Goal: Information Seeking & Learning: Learn about a topic

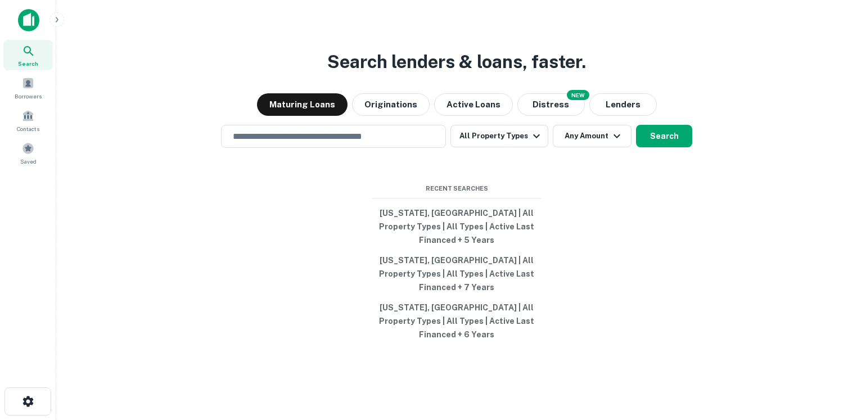
click at [55, 21] on icon "button" at bounding box center [56, 19] width 9 height 9
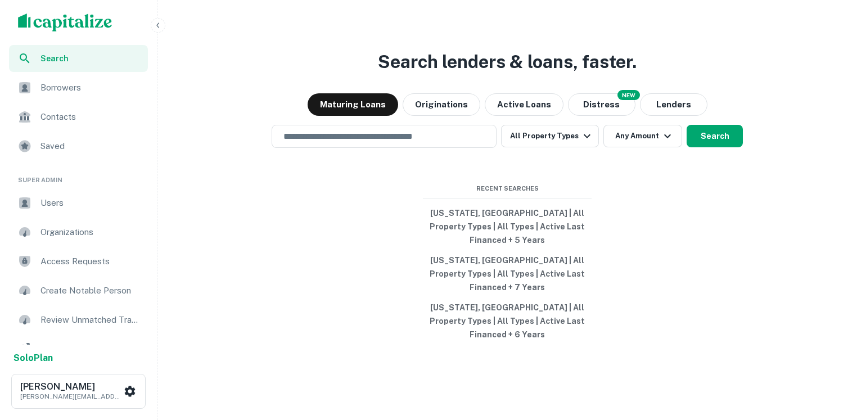
click at [61, 205] on span "Users" at bounding box center [90, 202] width 101 height 13
click at [155, 22] on icon "button" at bounding box center [157, 25] width 9 height 9
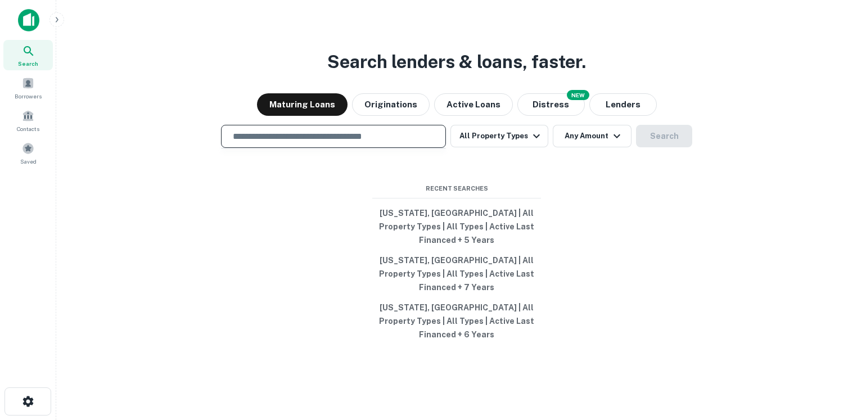
click at [280, 143] on input "text" at bounding box center [333, 136] width 215 height 13
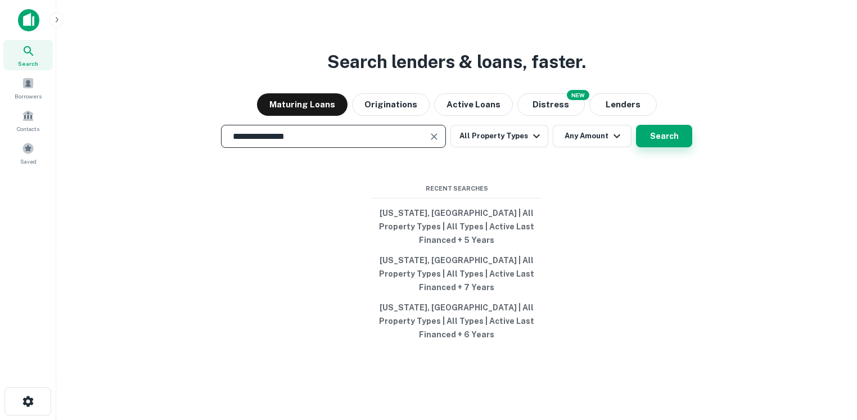
type input "**********"
click at [657, 147] on button "Search" at bounding box center [664, 136] width 56 height 22
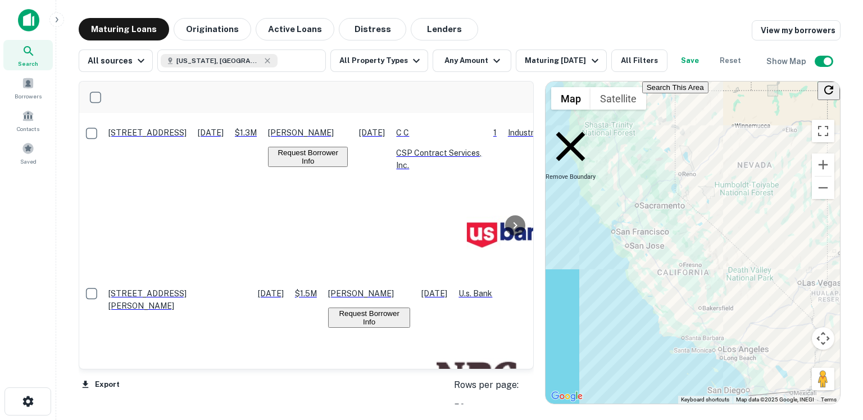
click at [30, 30] on img at bounding box center [28, 20] width 21 height 22
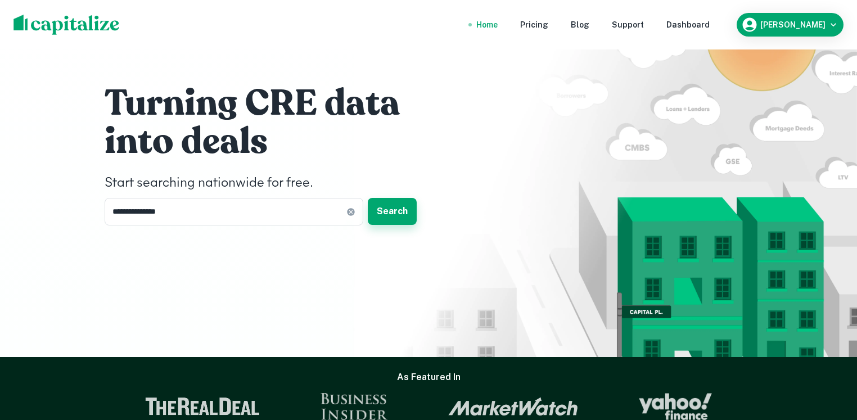
click at [391, 214] on button "Search" at bounding box center [392, 211] width 49 height 27
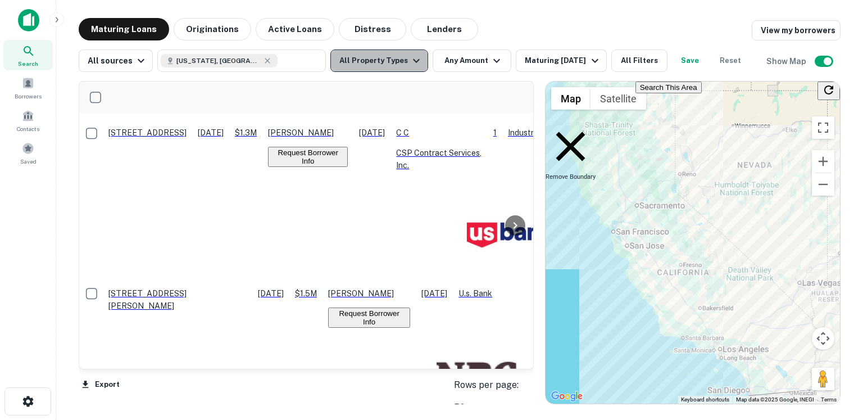
click at [387, 65] on button "All Property Types" at bounding box center [379, 60] width 98 height 22
drag, startPoint x: 220, startPoint y: 31, endPoint x: 207, endPoint y: 31, distance: 13.5
click at [220, 419] on div at bounding box center [431, 420] width 863 height 0
click at [207, 419] on div at bounding box center [431, 420] width 863 height 0
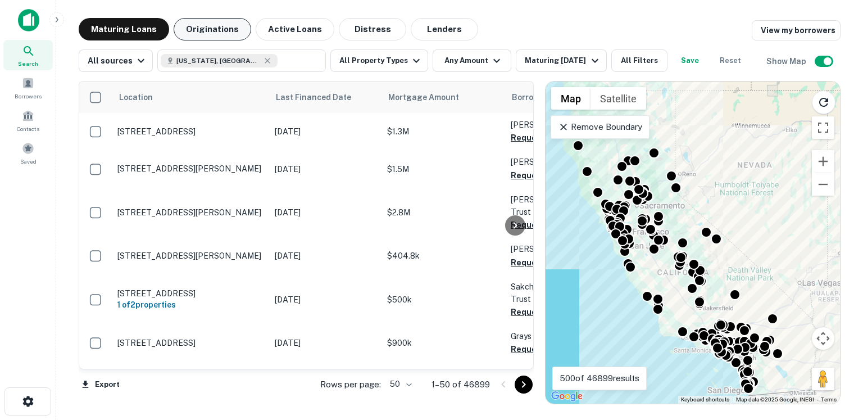
click at [206, 33] on button "Originations" at bounding box center [213, 29] width 78 height 22
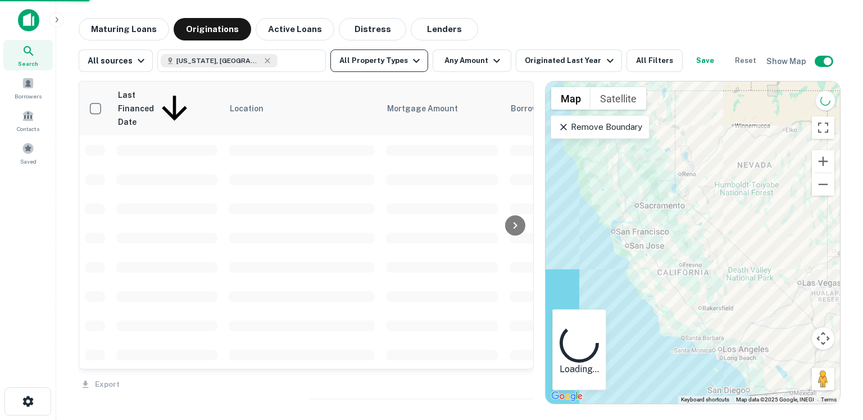
click at [384, 58] on button "All Property Types" at bounding box center [379, 60] width 98 height 22
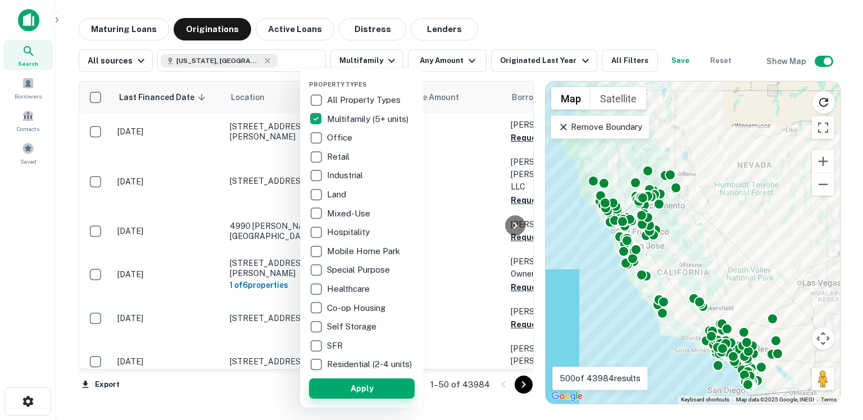
click at [341, 396] on button "Apply" at bounding box center [362, 388] width 106 height 20
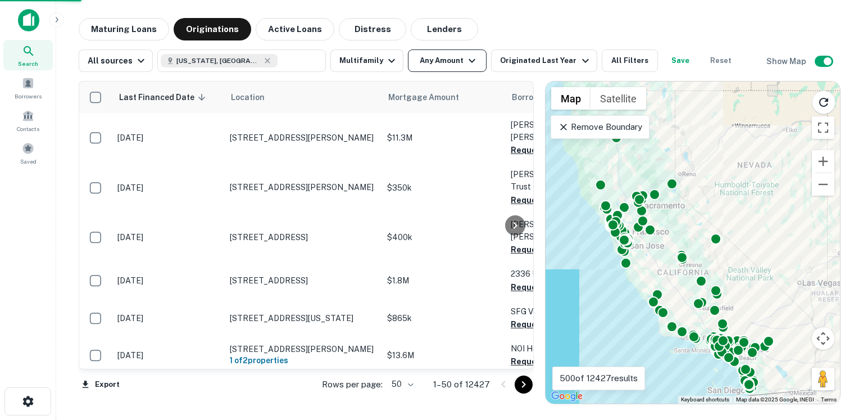
click at [449, 64] on button "Any Amount" at bounding box center [447, 60] width 79 height 22
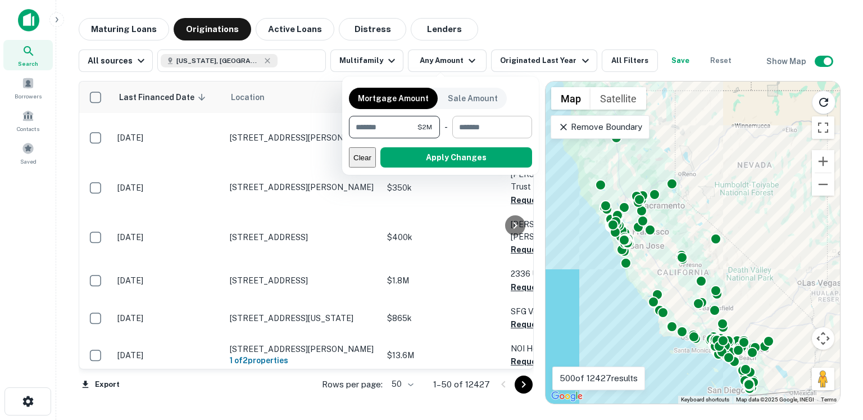
type input "*******"
click at [476, 131] on input "number" at bounding box center [488, 127] width 72 height 22
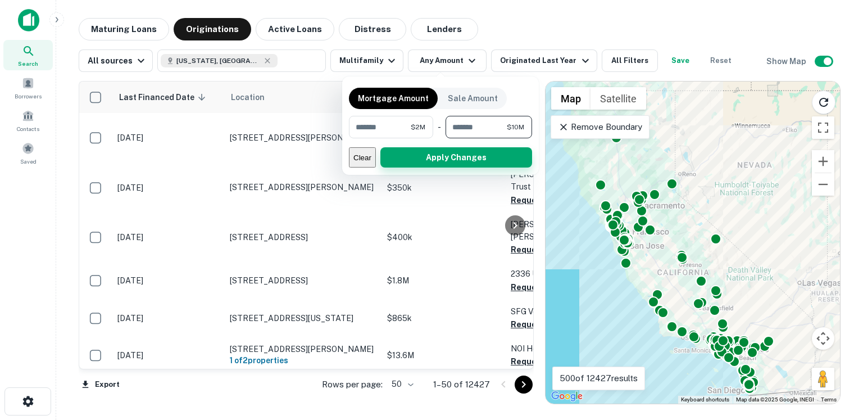
type input "********"
click at [464, 158] on button "Apply Changes" at bounding box center [457, 157] width 152 height 20
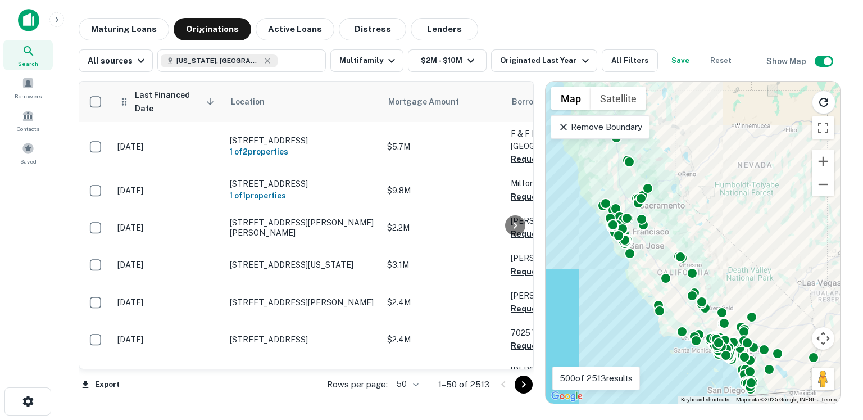
click at [159, 99] on span "Last Financed Date sorted descending" at bounding box center [175, 101] width 83 height 27
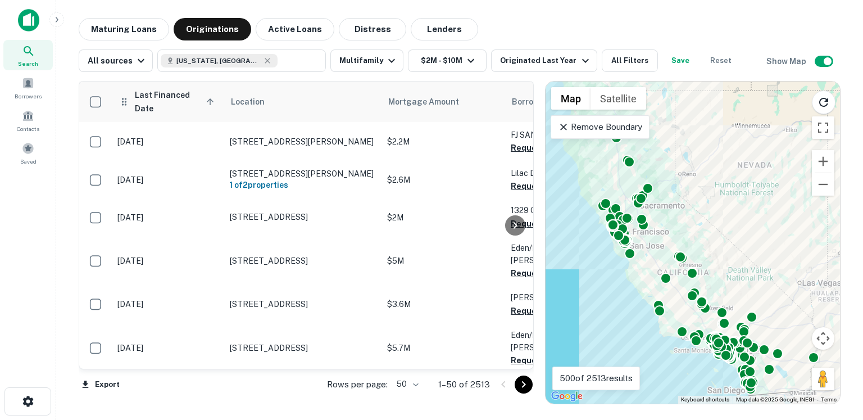
click at [159, 99] on span "Last Financed Date sorted ascending" at bounding box center [175, 101] width 83 height 27
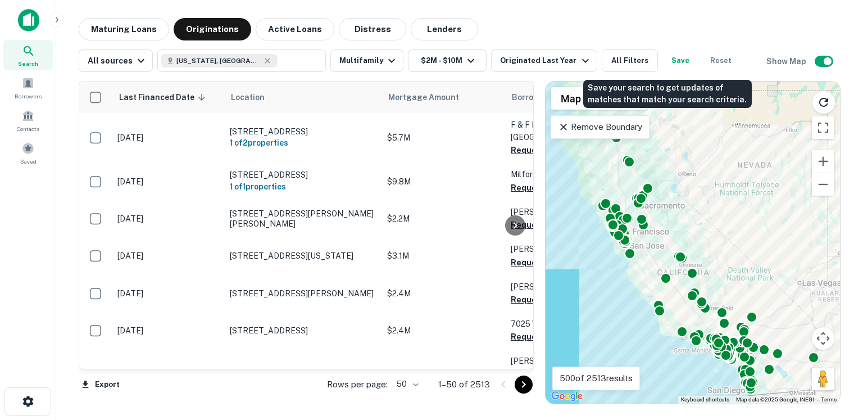
click at [678, 64] on button "Save" at bounding box center [681, 60] width 36 height 22
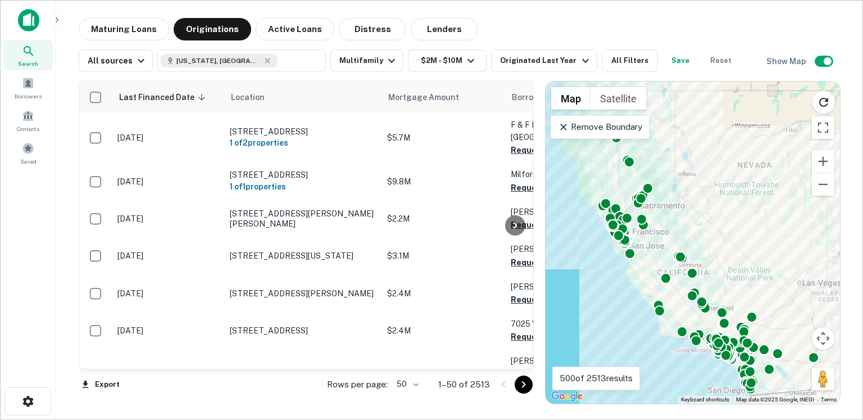
type input "**********"
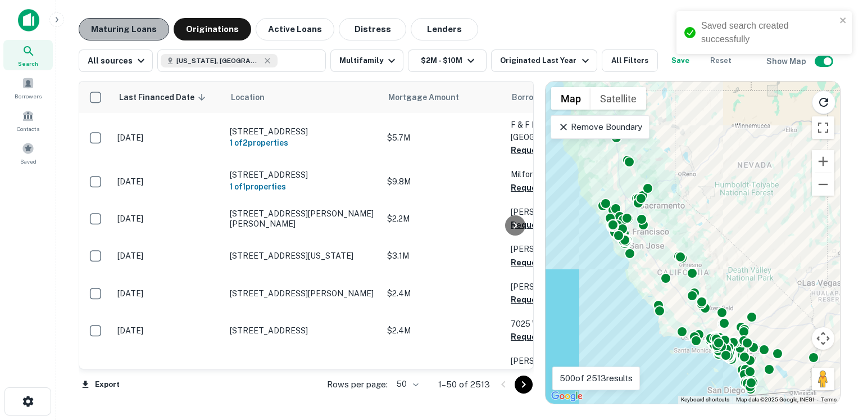
click at [146, 31] on button "Maturing Loans" at bounding box center [124, 29] width 90 height 22
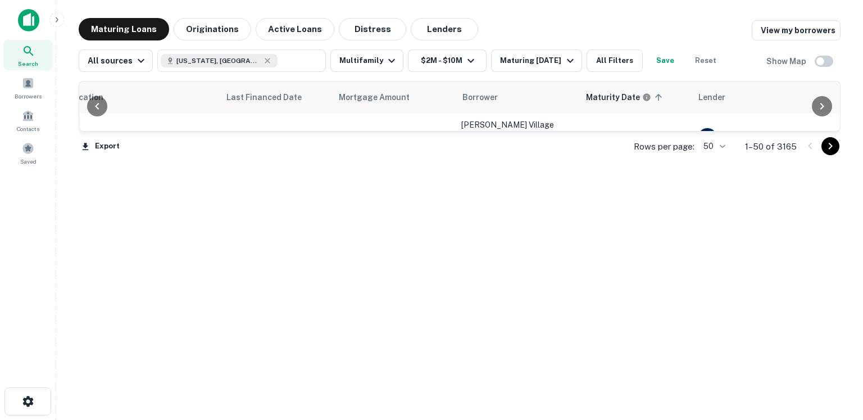
scroll to position [0, 59]
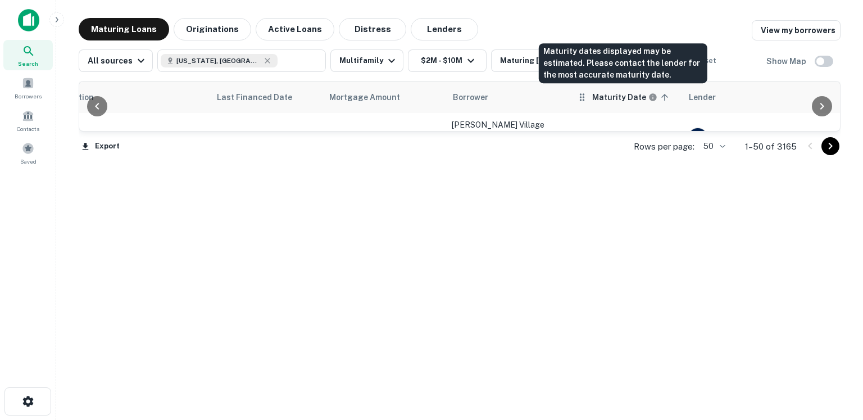
click at [623, 99] on h6 "Maturity Date" at bounding box center [619, 97] width 54 height 12
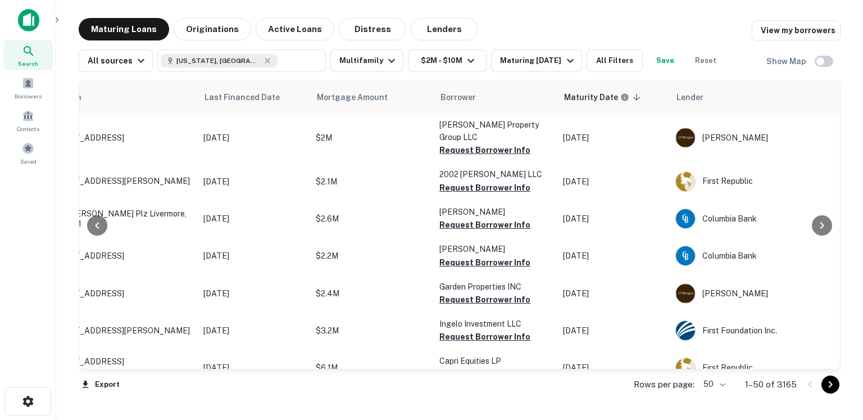
scroll to position [0, 75]
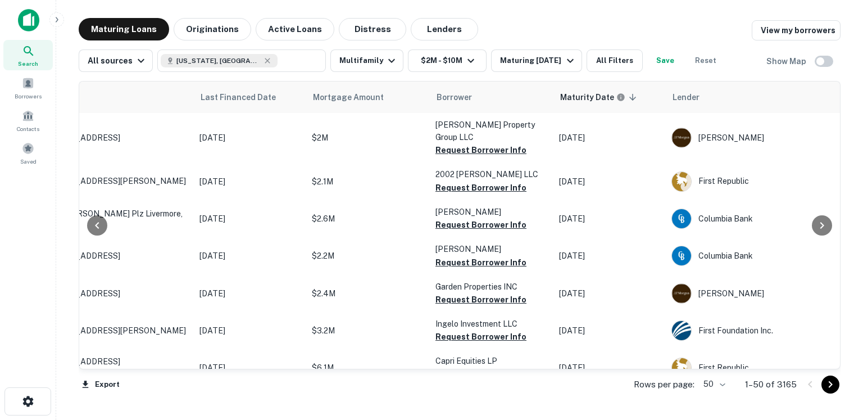
drag, startPoint x: 421, startPoint y: 369, endPoint x: 429, endPoint y: 373, distance: 9.1
click at [429, 370] on div "Location Last Financed Date Mortgage Amount Borrower Maturity Date sorted desce…" at bounding box center [460, 225] width 762 height 289
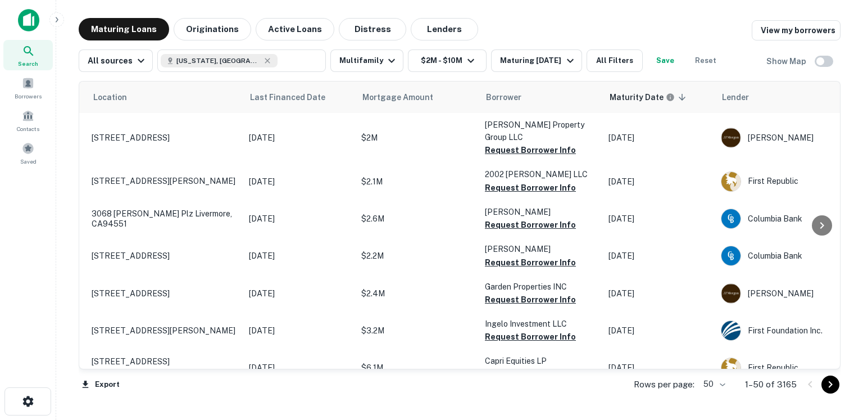
scroll to position [0, 0]
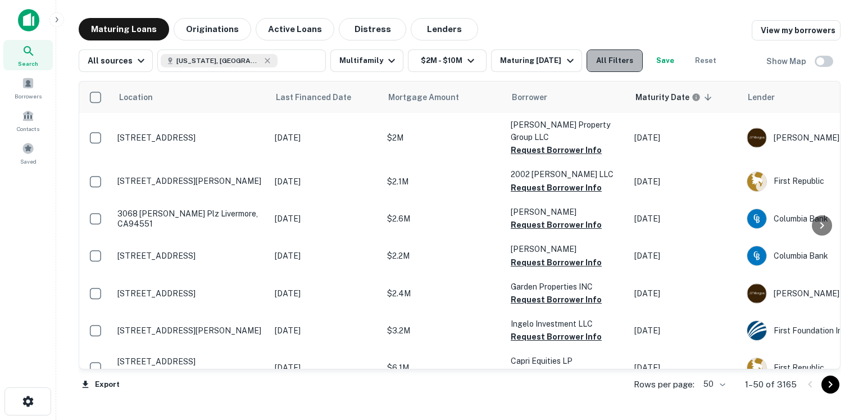
click at [590, 64] on button "All Filters" at bounding box center [615, 60] width 56 height 22
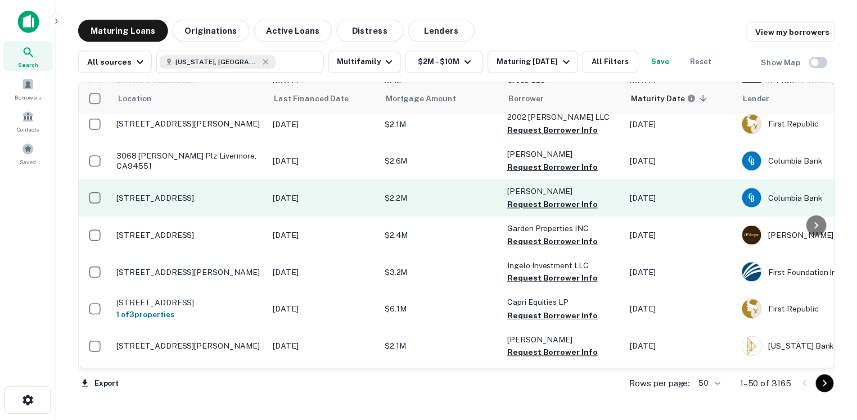
scroll to position [4, 0]
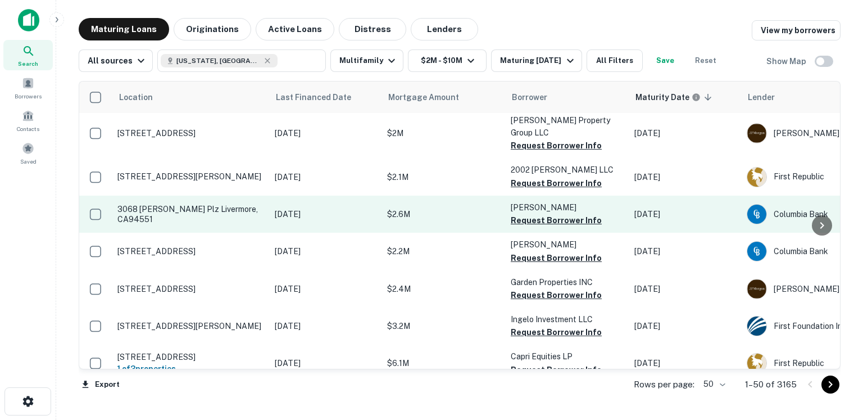
click at [350, 207] on td "Sep 09, 2021" at bounding box center [325, 214] width 112 height 37
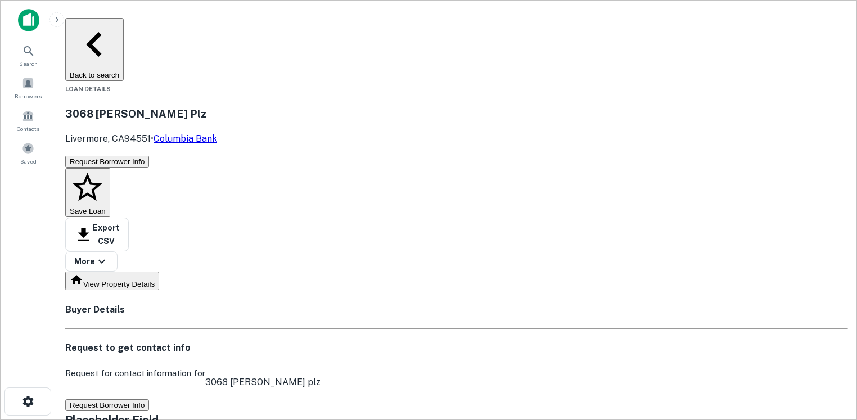
click at [149, 399] on button "Request Borrower Info" at bounding box center [107, 405] width 84 height 12
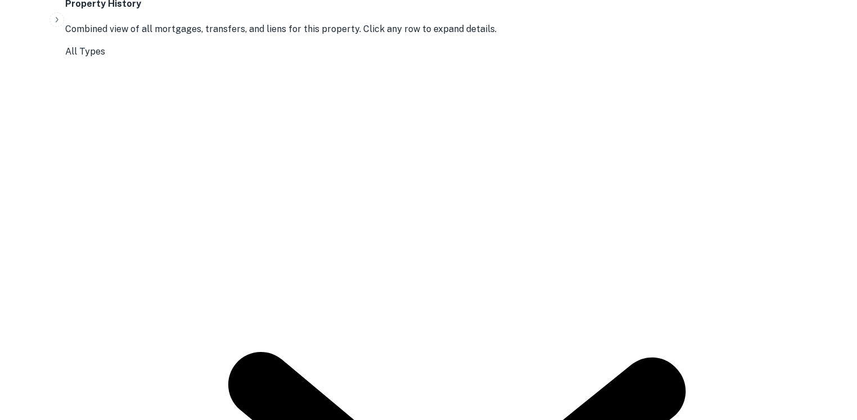
scroll to position [581, 0]
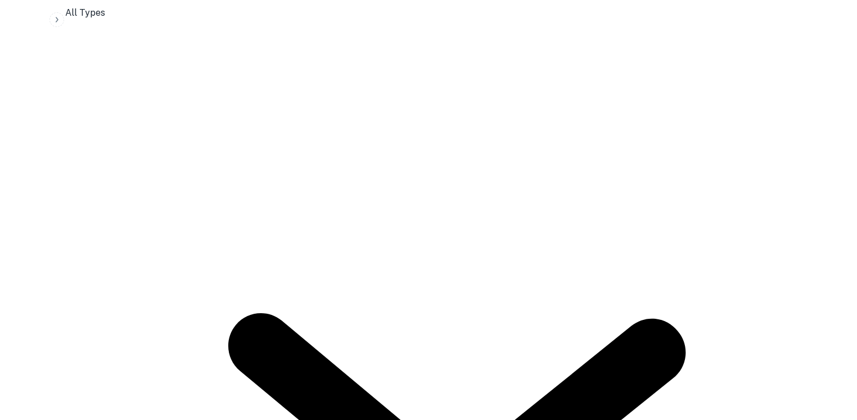
scroll to position [599, 0]
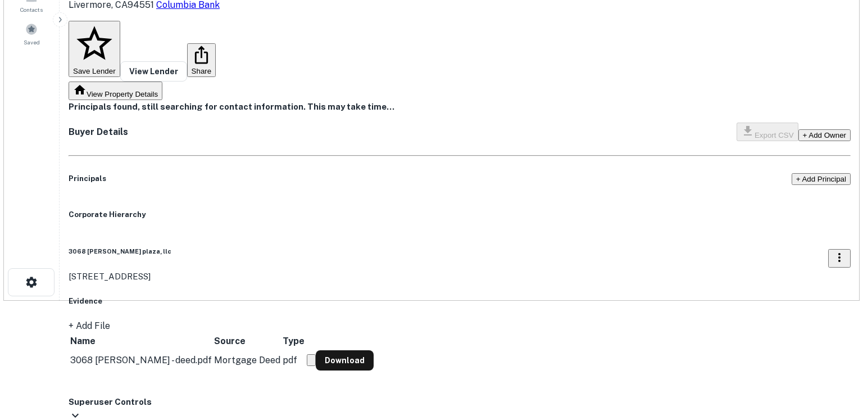
scroll to position [0, 0]
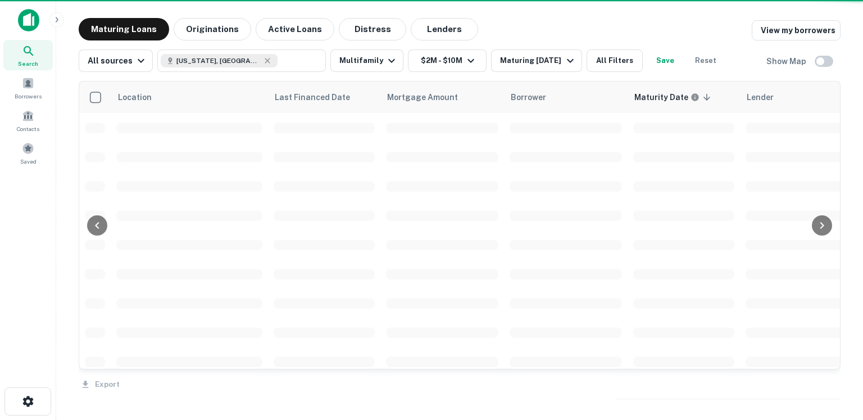
scroll to position [4, 0]
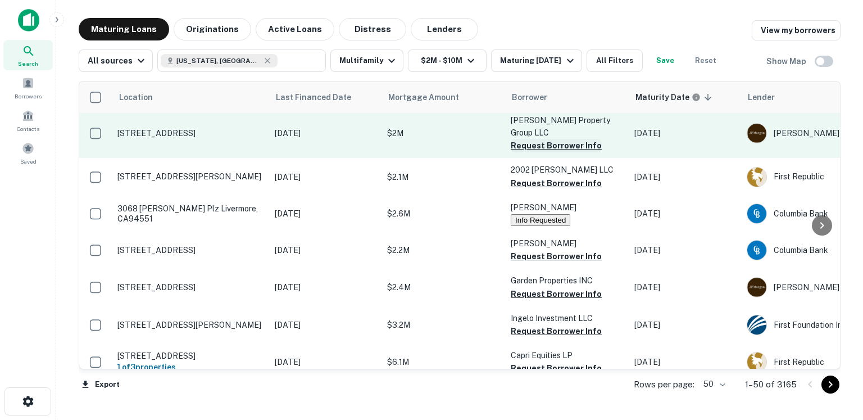
click at [531, 146] on button "Request Borrower Info" at bounding box center [556, 145] width 91 height 13
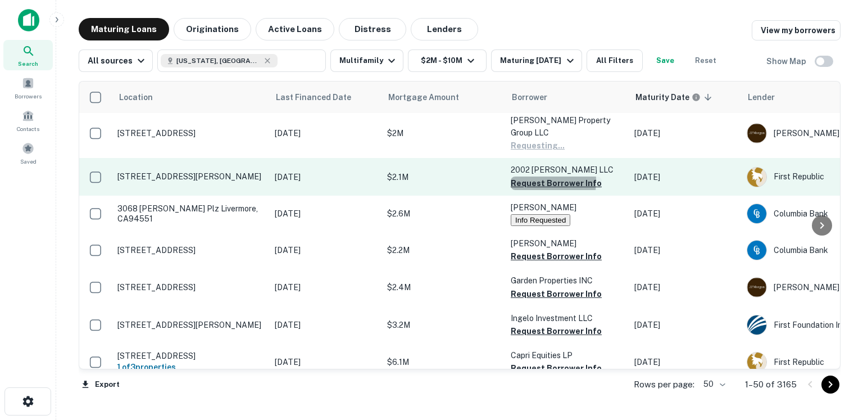
click at [524, 181] on button "Request Borrower Info" at bounding box center [556, 182] width 91 height 13
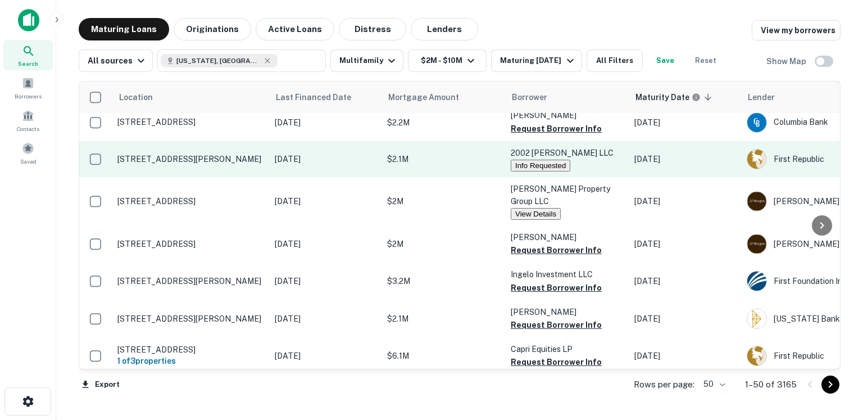
scroll to position [70, 0]
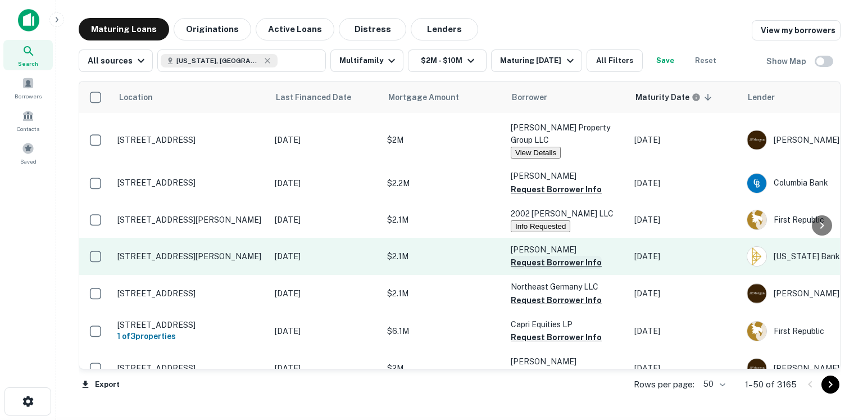
click at [528, 264] on button "Request Borrower Info" at bounding box center [556, 262] width 91 height 13
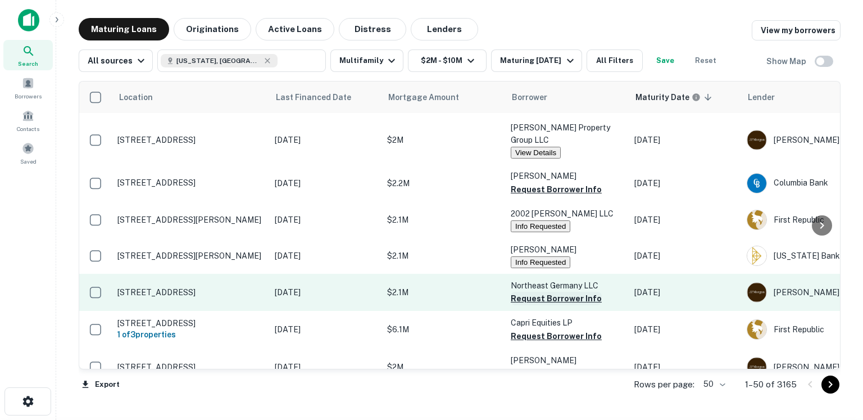
click at [532, 302] on button "Request Borrower Info" at bounding box center [556, 298] width 91 height 13
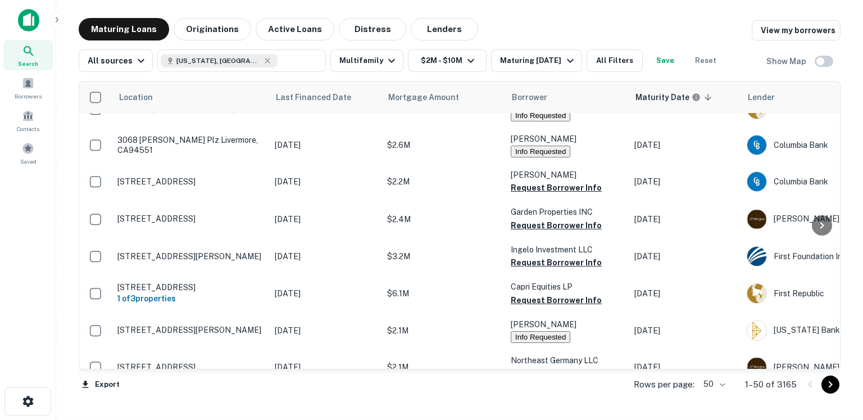
scroll to position [147, 0]
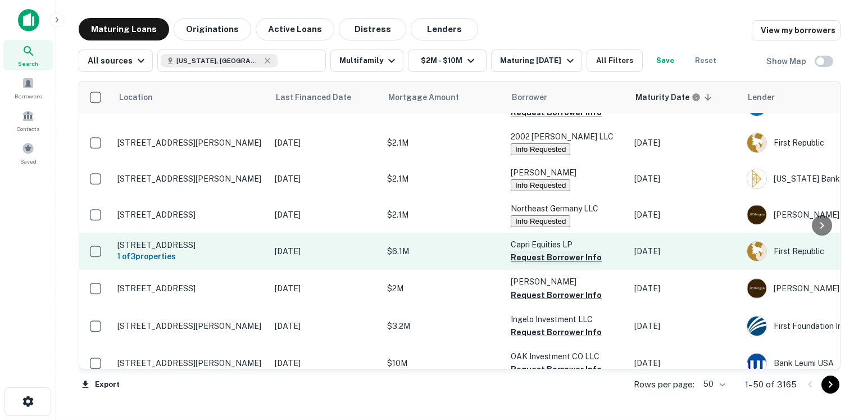
click at [527, 263] on button "Request Borrower Info" at bounding box center [556, 257] width 91 height 13
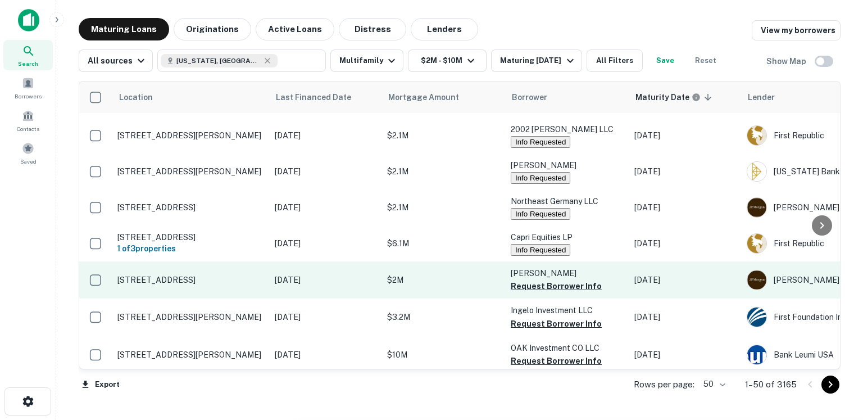
scroll to position [157, 0]
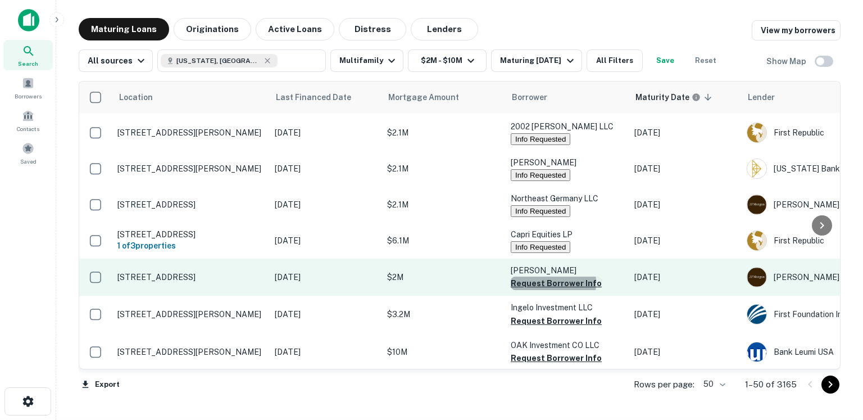
click at [538, 290] on button "Request Borrower Info" at bounding box center [556, 283] width 91 height 13
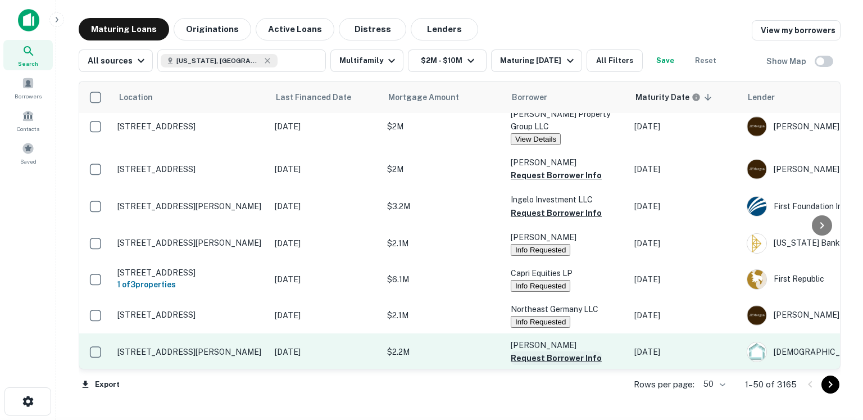
scroll to position [230, 0]
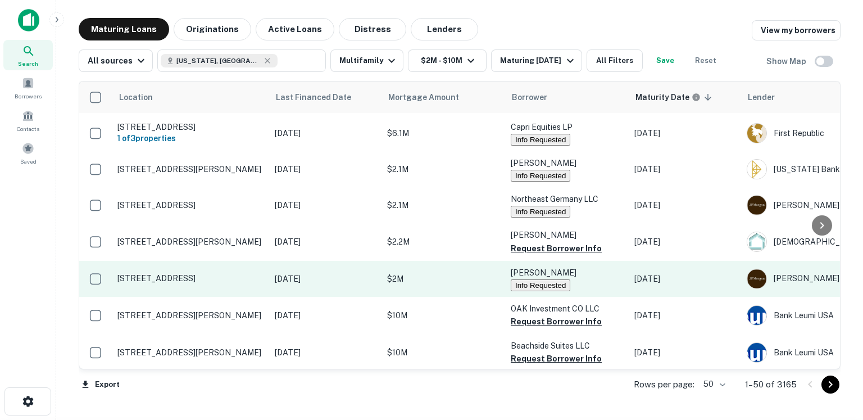
click at [533, 291] on button "Info Requested" at bounding box center [541, 285] width 60 height 12
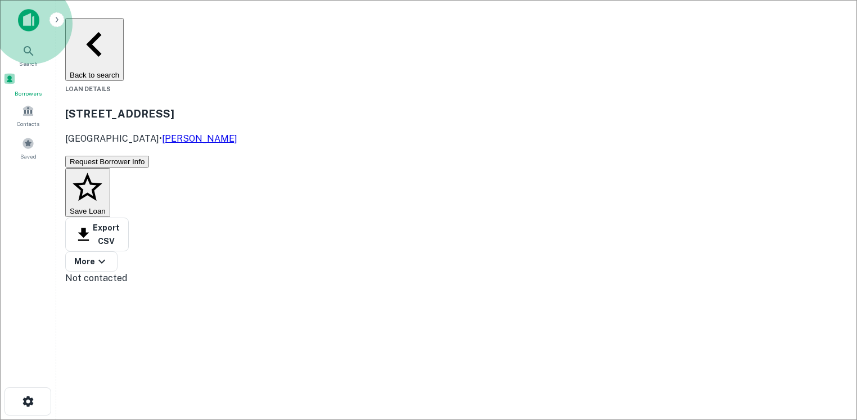
click at [36, 95] on span "Borrowers" at bounding box center [27, 93] width 49 height 9
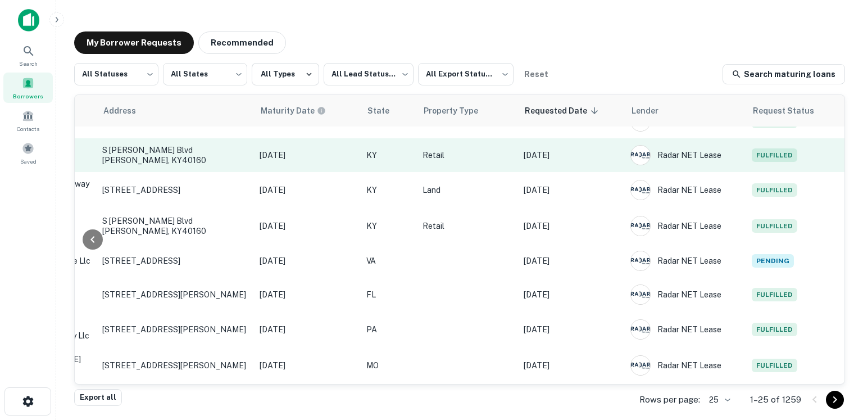
scroll to position [603, 443]
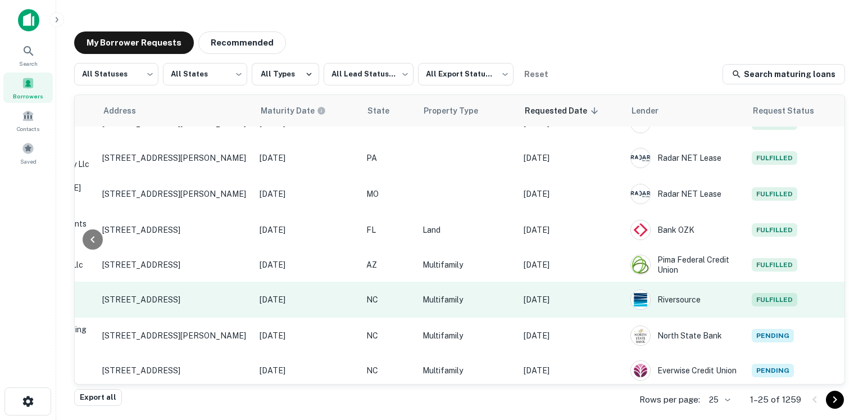
click at [592, 298] on td "Sep 10, 2025" at bounding box center [571, 300] width 107 height 36
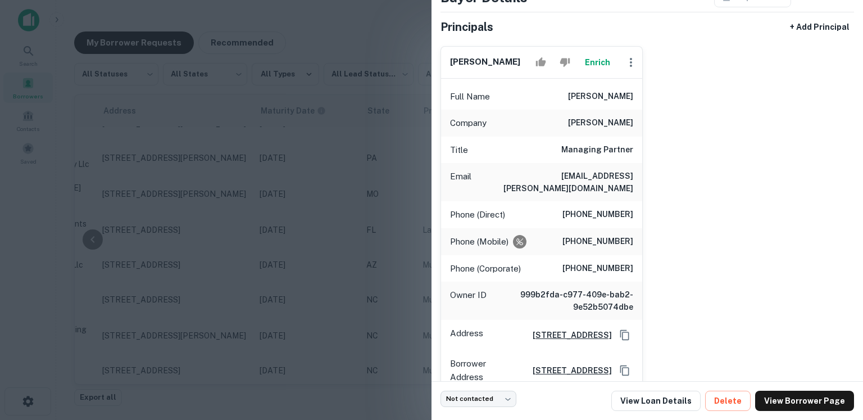
scroll to position [75, 0]
click at [345, 259] on div at bounding box center [431, 210] width 863 height 420
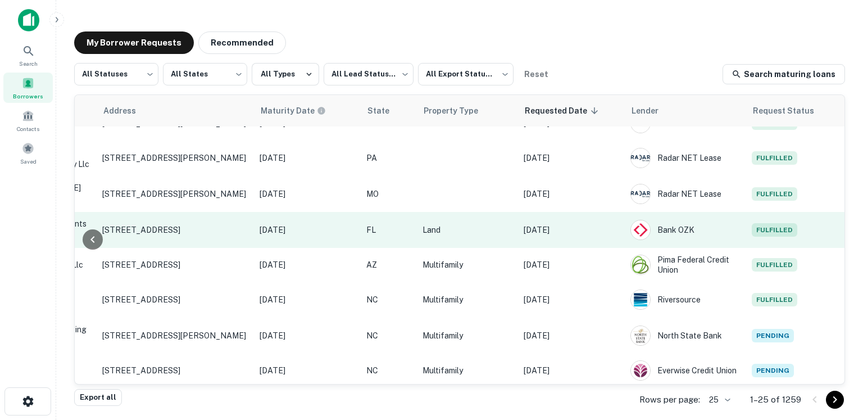
click at [588, 227] on td "[DATE]" at bounding box center [571, 230] width 107 height 36
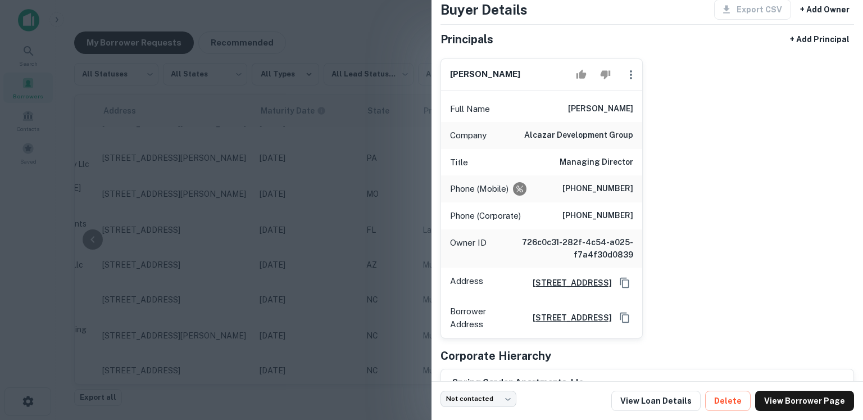
scroll to position [65, 0]
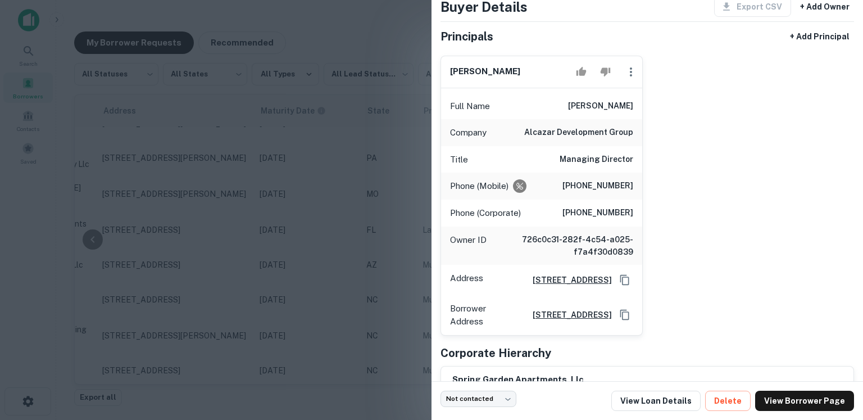
click at [319, 199] on div at bounding box center [431, 210] width 863 height 420
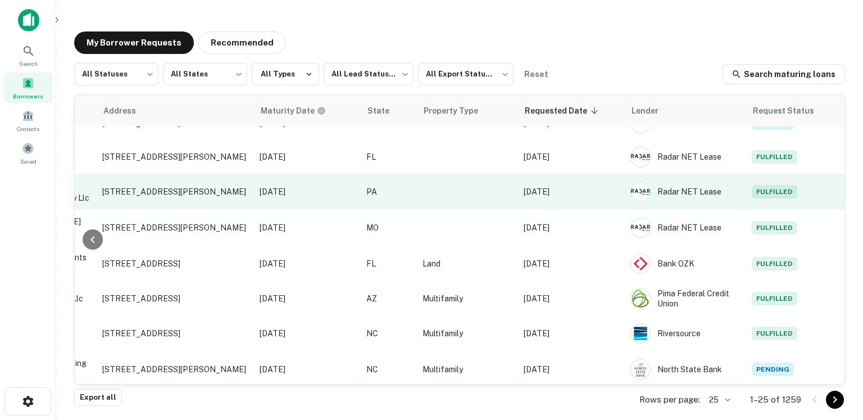
scroll to position [567, 443]
click at [601, 190] on p "[DATE]" at bounding box center [572, 193] width 96 height 12
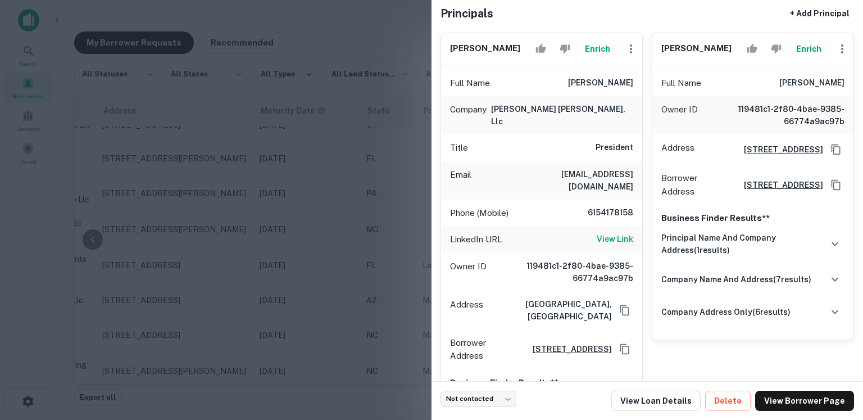
scroll to position [89, 0]
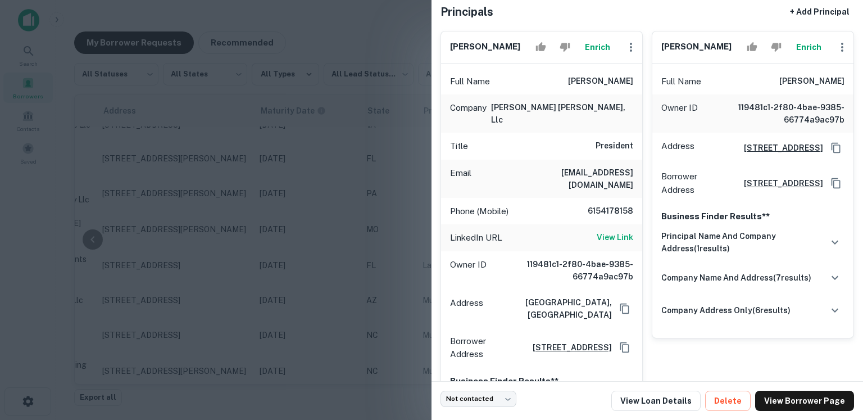
click at [374, 139] on div at bounding box center [431, 210] width 863 height 420
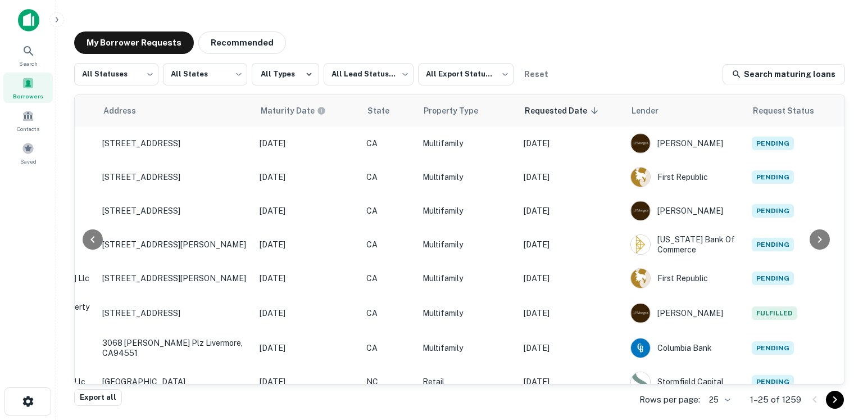
scroll to position [0, 0]
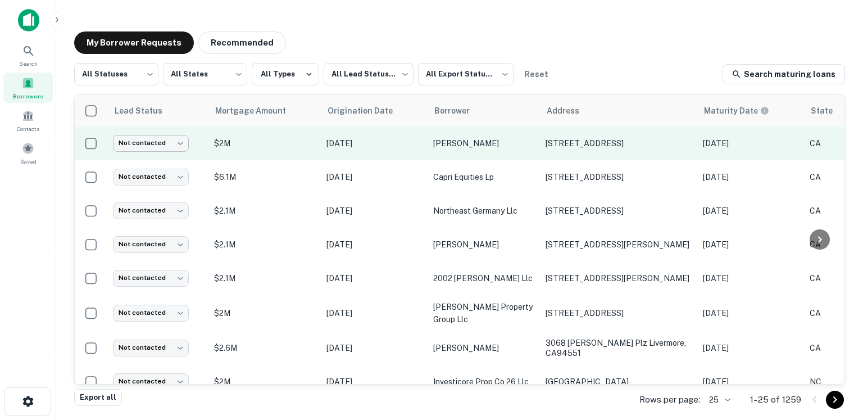
click at [174, 146] on body "Search Borrowers Contacts Saved My Borrower Requests Recommended All Statuses *…" at bounding box center [431, 210] width 863 height 420
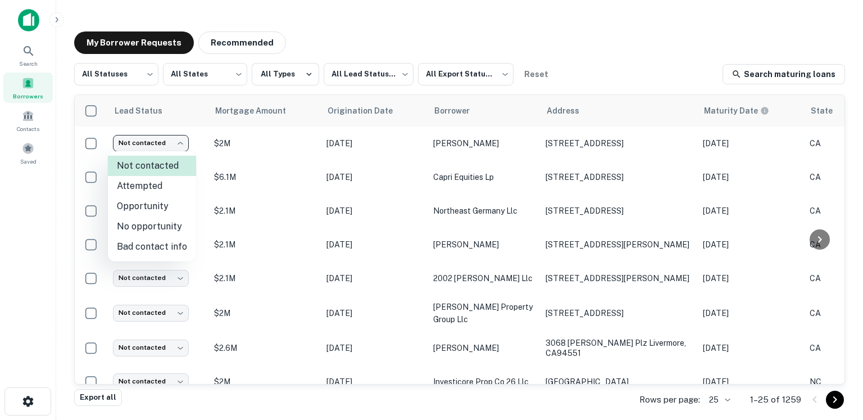
click at [330, 34] on div at bounding box center [431, 210] width 863 height 420
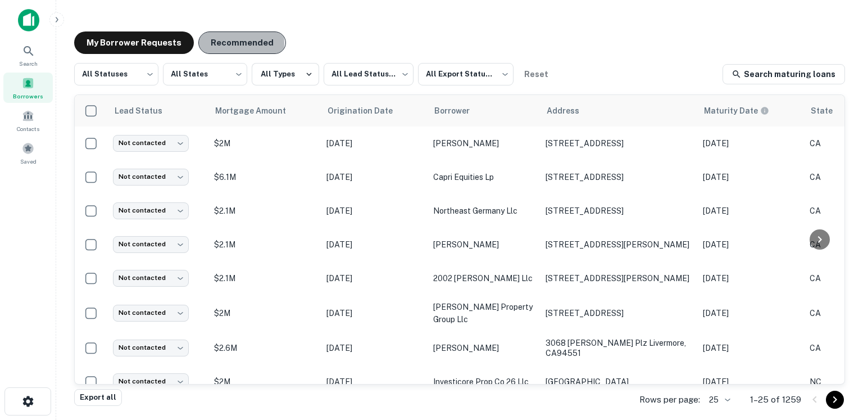
click at [215, 43] on button "Recommended" at bounding box center [242, 42] width 88 height 22
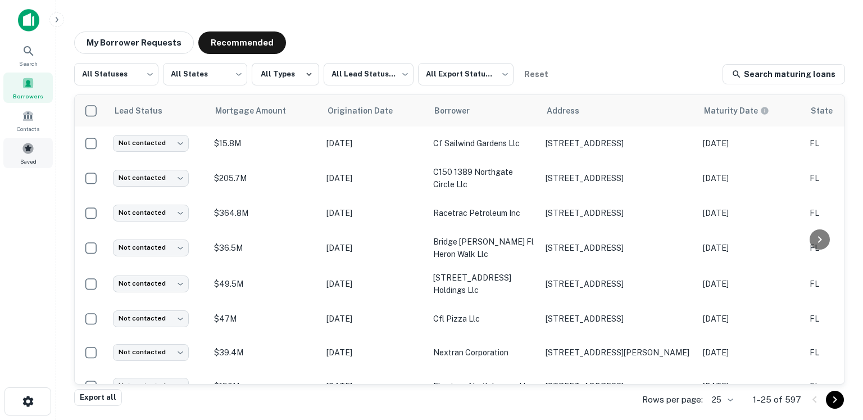
click at [25, 152] on span at bounding box center [28, 148] width 12 height 12
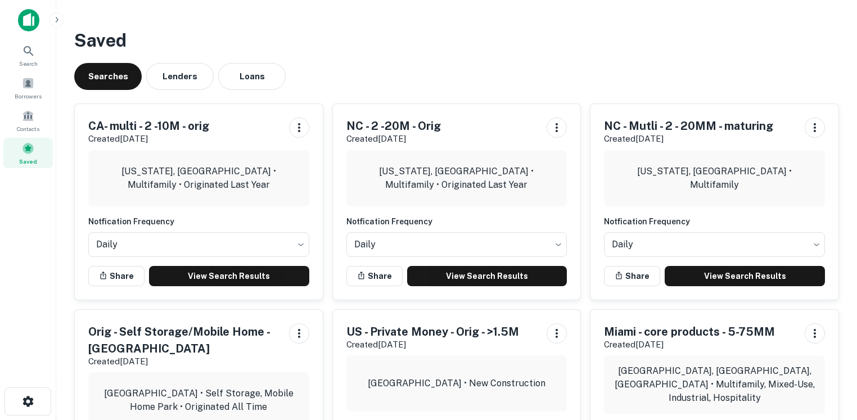
click at [199, 125] on h5 "CA- multi - 2 -10M - orig" at bounding box center [148, 125] width 121 height 17
click at [39, 88] on div "Borrowers" at bounding box center [27, 88] width 49 height 30
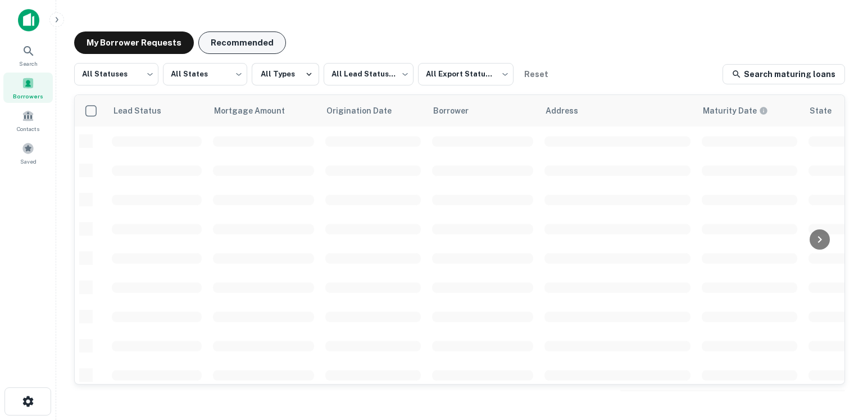
click at [231, 35] on button "Recommended" at bounding box center [242, 42] width 88 height 22
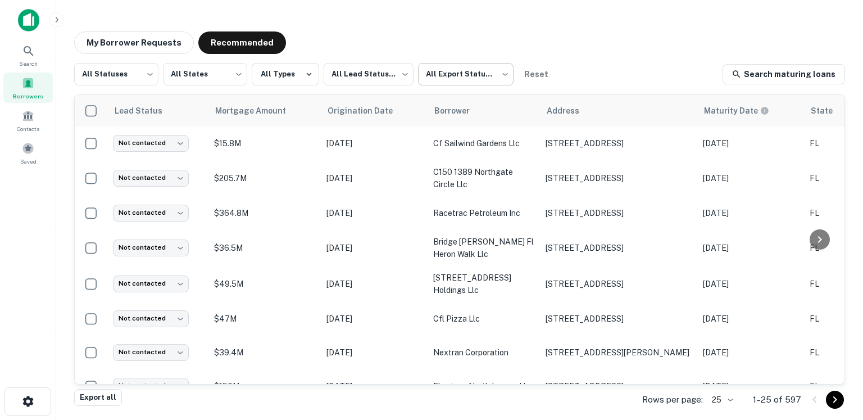
click at [459, 60] on body "Search Borrowers Contacts Saved My Borrower Requests Recommended All Statuses *…" at bounding box center [431, 210] width 863 height 420
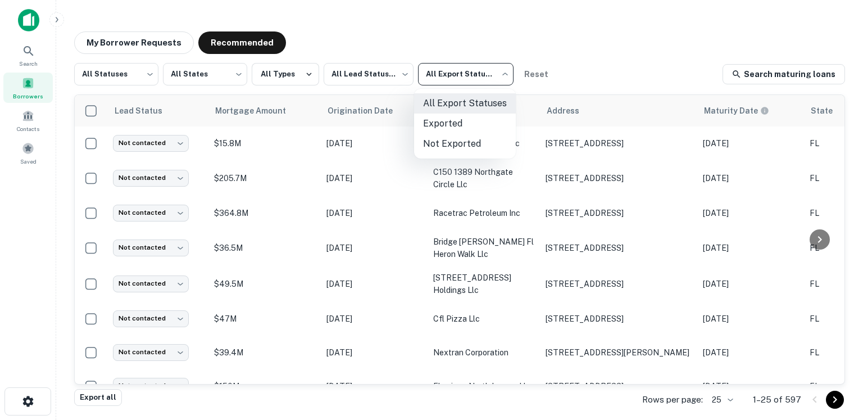
click at [182, 73] on div at bounding box center [431, 210] width 863 height 420
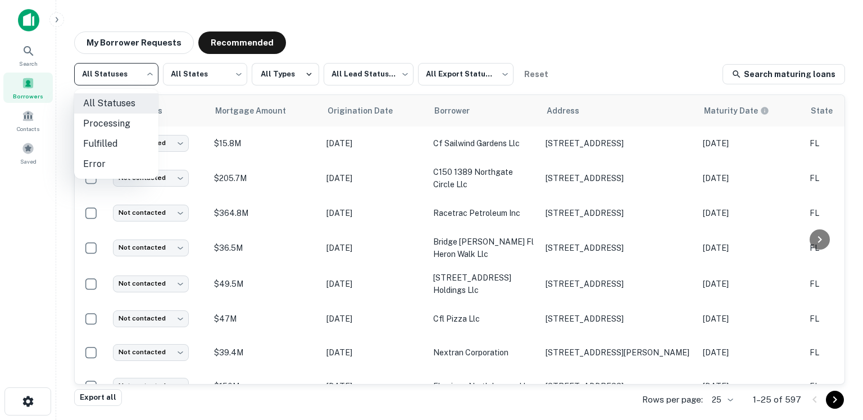
click at [129, 75] on body "Search Borrowers Contacts Saved My Borrower Requests Recommended All Statuses *…" at bounding box center [431, 210] width 863 height 420
click at [460, 79] on div at bounding box center [431, 210] width 863 height 420
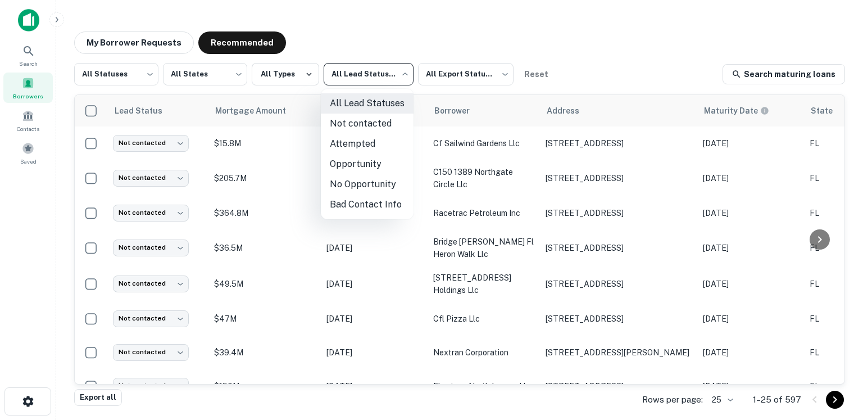
click at [379, 73] on body "Search Borrowers Contacts Saved My Borrower Requests Recommended All Statuses *…" at bounding box center [431, 210] width 863 height 420
click at [363, 162] on li "Opportunity" at bounding box center [367, 164] width 93 height 20
type input "**********"
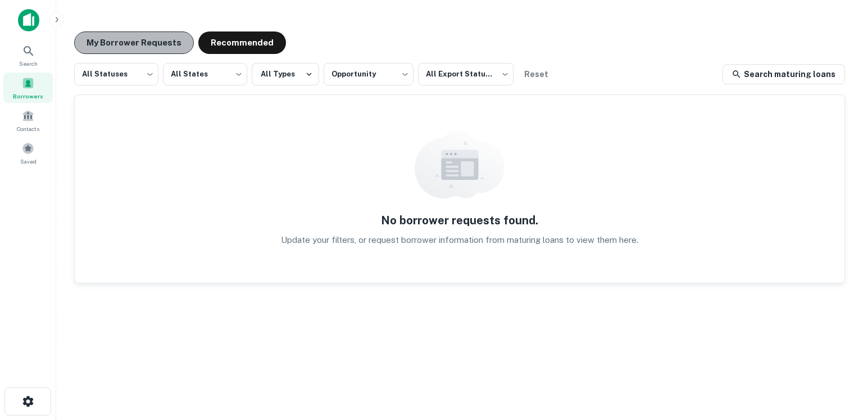
click at [166, 37] on button "My Borrower Requests" at bounding box center [134, 42] width 120 height 22
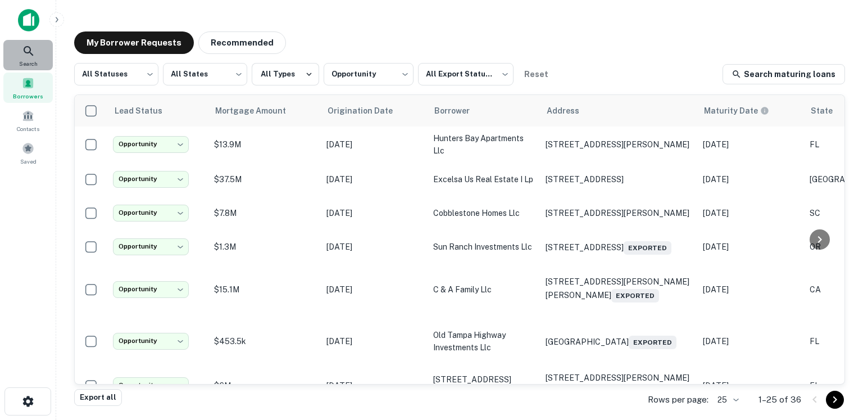
click at [27, 48] on icon at bounding box center [28, 50] width 13 height 13
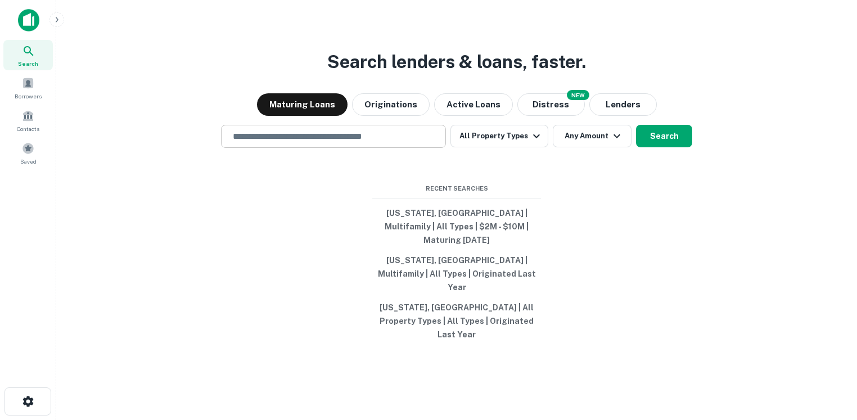
click at [283, 143] on input "text" at bounding box center [333, 136] width 215 height 13
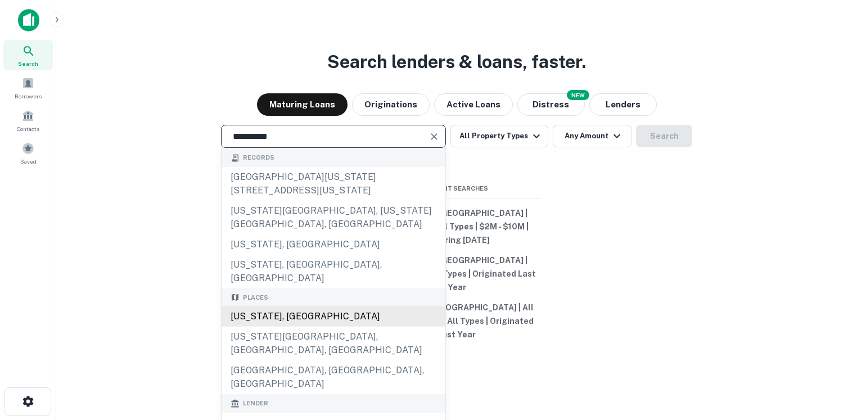
click at [264, 313] on div "[US_STATE], [GEOGRAPHIC_DATA]" at bounding box center [333, 316] width 224 height 20
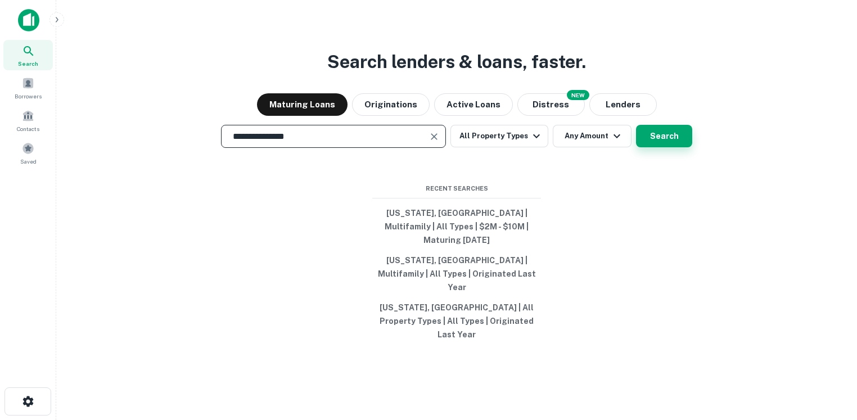
type input "**********"
click at [661, 147] on button "Search" at bounding box center [664, 136] width 56 height 22
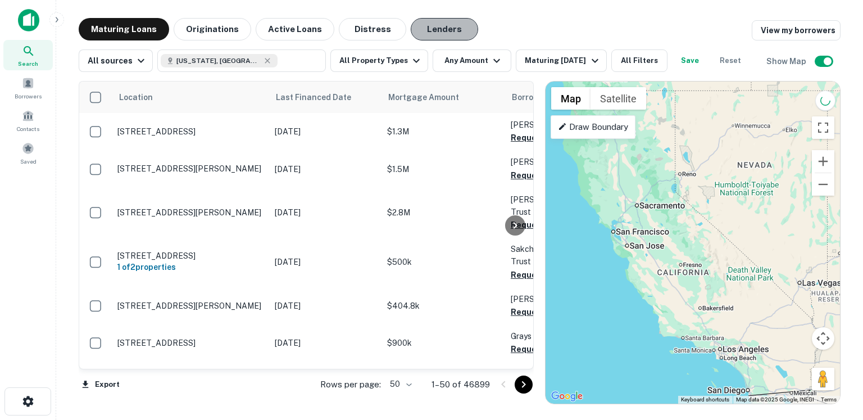
click at [438, 30] on button "Lenders" at bounding box center [444, 29] width 67 height 22
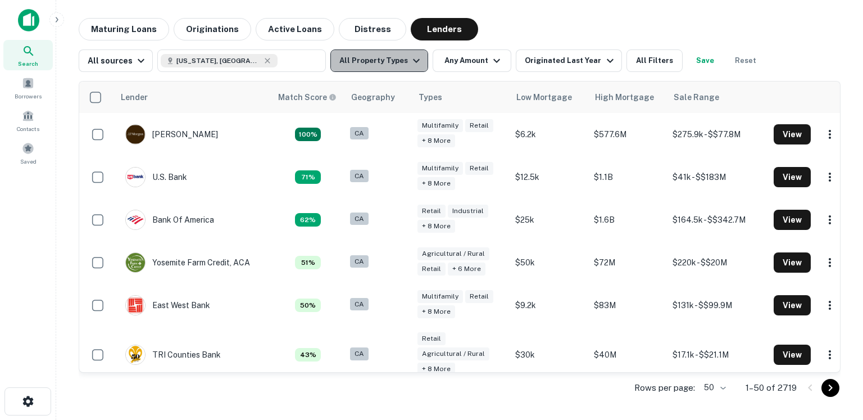
click at [392, 57] on button "All Property Types" at bounding box center [379, 60] width 98 height 22
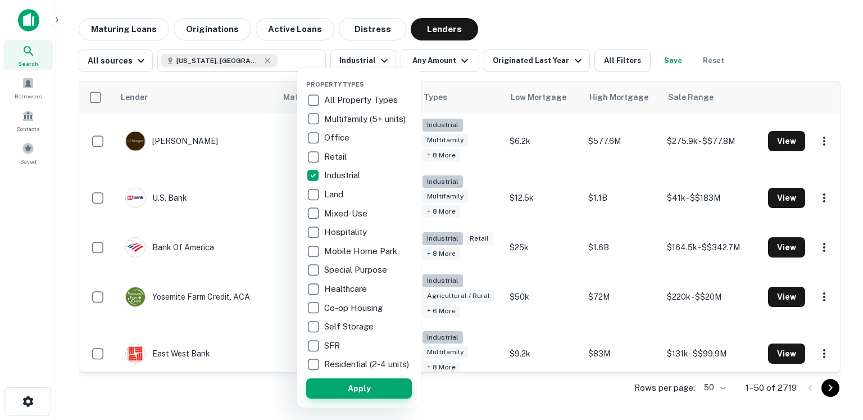
click at [320, 398] on button "Apply" at bounding box center [359, 388] width 106 height 20
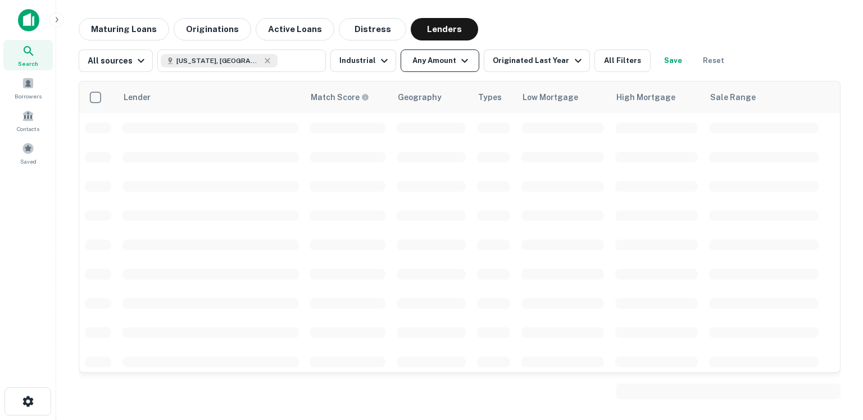
click at [429, 65] on button "Any Amount" at bounding box center [440, 60] width 79 height 22
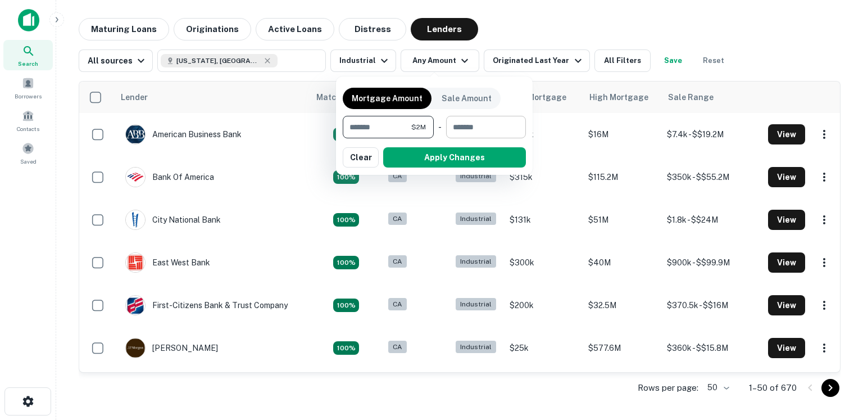
type input "*******"
click at [470, 128] on input "number" at bounding box center [482, 127] width 72 height 22
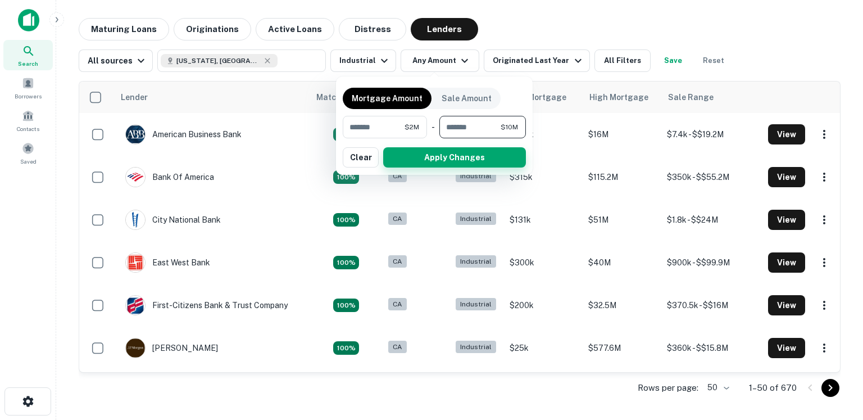
type input "********"
click at [489, 155] on button "Apply Changes" at bounding box center [454, 157] width 143 height 20
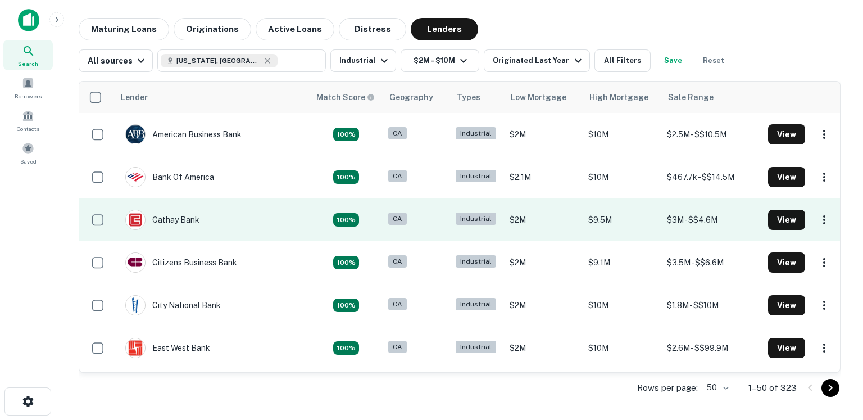
click at [210, 235] on td "Cathay Bank" at bounding box center [212, 219] width 196 height 43
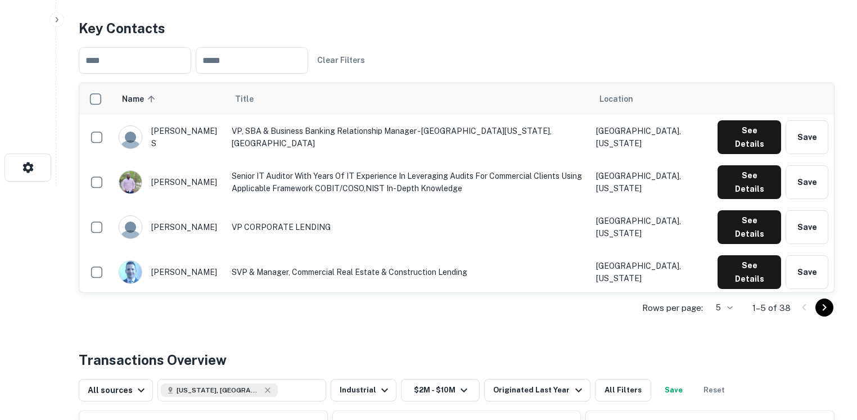
scroll to position [227, 0]
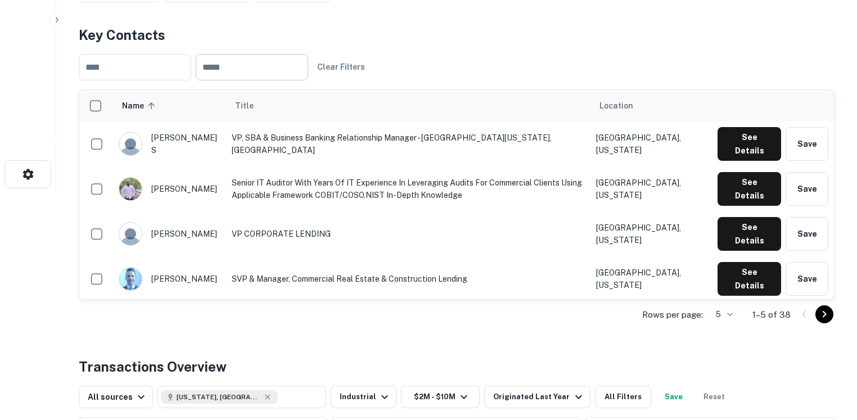
click at [255, 70] on input "text" at bounding box center [252, 67] width 112 height 26
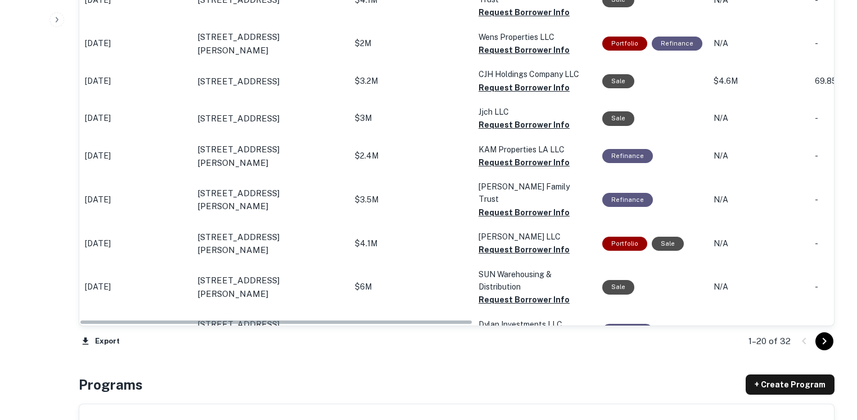
scroll to position [1177, 0]
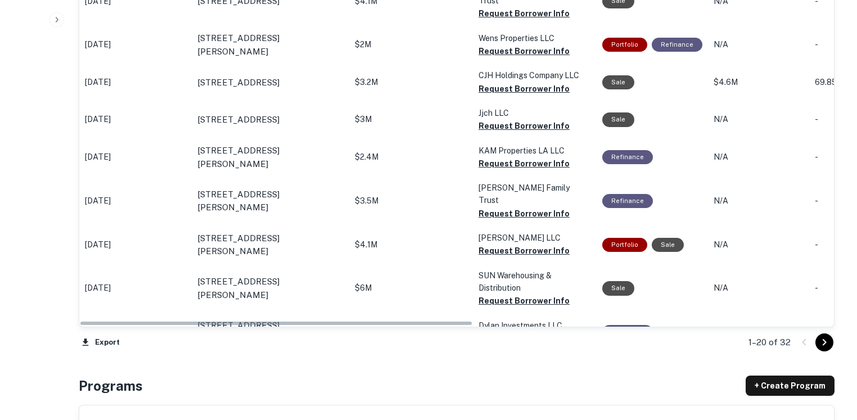
drag, startPoint x: 251, startPoint y: 320, endPoint x: 475, endPoint y: 326, distance: 223.8
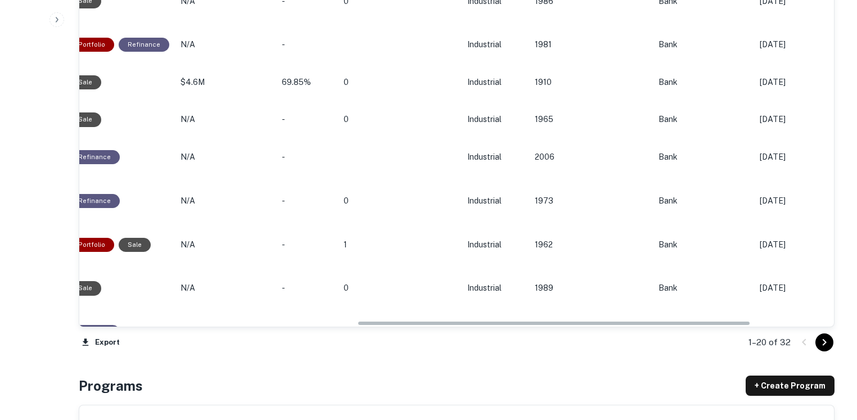
drag, startPoint x: 455, startPoint y: 322, endPoint x: 704, endPoint y: 301, distance: 249.9
drag, startPoint x: 595, startPoint y: 324, endPoint x: 651, endPoint y: 323, distance: 56.2
click at [651, 351] on tr "Feb 11, 2025 521 Atlas St Monterey Park, CA91755 $5M 2000 Gold Limited Partners…" at bounding box center [272, 369] width 1452 height 37
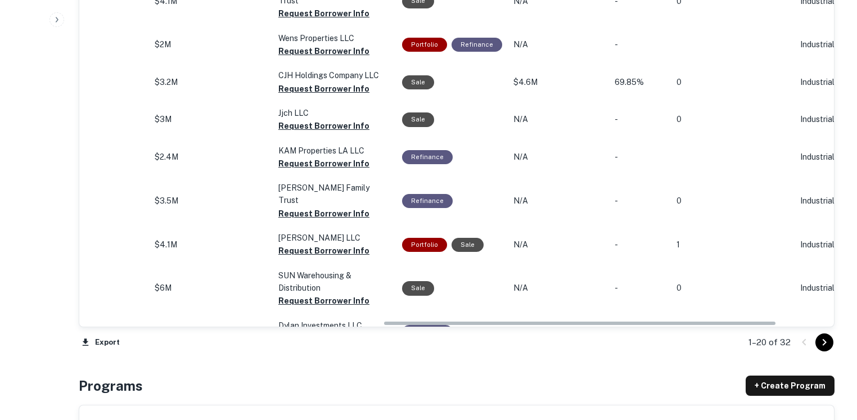
scroll to position [0, 0]
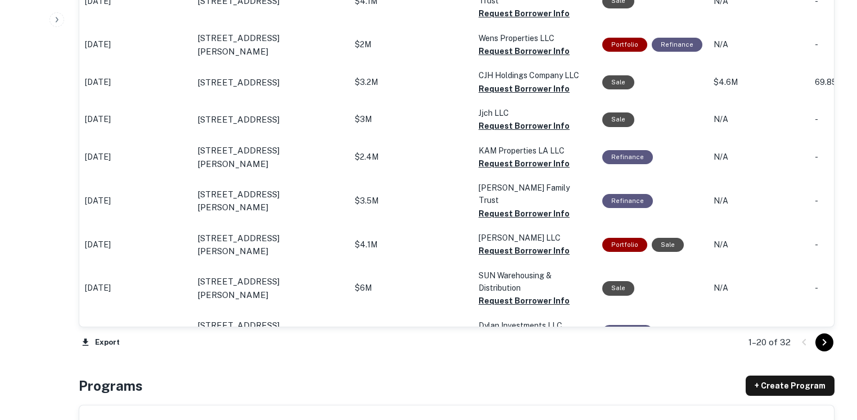
drag, startPoint x: 648, startPoint y: 324, endPoint x: 290, endPoint y: 321, distance: 358.0
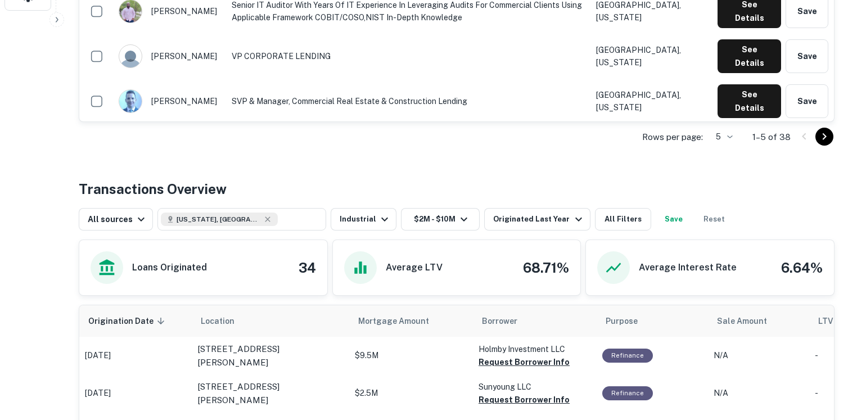
scroll to position [405, 0]
click at [263, 219] on icon at bounding box center [267, 219] width 9 height 9
type input "**********"
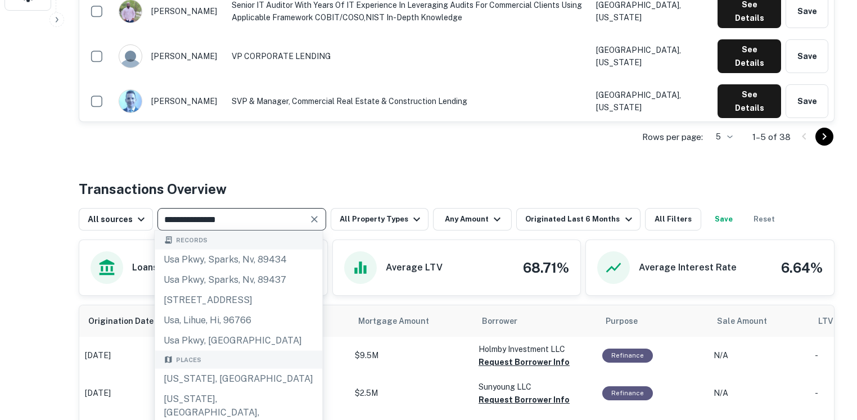
click at [311, 220] on icon "Clear" at bounding box center [314, 219] width 7 height 7
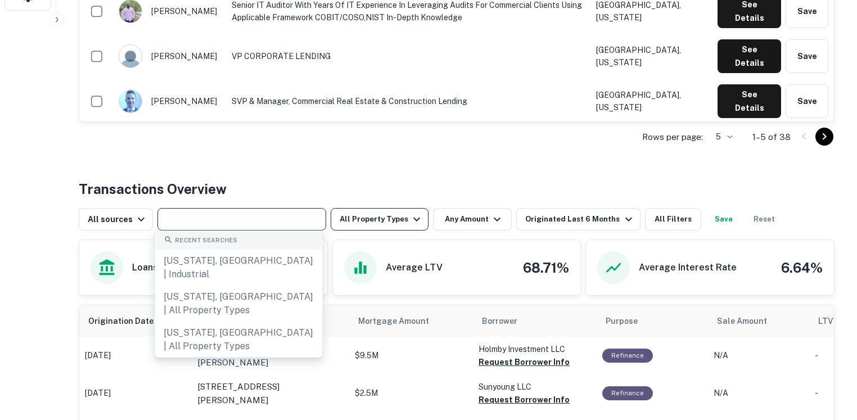
click at [363, 221] on button "All Property Types" at bounding box center [379, 219] width 98 height 22
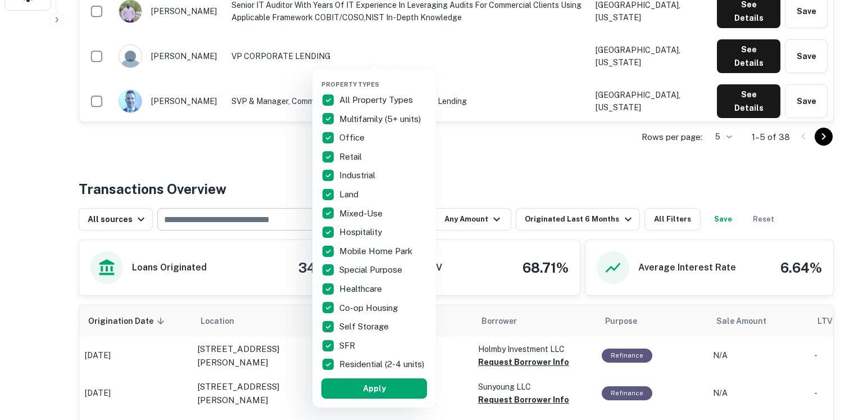
click at [493, 129] on div at bounding box center [431, 210] width 863 height 420
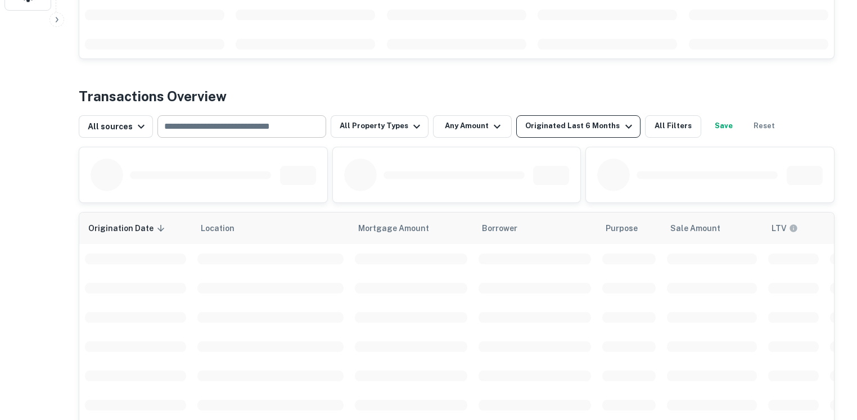
click at [549, 124] on div "Originated Last 6 Months" at bounding box center [580, 126] width 110 height 13
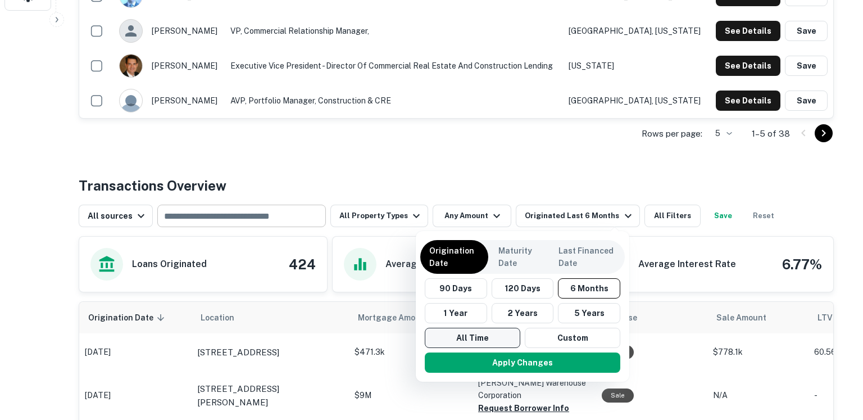
click at [473, 341] on button "All Time" at bounding box center [473, 338] width 96 height 20
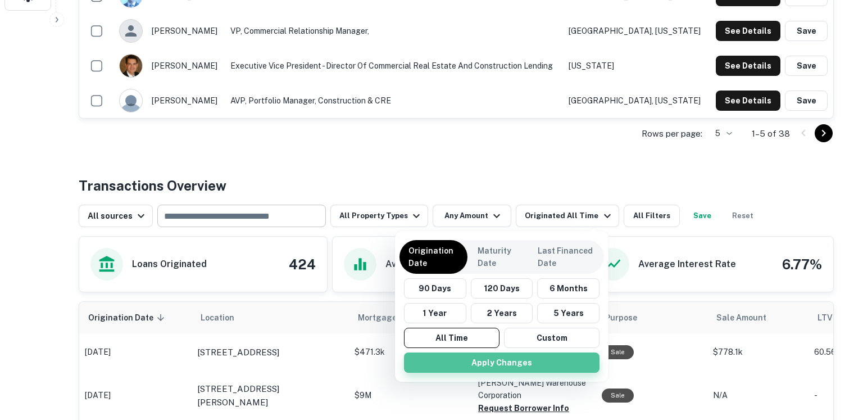
click at [472, 354] on button "Apply Changes" at bounding box center [502, 362] width 196 height 20
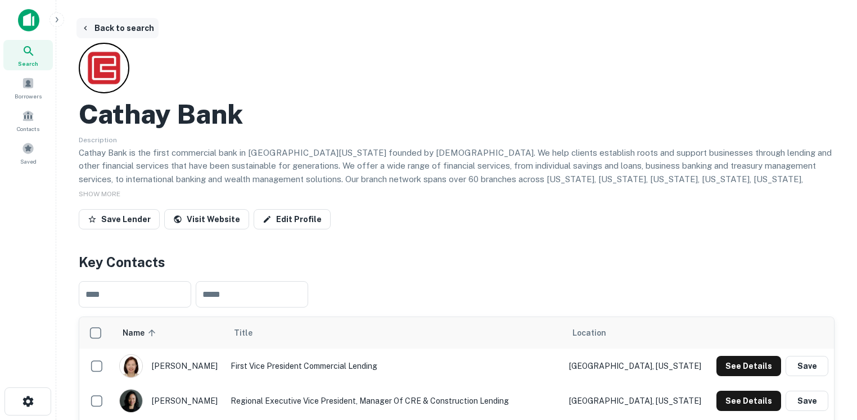
click at [110, 29] on button "Back to search" at bounding box center [117, 28] width 82 height 20
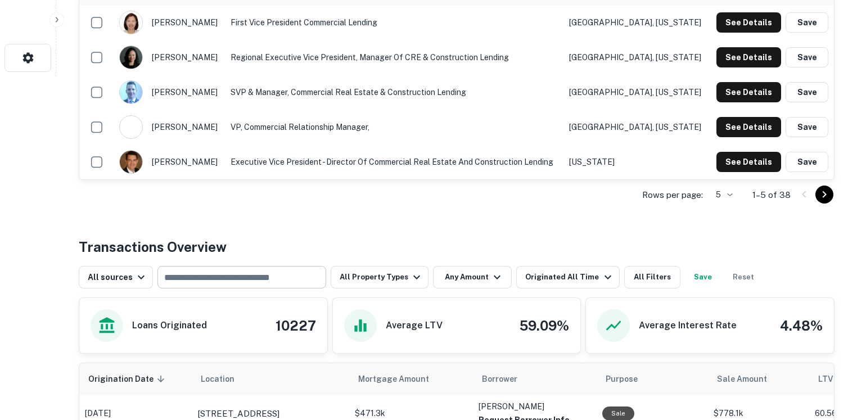
scroll to position [119, 0]
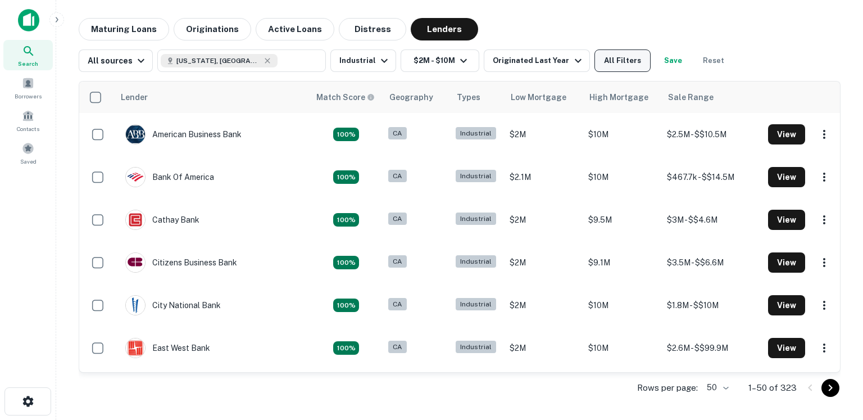
click at [626, 70] on button "All Filters" at bounding box center [623, 60] width 56 height 22
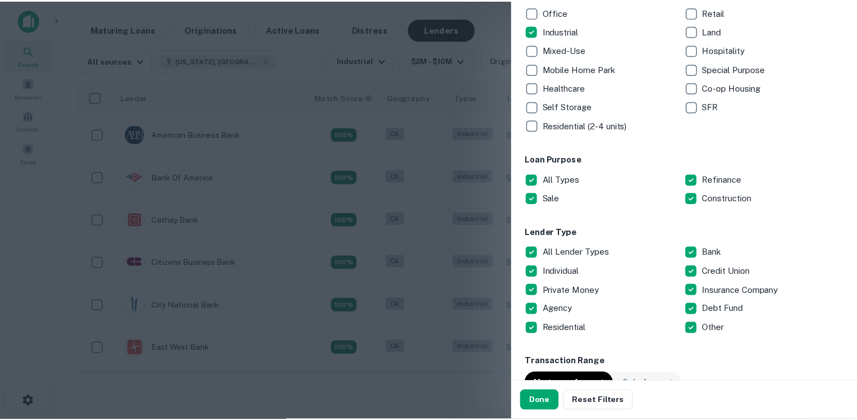
scroll to position [356, 0]
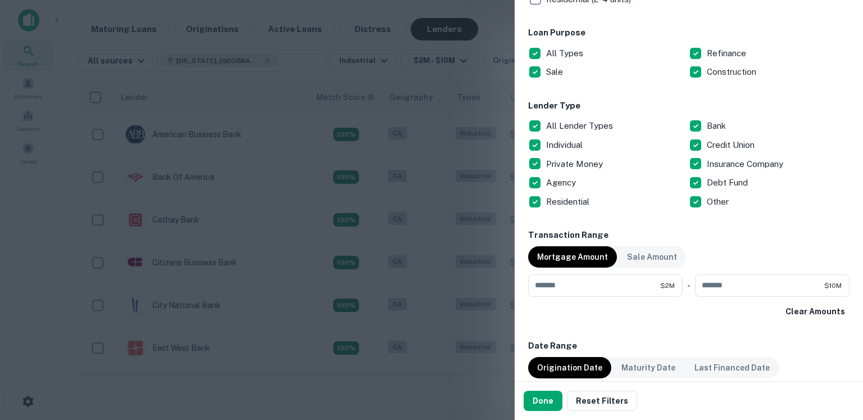
click at [549, 124] on p "All Lender Types" at bounding box center [580, 125] width 69 height 13
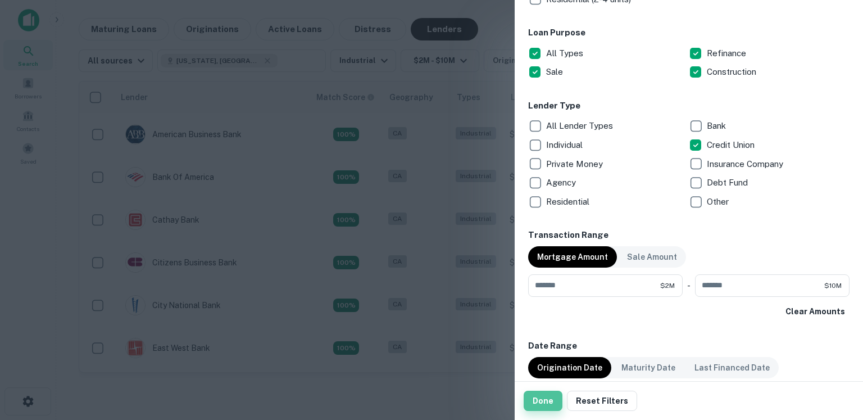
click at [550, 402] on button "Done" at bounding box center [543, 401] width 39 height 20
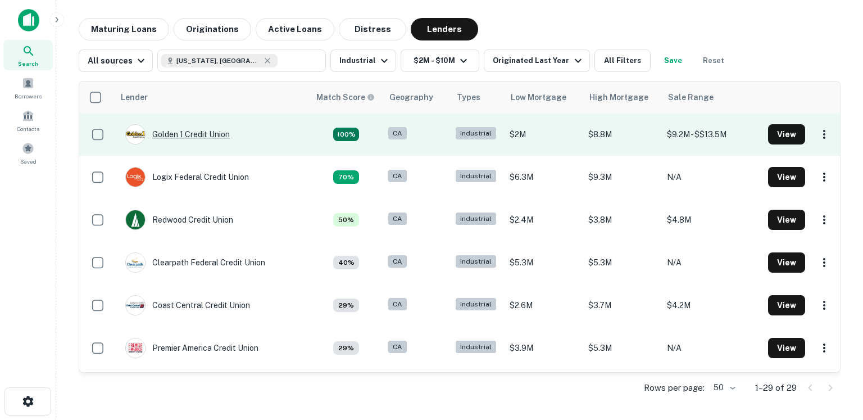
click at [194, 135] on div "Golden 1 Credit Union" at bounding box center [177, 134] width 105 height 20
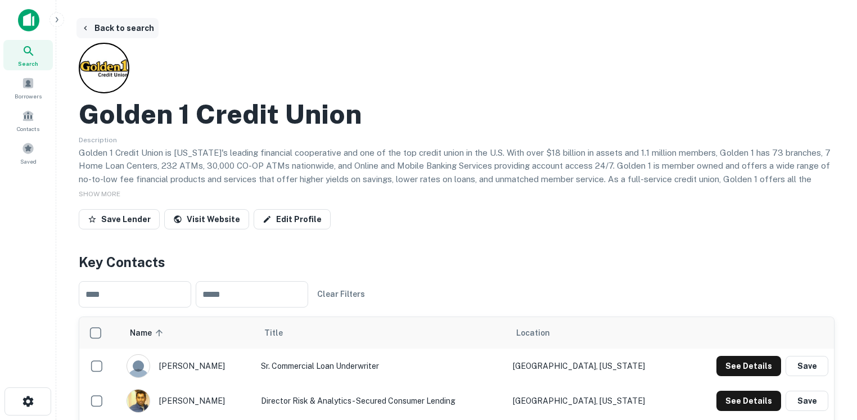
click at [108, 26] on button "Back to search" at bounding box center [117, 28] width 82 height 20
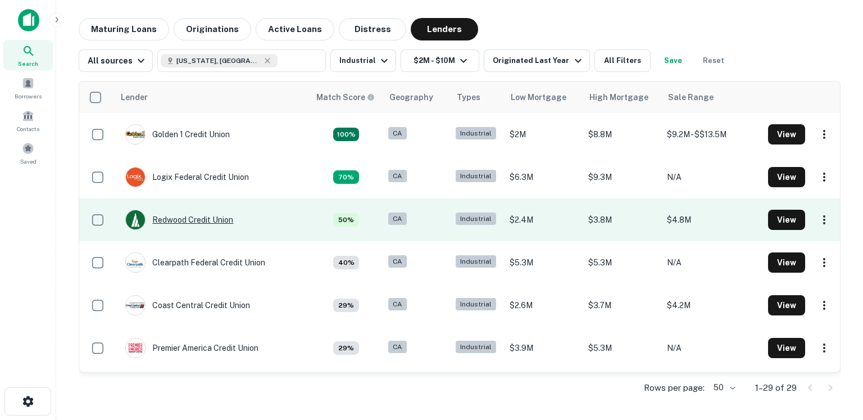
click at [201, 221] on div "Redwood Credit Union" at bounding box center [179, 220] width 108 height 20
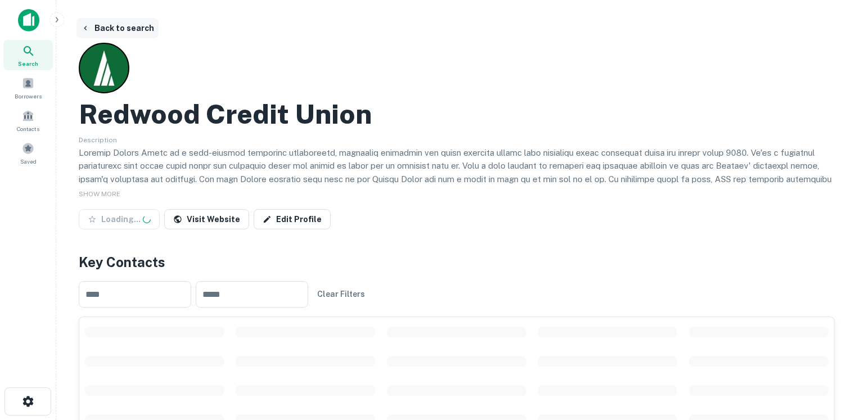
click at [102, 28] on button "Back to search" at bounding box center [117, 28] width 82 height 20
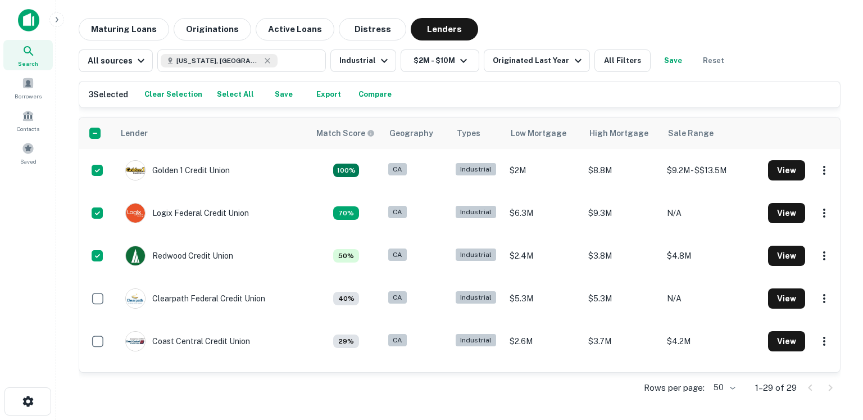
click at [275, 101] on button "Save" at bounding box center [284, 94] width 36 height 17
click at [19, 164] on div "Saved" at bounding box center [27, 153] width 49 height 30
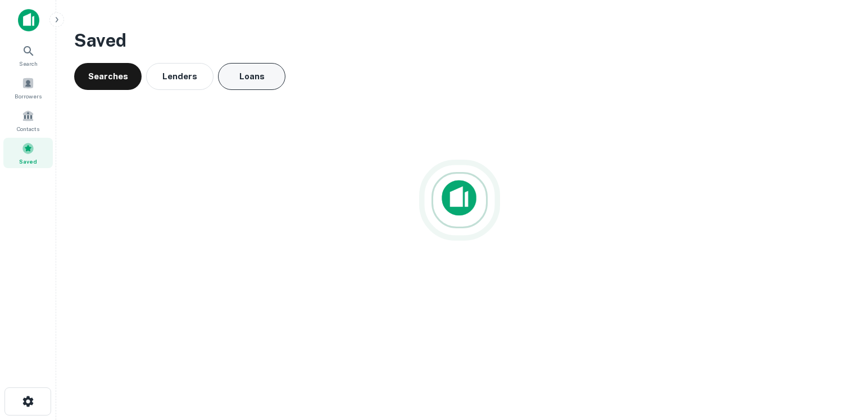
click at [244, 85] on button "Loans" at bounding box center [251, 76] width 67 height 27
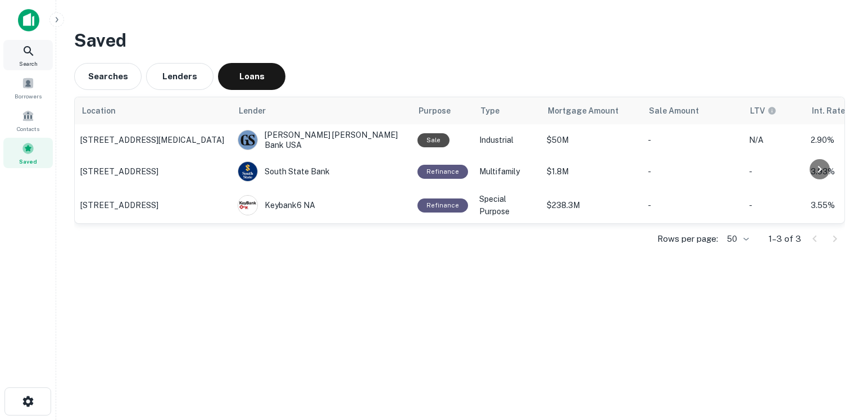
click at [38, 49] on div "Search" at bounding box center [27, 55] width 49 height 30
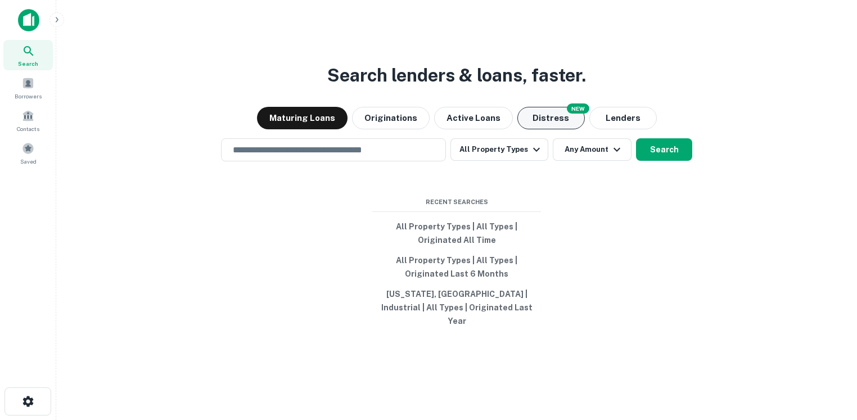
click at [555, 122] on button "Distress" at bounding box center [550, 118] width 67 height 22
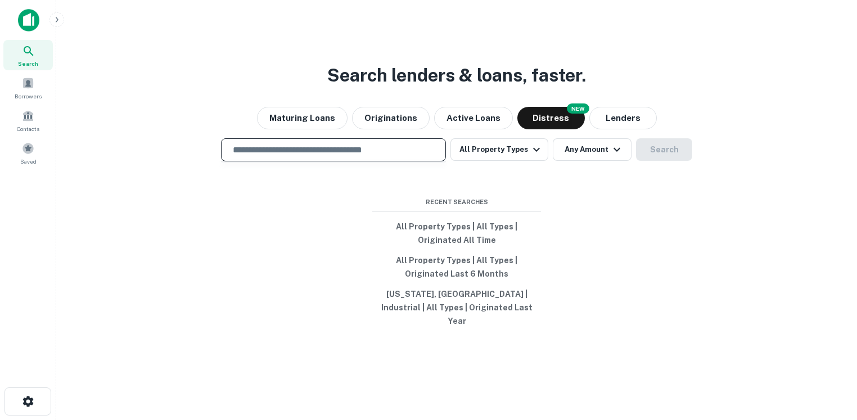
click at [385, 156] on input "text" at bounding box center [333, 149] width 215 height 13
type input "**********"
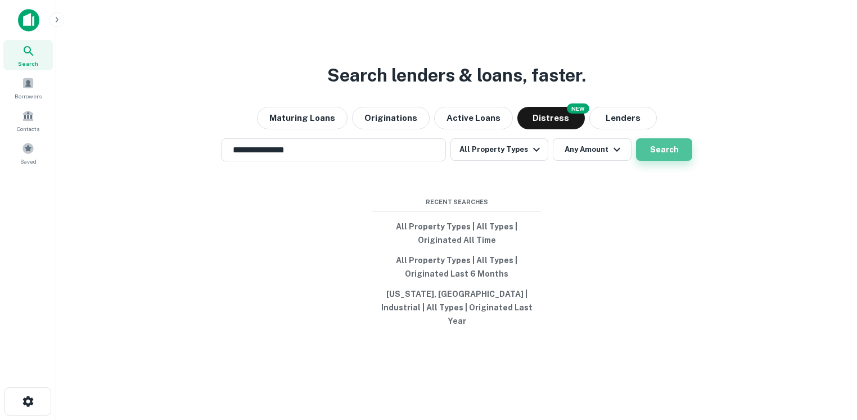
click at [664, 153] on button "Search" at bounding box center [664, 149] width 56 height 22
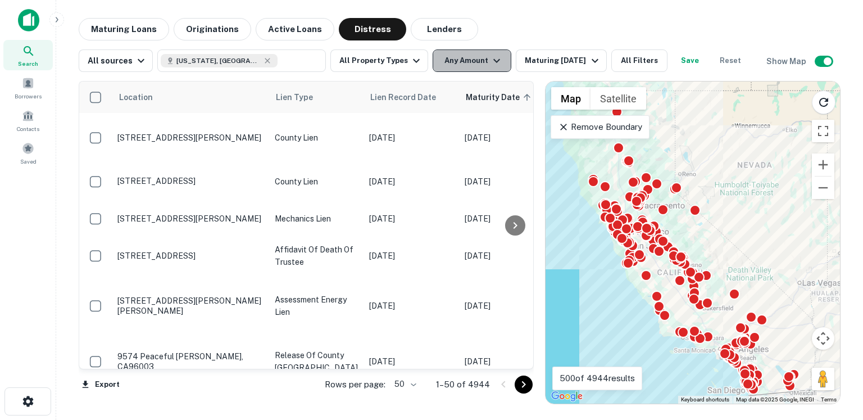
click at [450, 66] on button "Any Amount" at bounding box center [472, 60] width 79 height 22
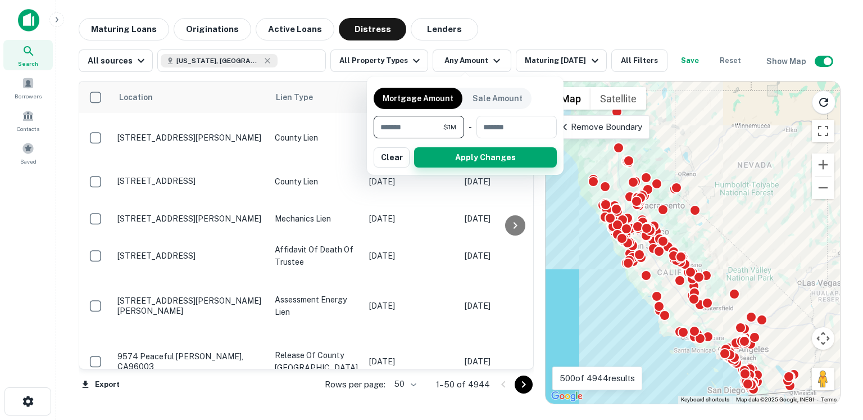
type input "*******"
click at [477, 162] on button "Apply Changes" at bounding box center [485, 157] width 143 height 20
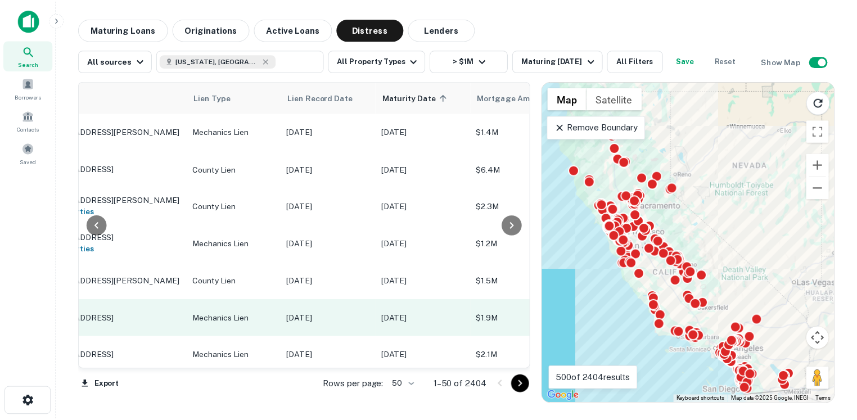
scroll to position [0, 8]
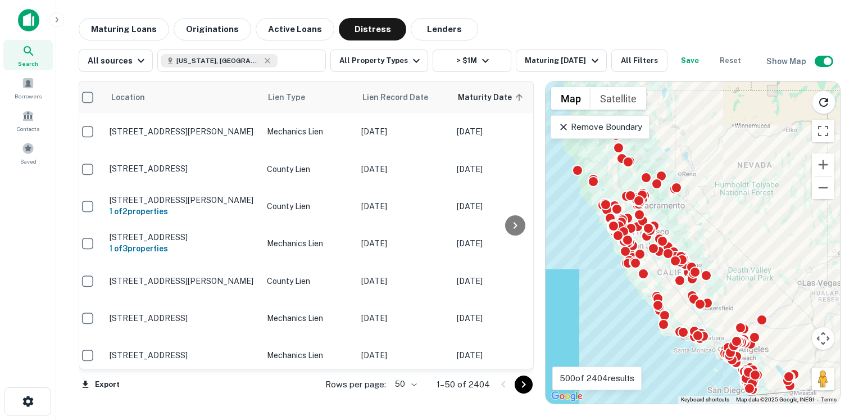
click at [34, 20] on img at bounding box center [28, 20] width 21 height 22
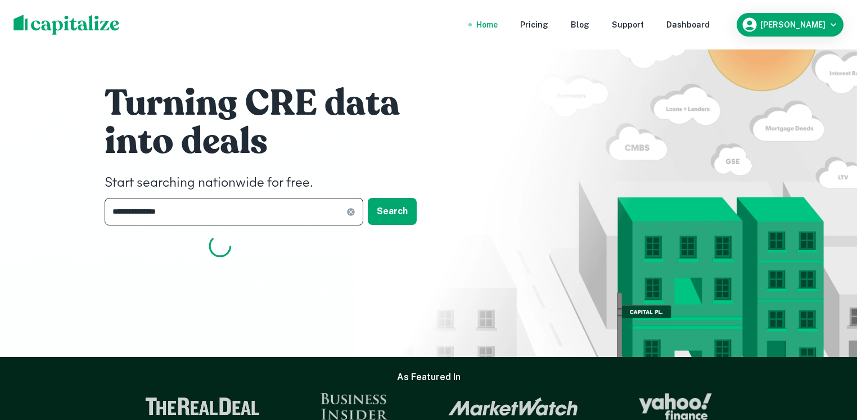
click at [168, 224] on input "**********" at bounding box center [226, 212] width 242 height 28
click at [169, 221] on input "**********" at bounding box center [226, 212] width 242 height 28
click at [169, 220] on input "**********" at bounding box center [226, 212] width 242 height 28
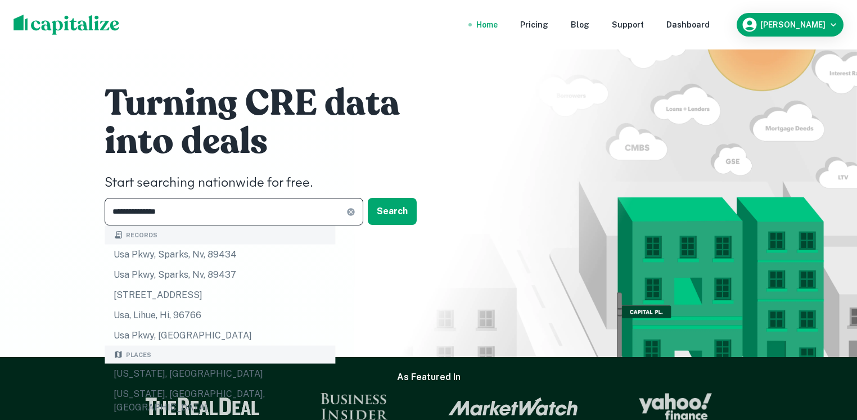
click at [169, 219] on input "**********" at bounding box center [226, 212] width 242 height 28
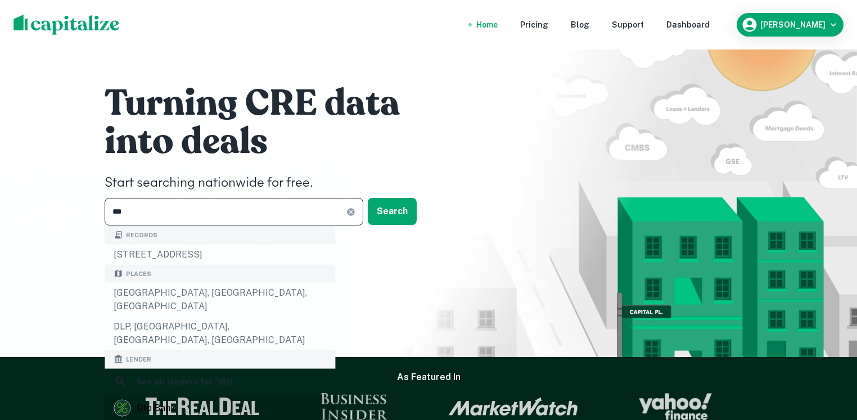
scroll to position [84, 0]
type input "***"
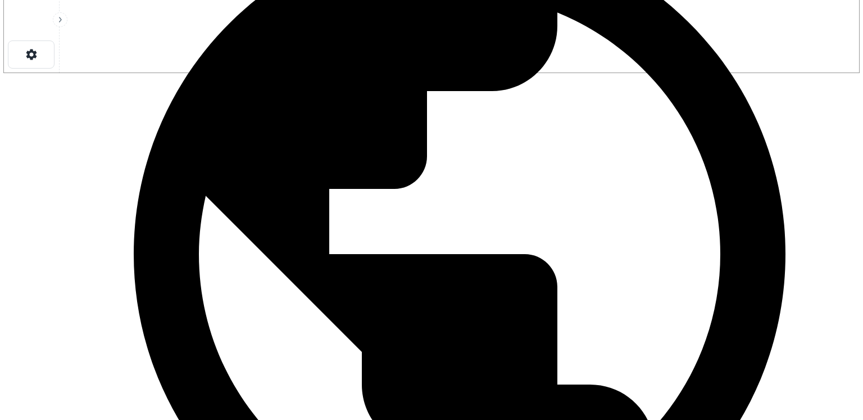
scroll to position [532, 0]
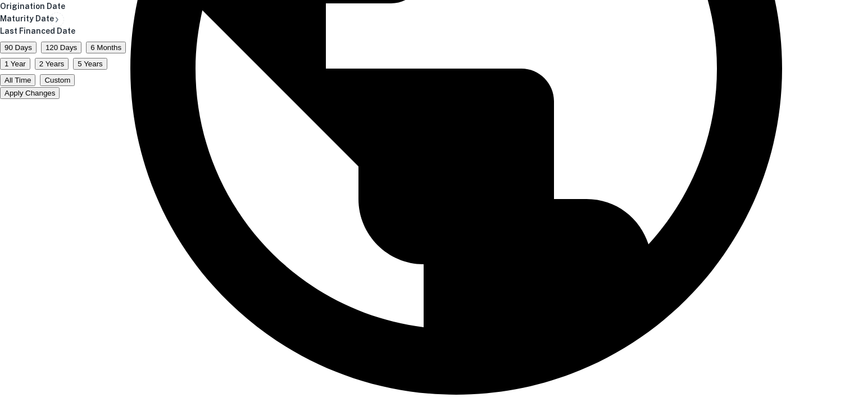
click at [35, 86] on button "All Time" at bounding box center [17, 80] width 35 height 12
click at [60, 99] on button "Apply Changes" at bounding box center [30, 93] width 60 height 12
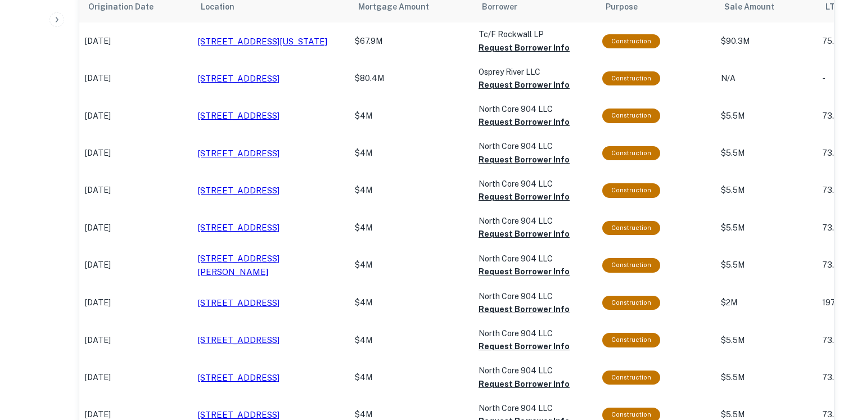
scroll to position [556, 0]
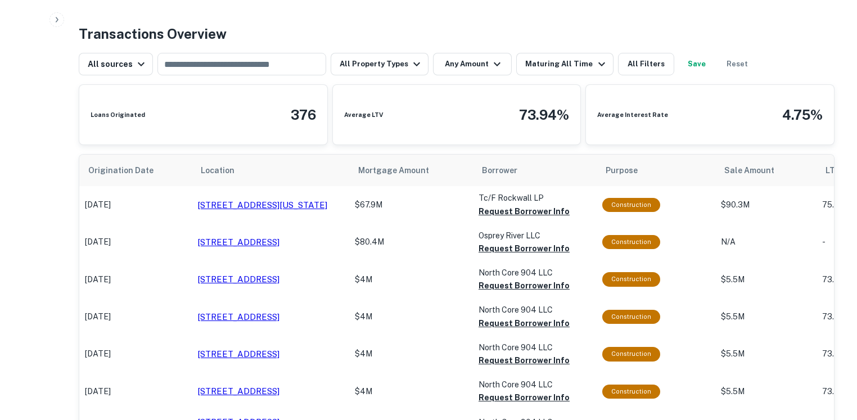
click at [517, 211] on button "Request Borrower Info" at bounding box center [523, 211] width 91 height 13
click at [506, 243] on button "Request Borrower Info" at bounding box center [523, 248] width 91 height 13
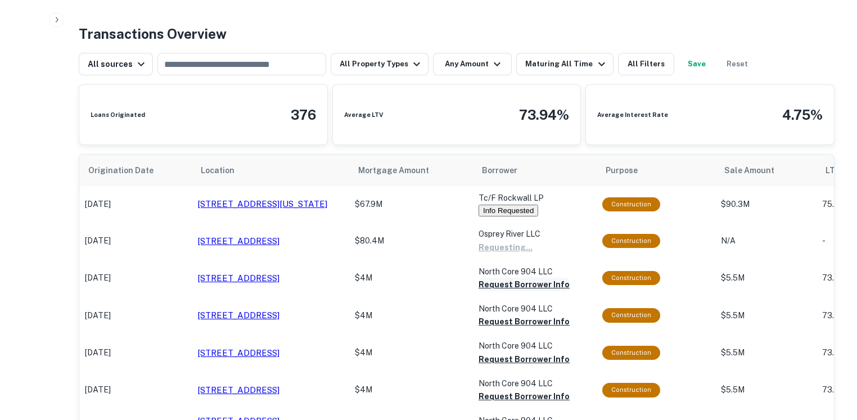
click at [504, 279] on button "Request Borrower Info" at bounding box center [523, 284] width 91 height 13
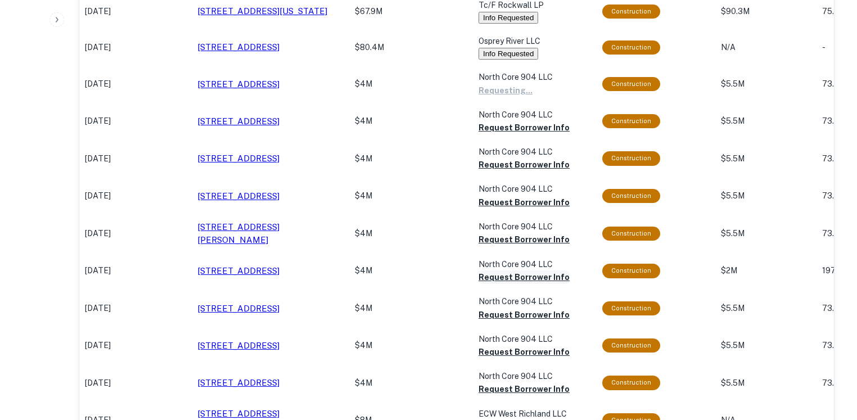
scroll to position [740, 0]
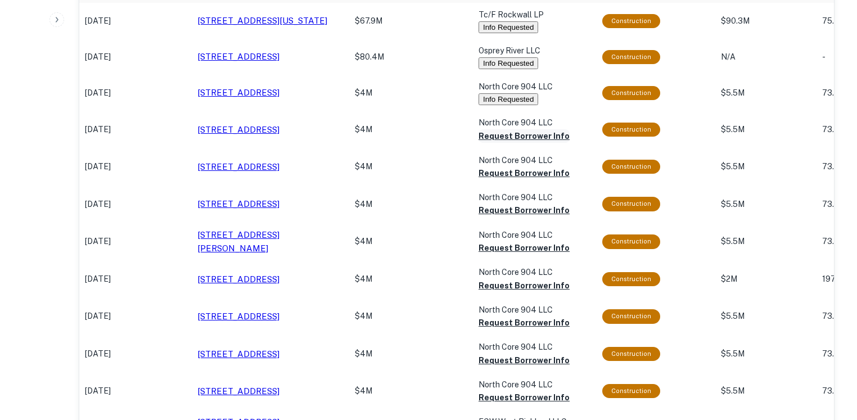
click at [501, 135] on button "Request Borrower Info" at bounding box center [523, 135] width 91 height 13
click at [494, 175] on button "Request Borrower Info" at bounding box center [523, 172] width 91 height 13
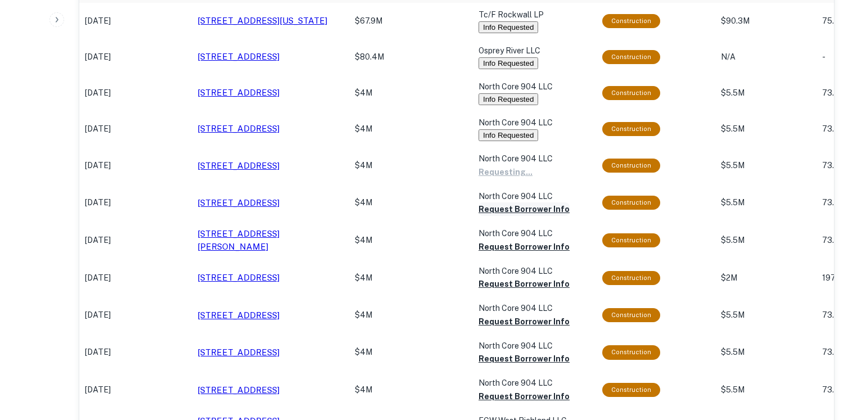
click at [499, 214] on button "Request Borrower Info" at bounding box center [523, 208] width 91 height 13
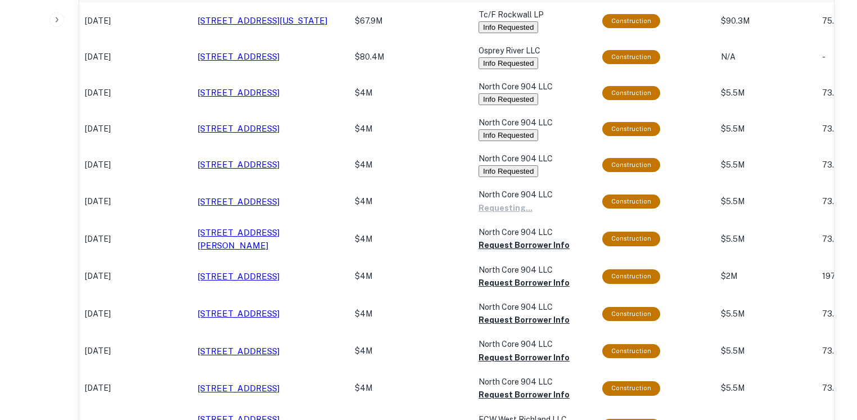
click at [504, 248] on button "Request Borrower Info" at bounding box center [523, 244] width 91 height 13
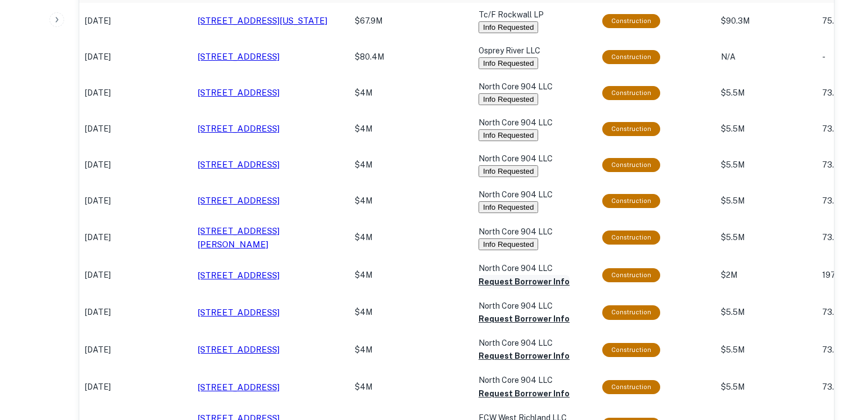
click at [497, 282] on button "Request Borrower Info" at bounding box center [523, 281] width 91 height 13
click at [502, 324] on button "Request Borrower Info" at bounding box center [523, 318] width 91 height 13
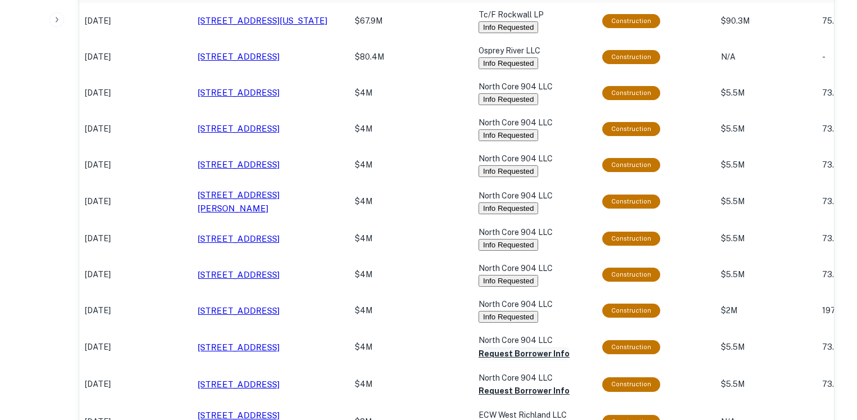
click at [496, 360] on button "Request Borrower Info" at bounding box center [523, 353] width 91 height 13
click at [501, 395] on button "Request Borrower Info" at bounding box center [523, 390] width 91 height 13
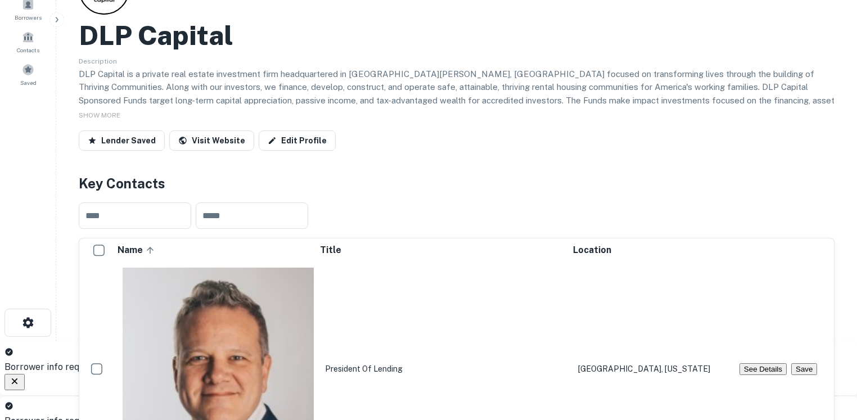
scroll to position [0, 0]
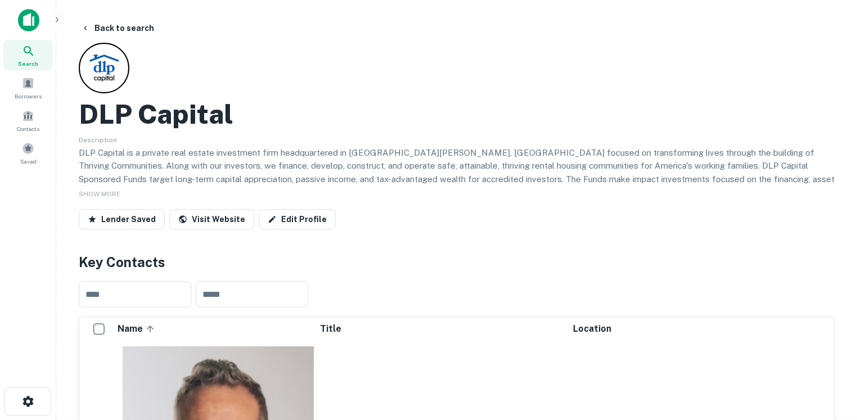
click at [34, 27] on img at bounding box center [28, 20] width 21 height 22
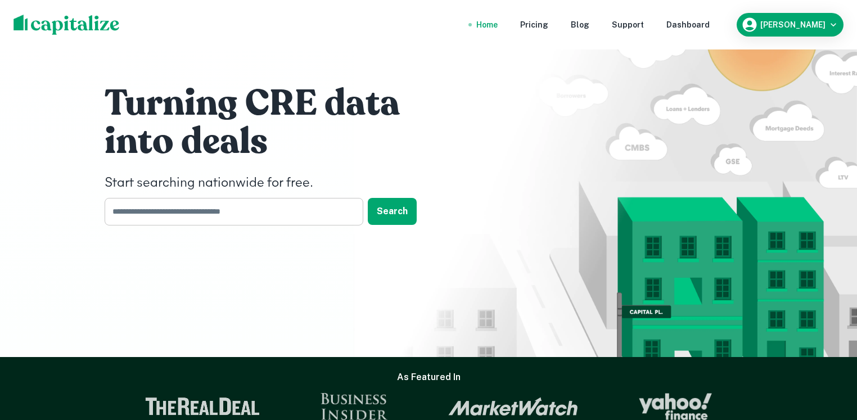
click at [152, 205] on input "text" at bounding box center [230, 212] width 251 height 28
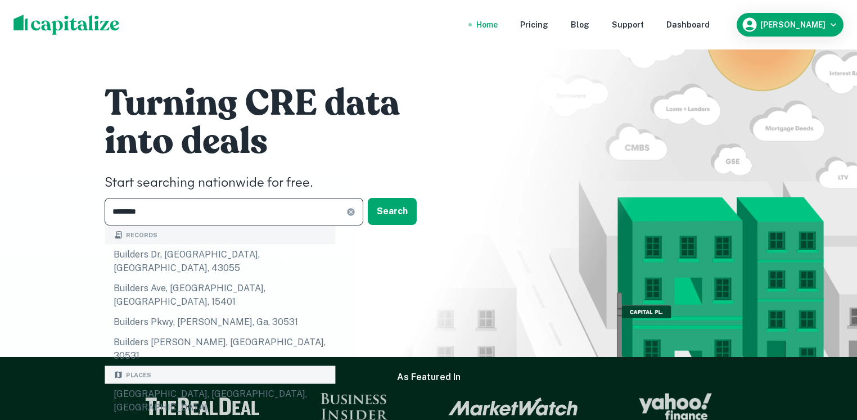
click at [150, 219] on input "********" at bounding box center [226, 212] width 242 height 28
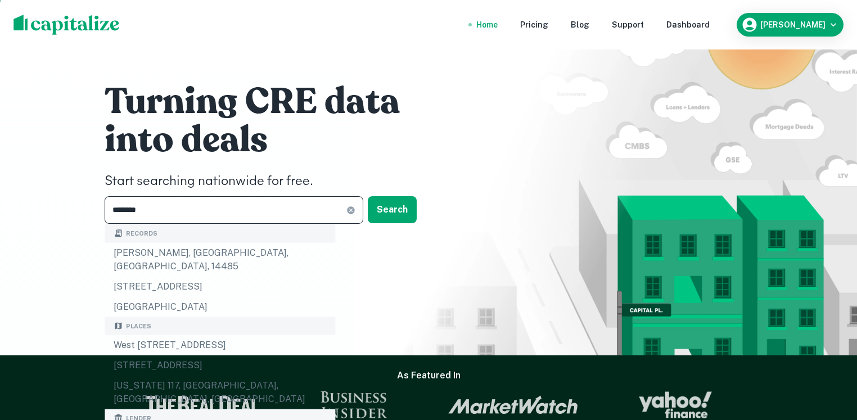
scroll to position [152, 0]
type input "********"
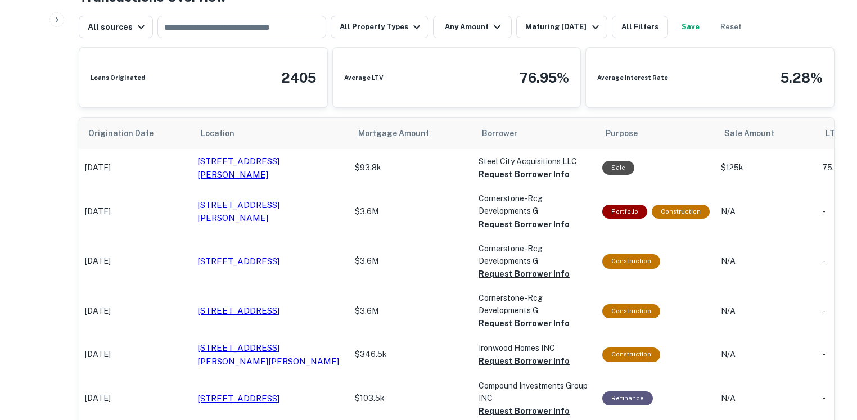
scroll to position [508, 0]
click at [535, 34] on div "Maturing [DATE]" at bounding box center [563, 26] width 76 height 13
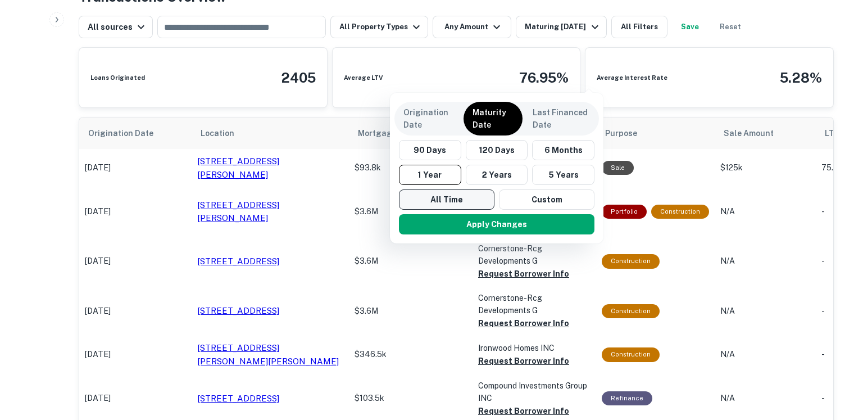
click at [437, 201] on button "All Time" at bounding box center [447, 199] width 96 height 20
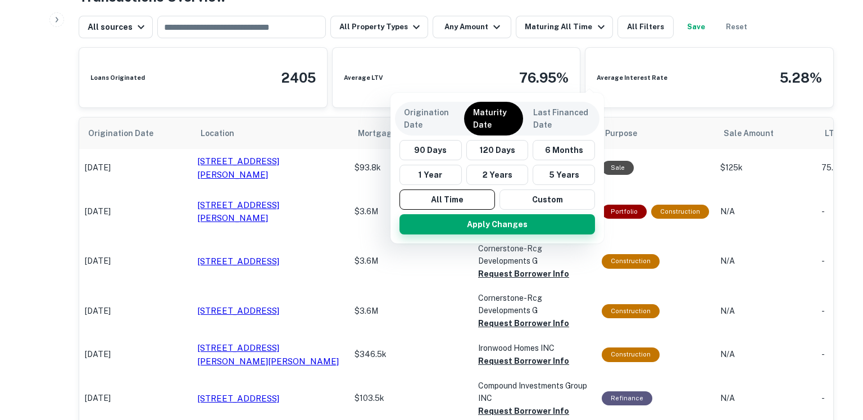
click at [451, 219] on button "Apply Changes" at bounding box center [498, 224] width 196 height 20
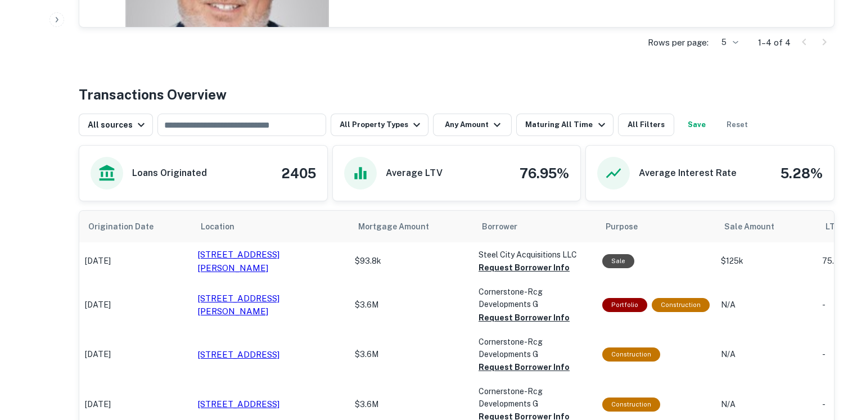
scroll to position [467, 0]
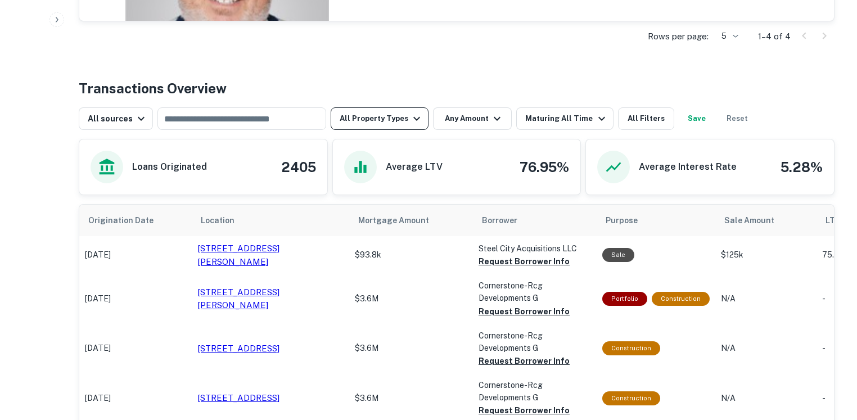
click at [392, 123] on button "All Property Types" at bounding box center [379, 118] width 98 height 22
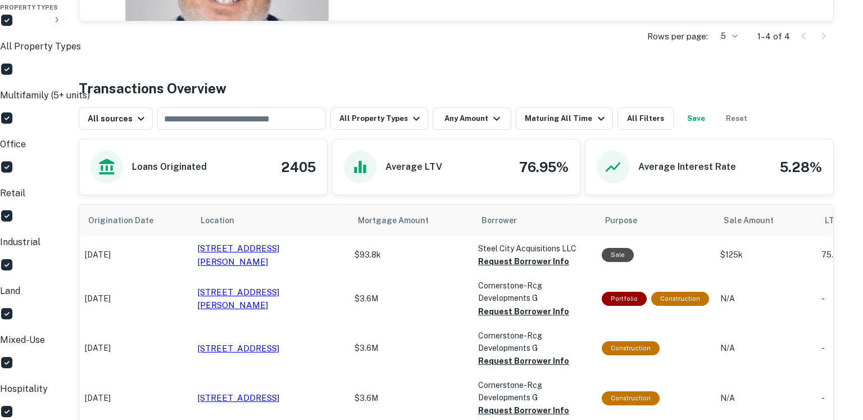
click at [527, 79] on div at bounding box center [431, 210] width 863 height 420
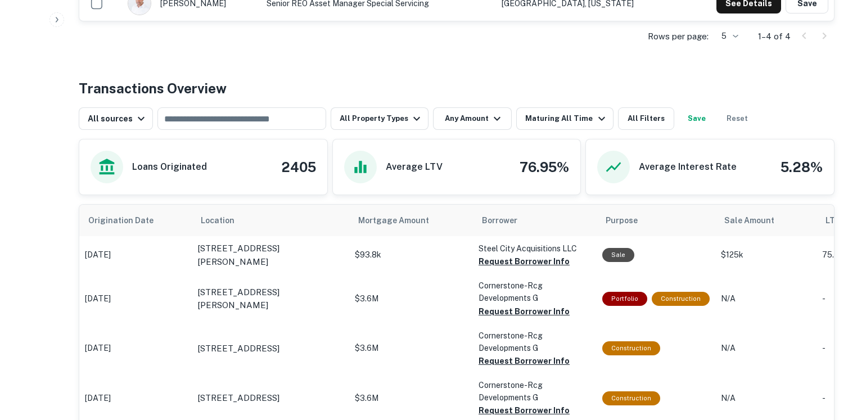
click at [475, 116] on button "Any Amount" at bounding box center [472, 118] width 79 height 22
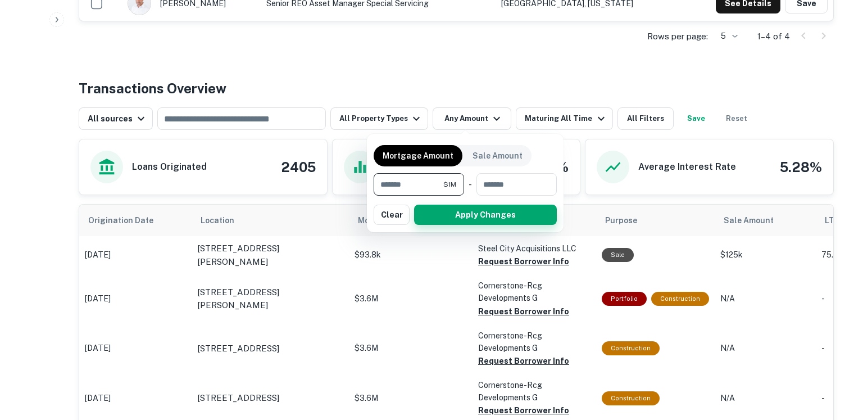
type input "*******"
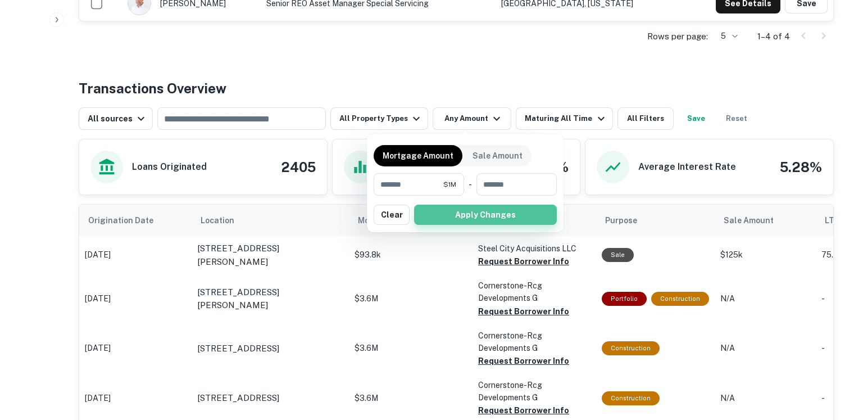
click at [475, 215] on button "Apply Changes" at bounding box center [485, 215] width 143 height 20
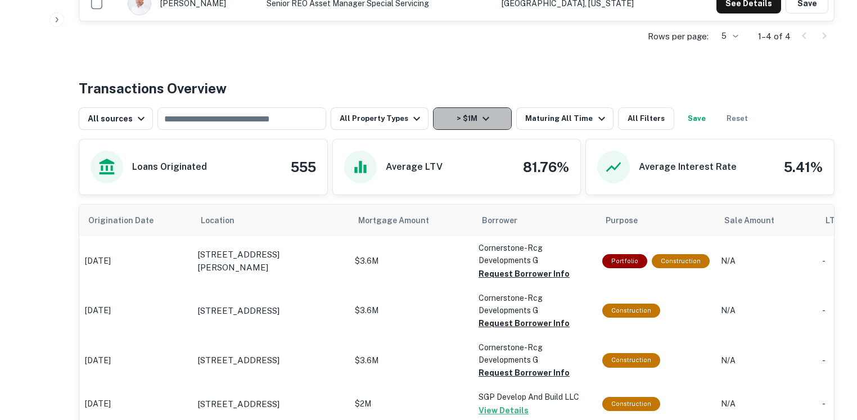
click at [460, 116] on button "> $1M" at bounding box center [472, 118] width 79 height 22
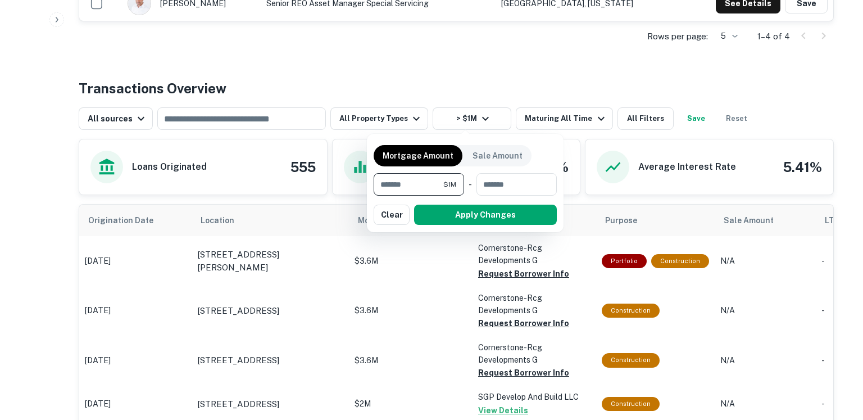
click at [428, 180] on input "*******" at bounding box center [409, 184] width 70 height 22
type input "*"
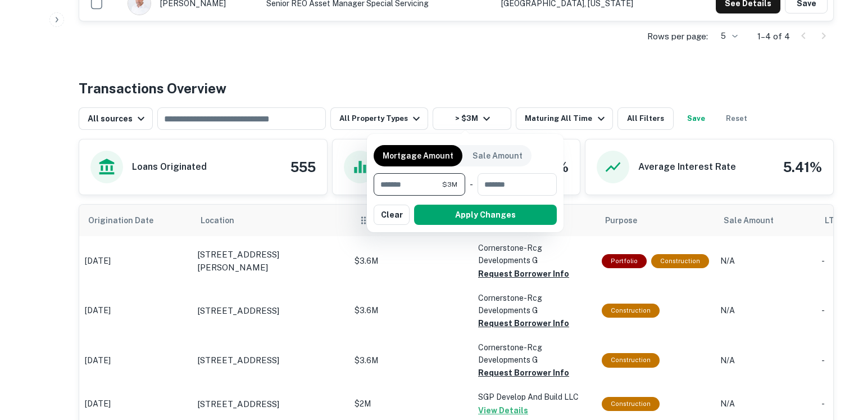
type input "*******"
click at [444, 221] on button "Apply Changes" at bounding box center [485, 215] width 143 height 20
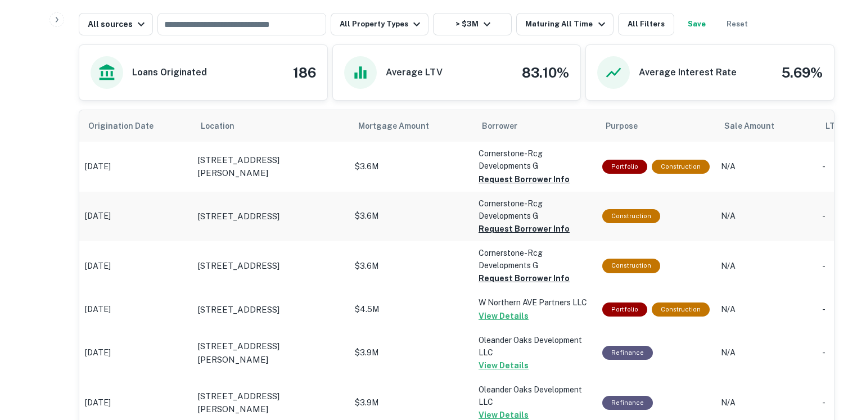
scroll to position [553, 0]
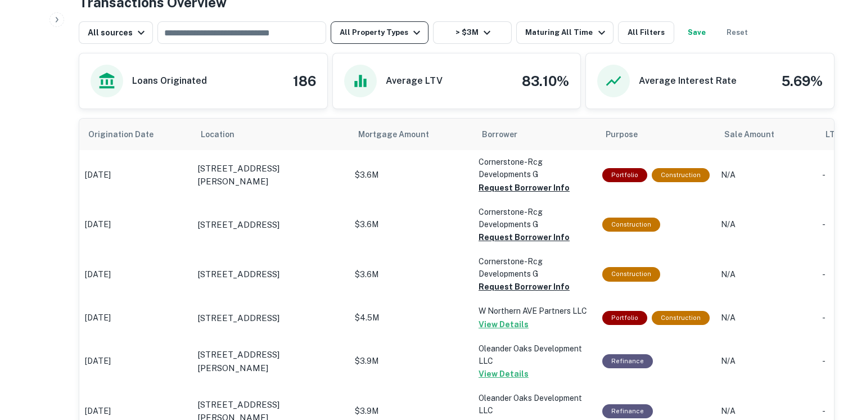
click at [400, 32] on button "All Property Types" at bounding box center [379, 32] width 98 height 22
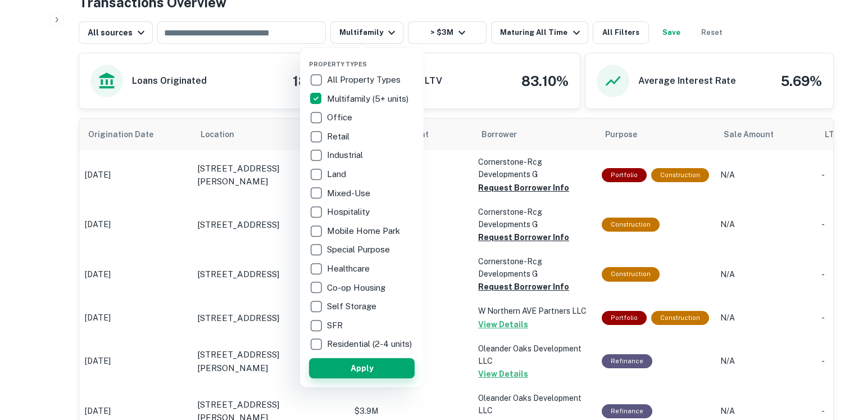
click at [370, 378] on button "Apply" at bounding box center [362, 368] width 106 height 20
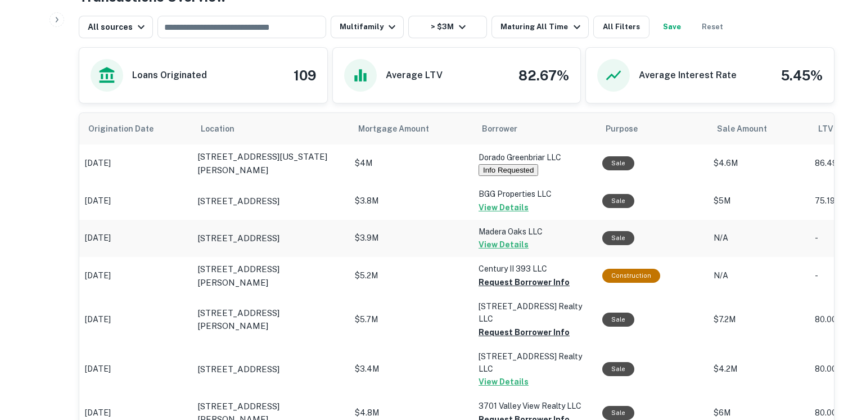
scroll to position [567, 0]
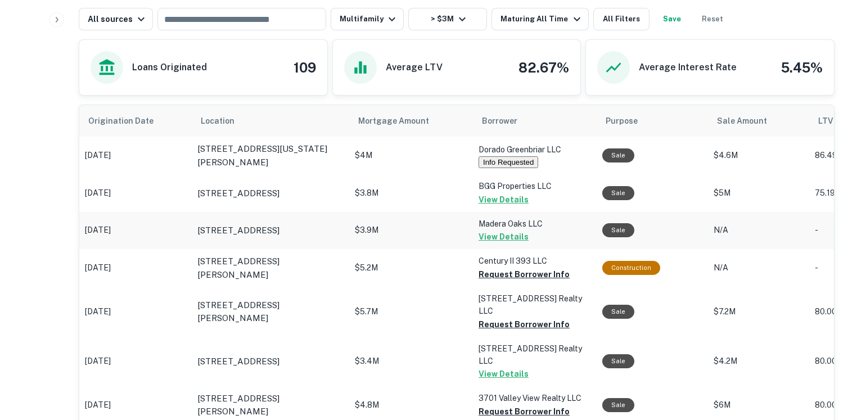
click at [400, 234] on p "$3.9M" at bounding box center [411, 230] width 112 height 12
click at [517, 235] on button "View Details" at bounding box center [503, 236] width 50 height 13
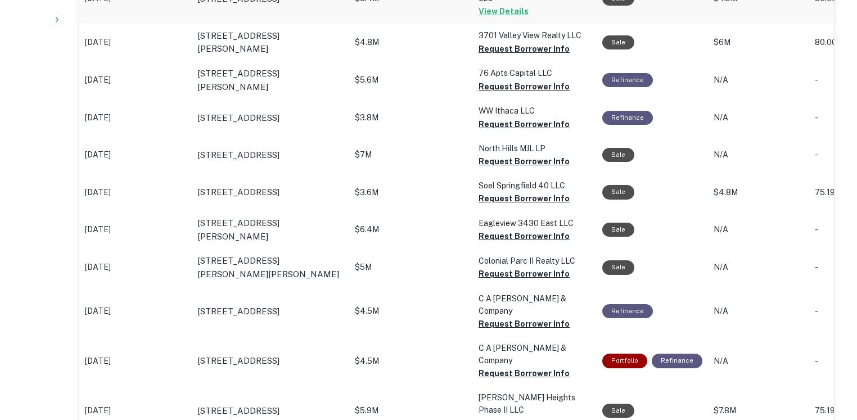
scroll to position [787, 0]
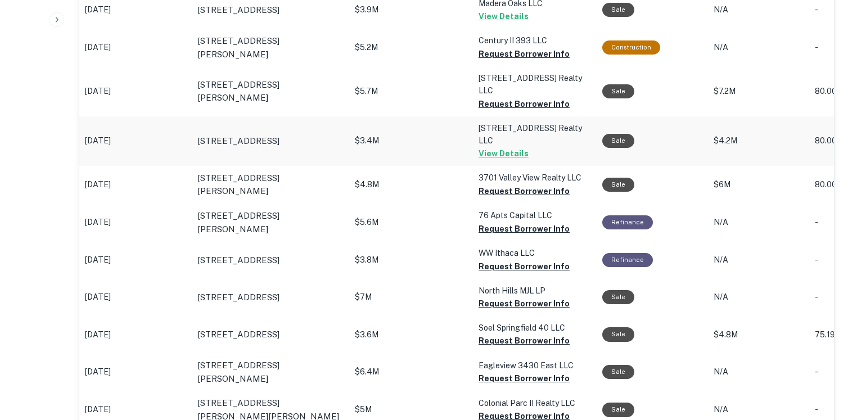
click at [485, 155] on button "View Details" at bounding box center [503, 153] width 50 height 13
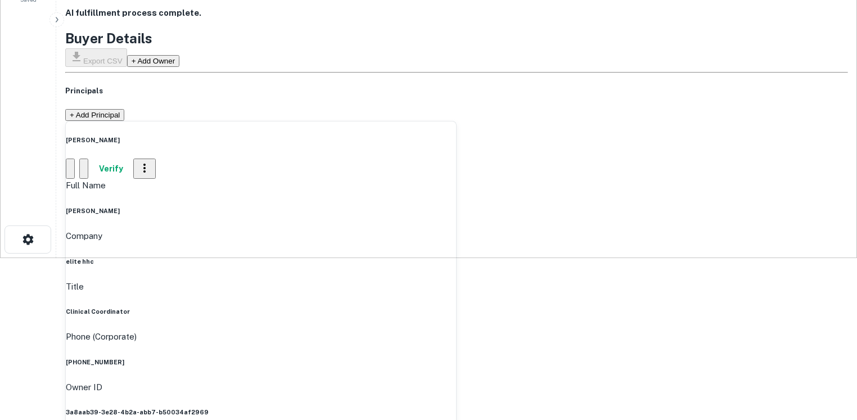
scroll to position [160, 0]
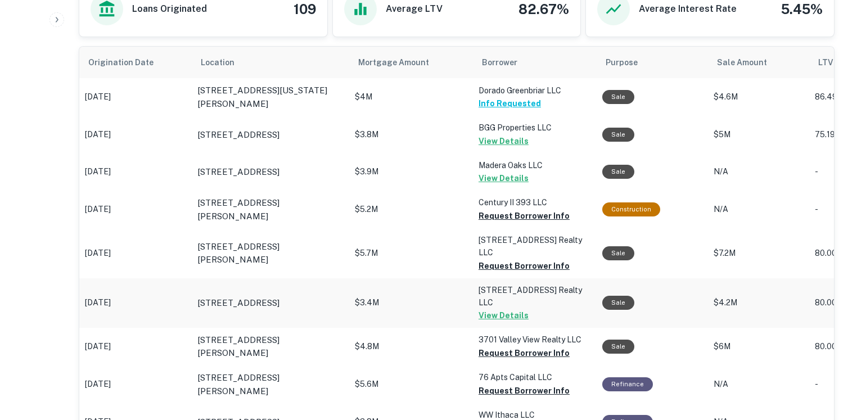
scroll to position [710, 0]
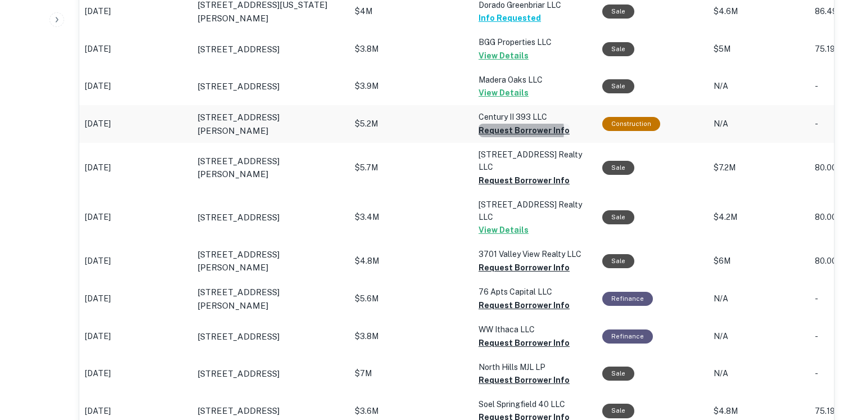
click at [514, 129] on button "Request Borrower Info" at bounding box center [523, 130] width 91 height 13
click at [510, 179] on button "Request Borrower Info" at bounding box center [523, 180] width 91 height 13
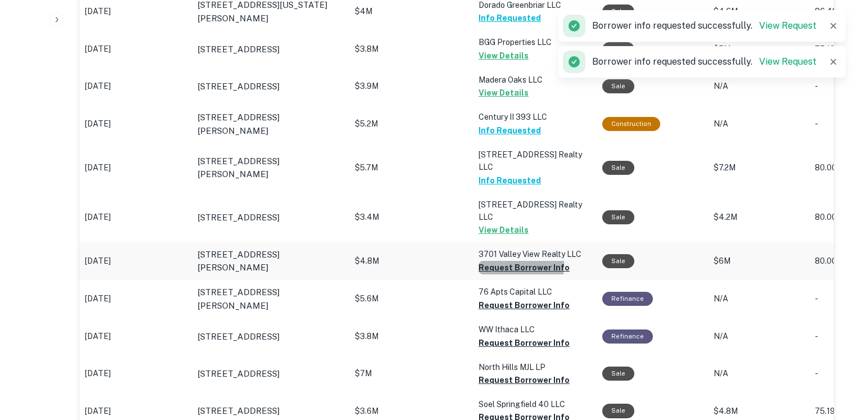
click at [508, 265] on button "Request Borrower Info" at bounding box center [523, 267] width 91 height 13
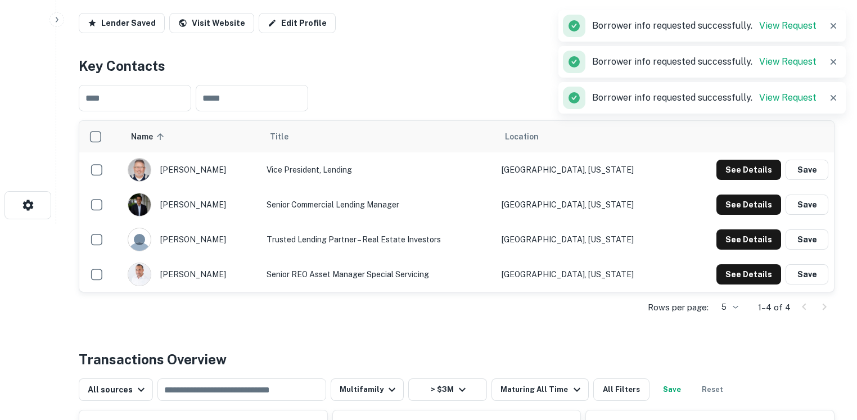
scroll to position [0, 0]
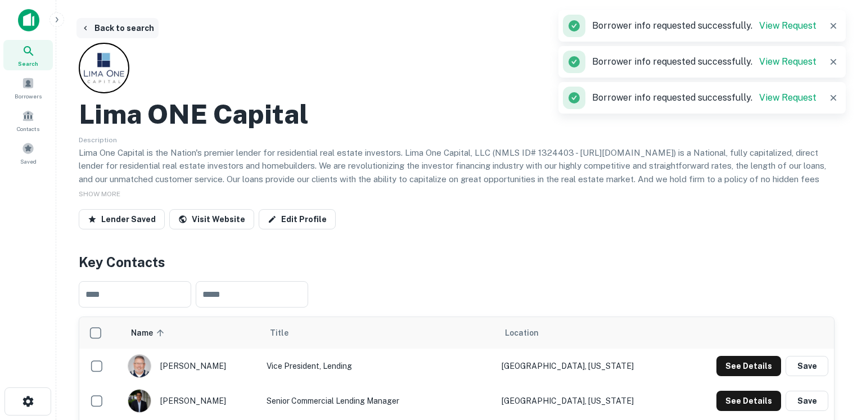
click at [117, 31] on button "Back to search" at bounding box center [117, 28] width 82 height 20
click at [131, 32] on button "Back to search" at bounding box center [117, 28] width 82 height 20
click at [102, 27] on button "Back to search" at bounding box center [117, 28] width 82 height 20
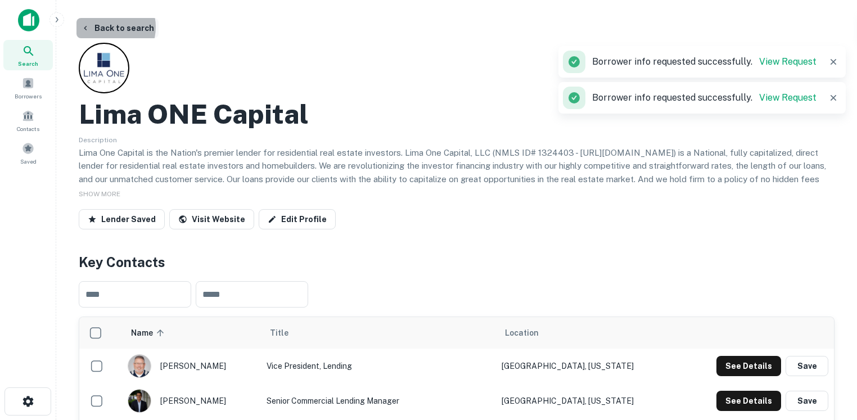
click at [102, 27] on button "Back to search" at bounding box center [117, 28] width 82 height 20
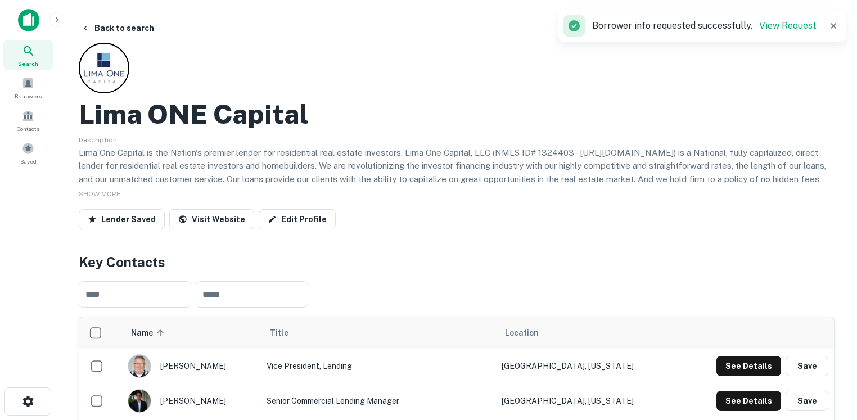
click at [29, 20] on img at bounding box center [28, 20] width 21 height 22
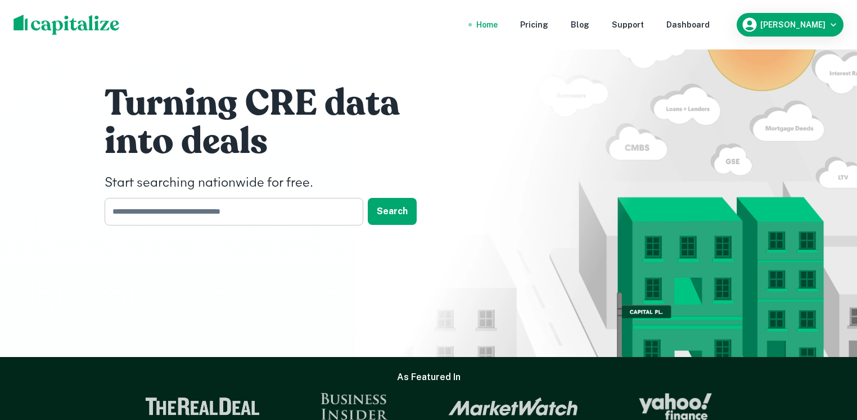
click at [197, 210] on input "text" at bounding box center [230, 212] width 251 height 28
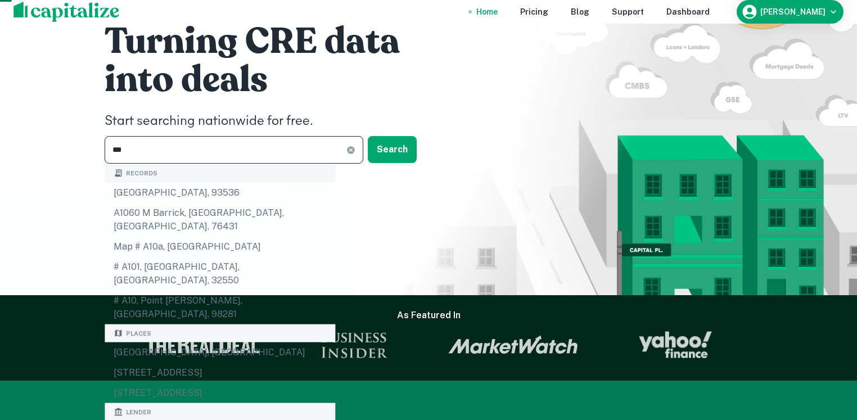
scroll to position [154, 0]
type input "***"
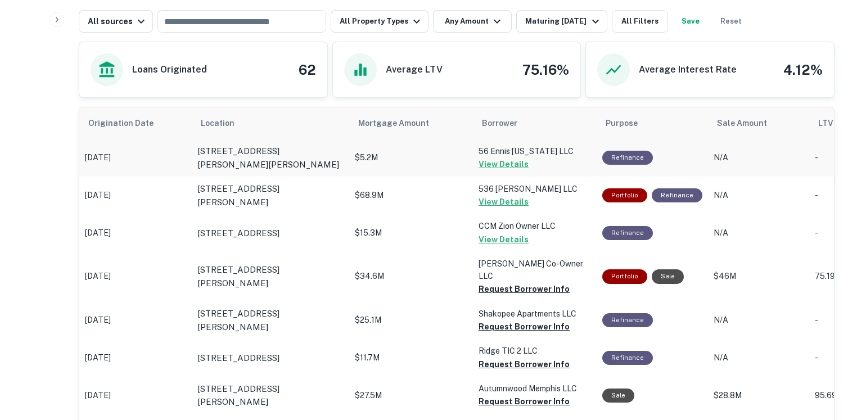
scroll to position [551, 0]
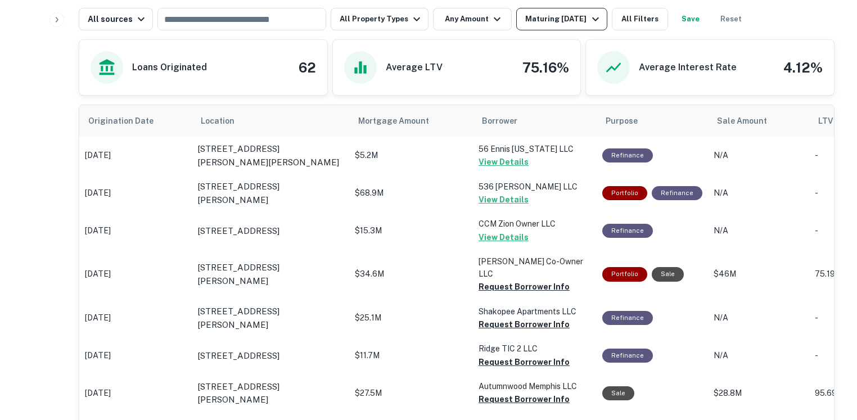
click at [526, 26] on div "Maturing In 1 Year" at bounding box center [563, 18] width 76 height 13
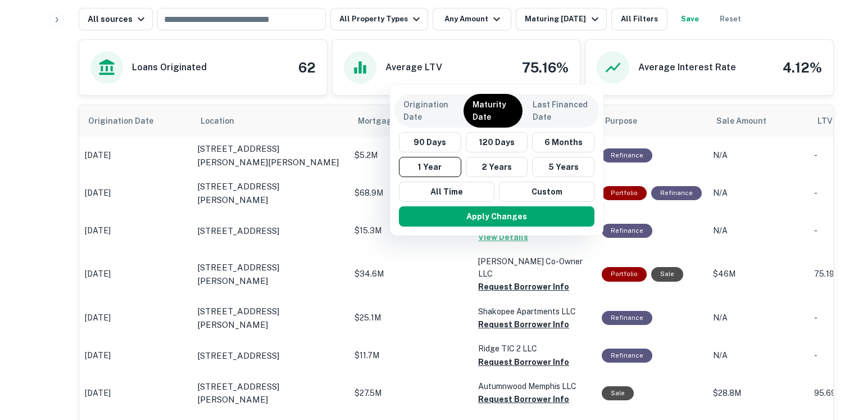
click at [455, 202] on div "Apply Changes" at bounding box center [497, 216] width 205 height 29
click at [456, 197] on button "All Time" at bounding box center [447, 192] width 96 height 20
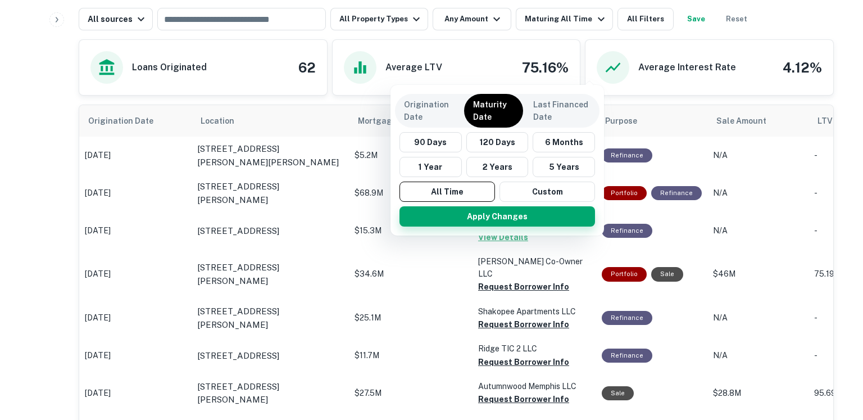
click at [464, 209] on button "Apply Changes" at bounding box center [498, 216] width 196 height 20
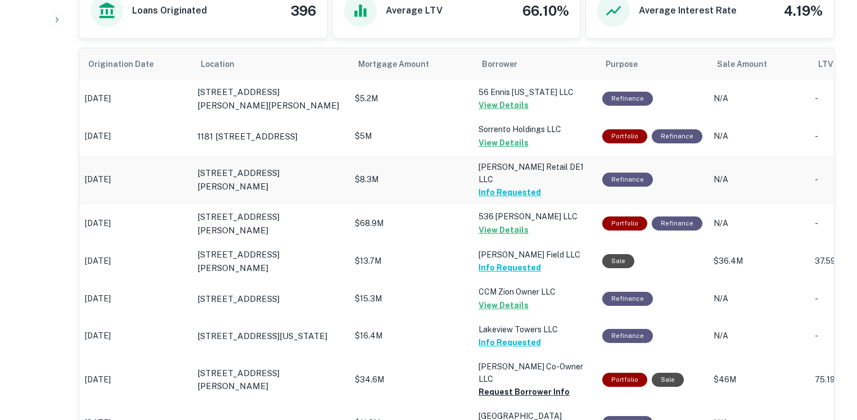
scroll to position [659, 0]
click at [514, 143] on button "View Details" at bounding box center [503, 141] width 50 height 13
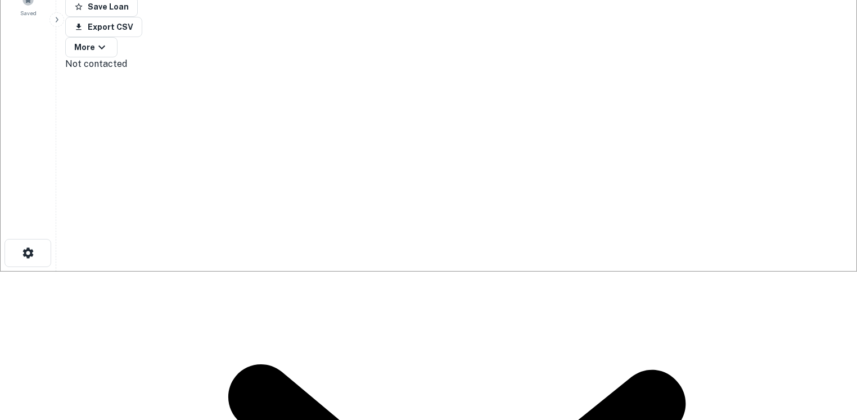
scroll to position [151, 0]
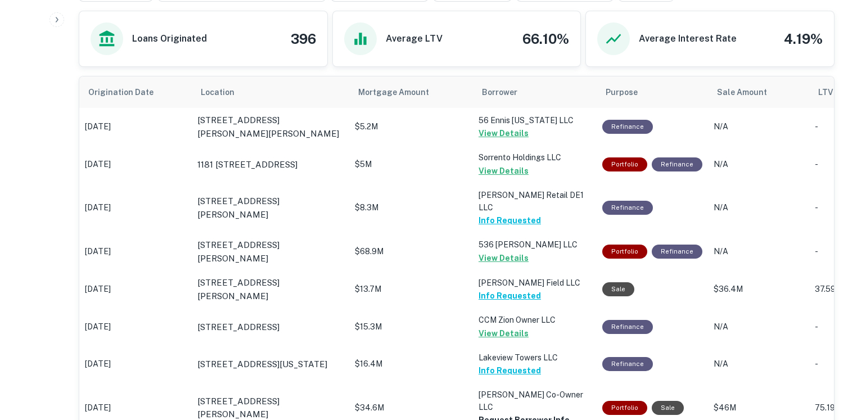
scroll to position [946, 0]
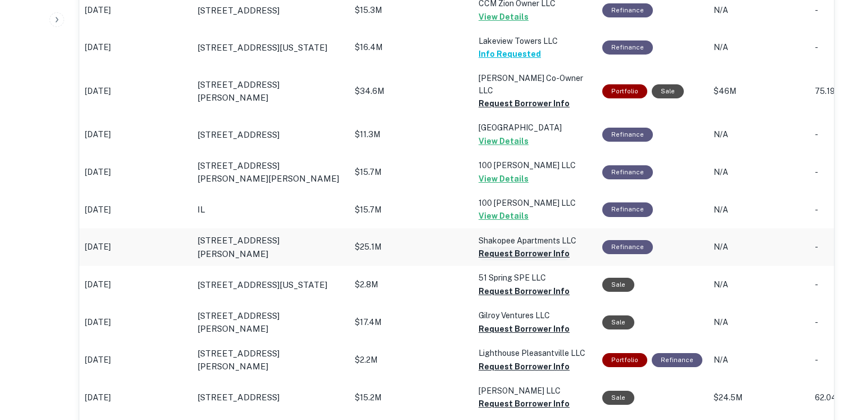
click at [497, 247] on button "Request Borrower Info" at bounding box center [523, 253] width 91 height 13
click at [514, 284] on button "Request Borrower Info" at bounding box center [523, 290] width 91 height 13
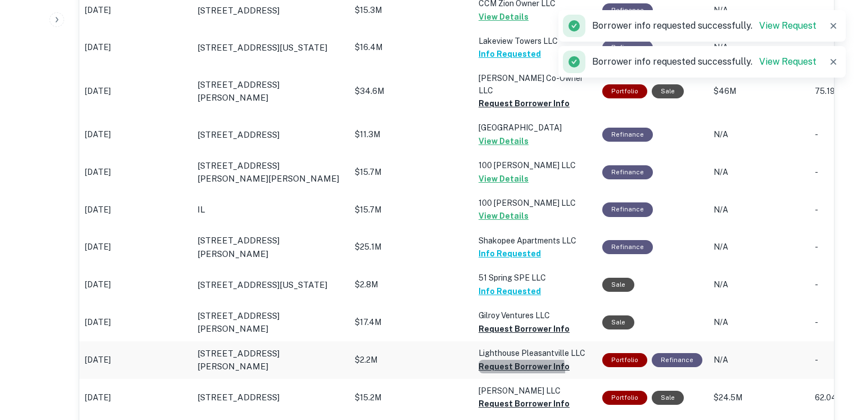
click at [515, 360] on button "Request Borrower Info" at bounding box center [523, 366] width 91 height 13
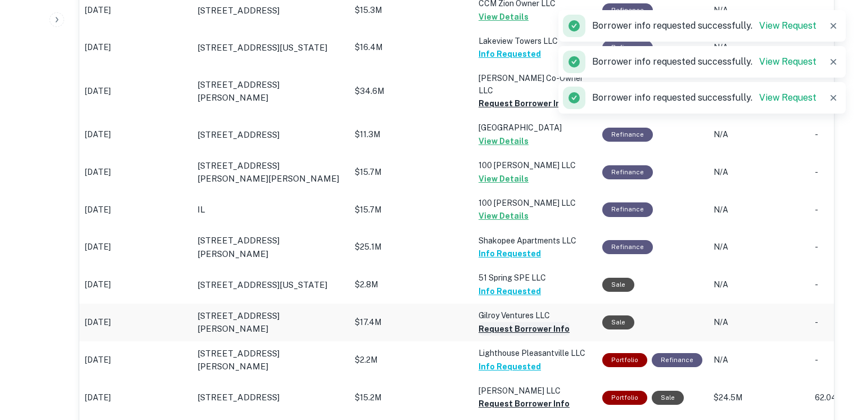
click at [515, 322] on button "Request Borrower Info" at bounding box center [523, 328] width 91 height 13
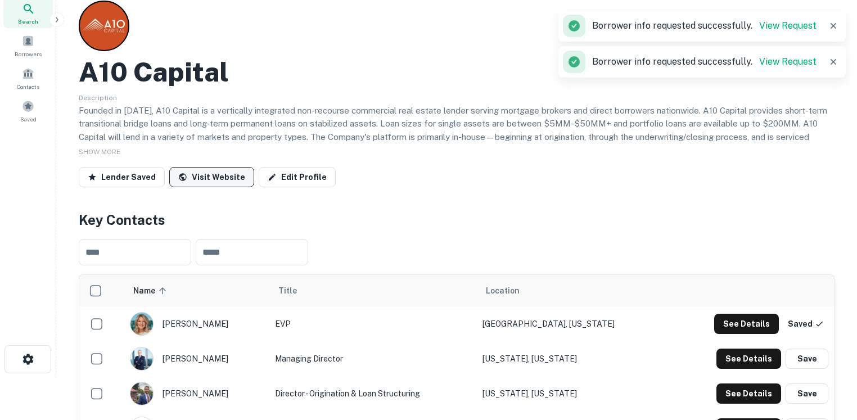
scroll to position [0, 0]
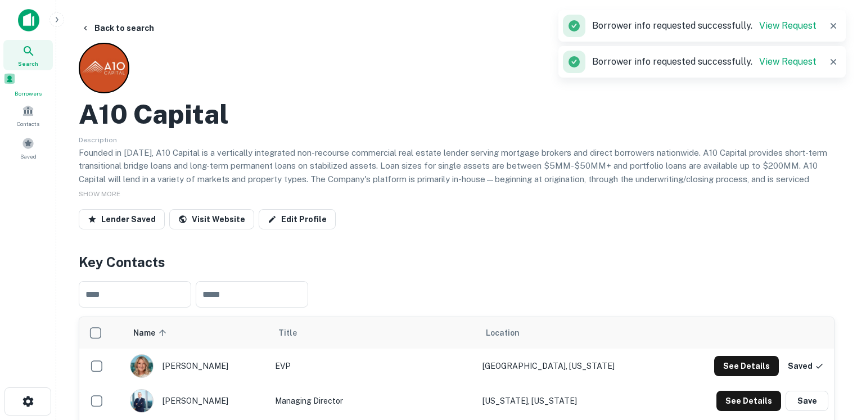
click at [16, 78] on span at bounding box center [9, 79] width 12 height 12
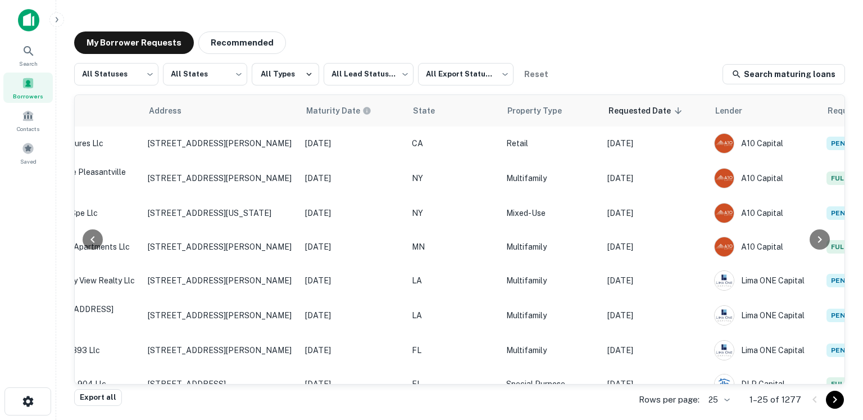
scroll to position [0, 443]
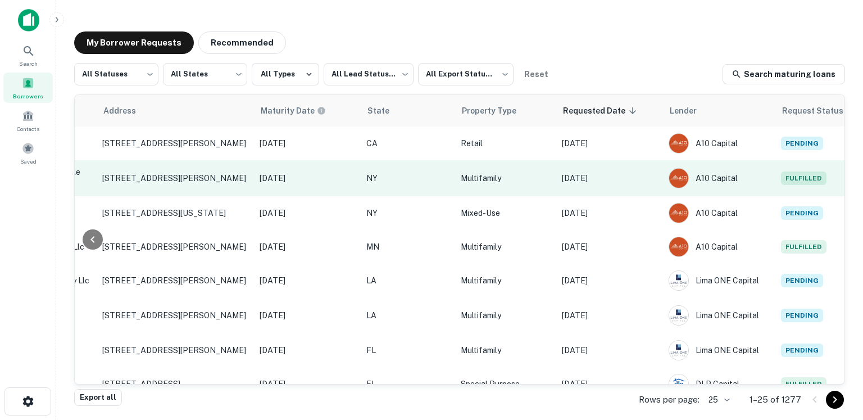
click at [597, 180] on p "[DATE]" at bounding box center [610, 178] width 96 height 12
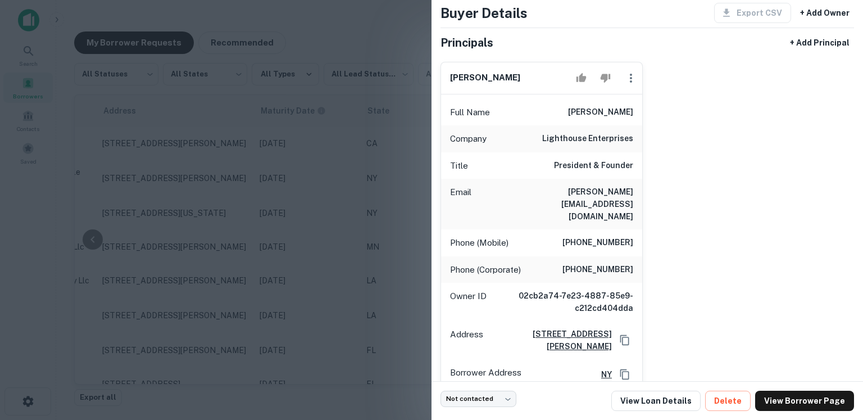
scroll to position [94, 0]
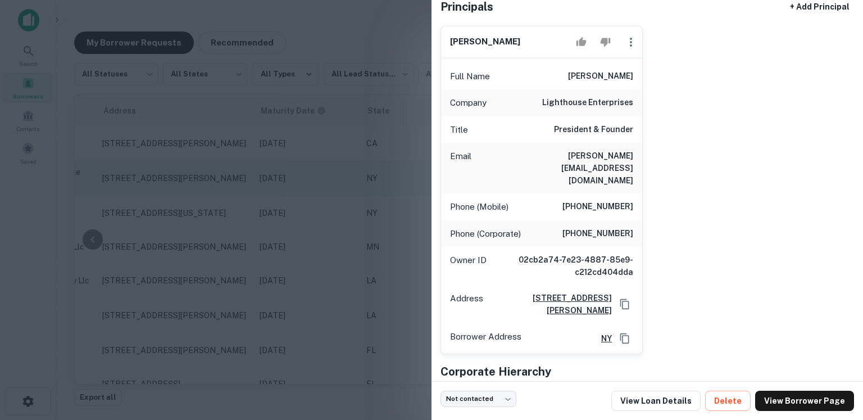
click at [289, 166] on div at bounding box center [431, 210] width 863 height 420
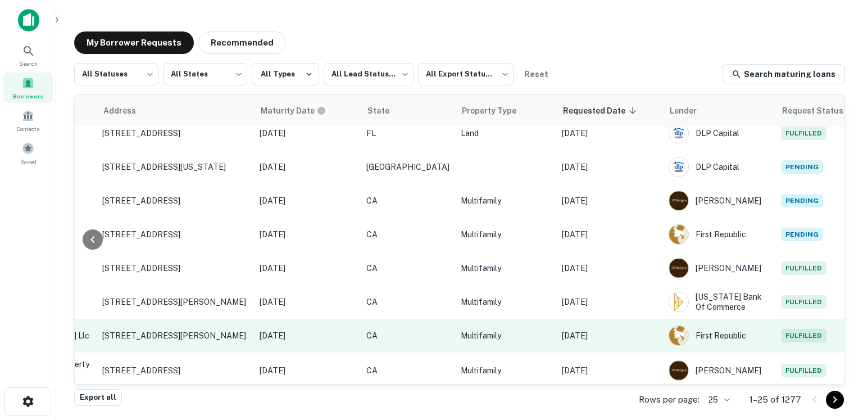
scroll to position [598, 443]
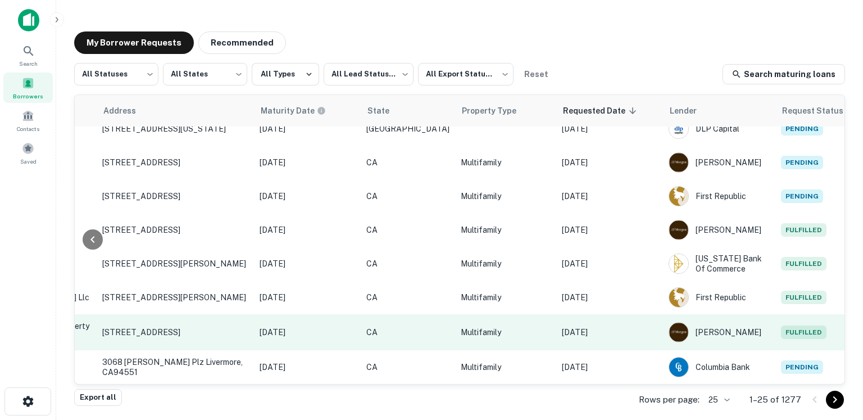
click at [615, 326] on p "[DATE]" at bounding box center [610, 332] width 96 height 12
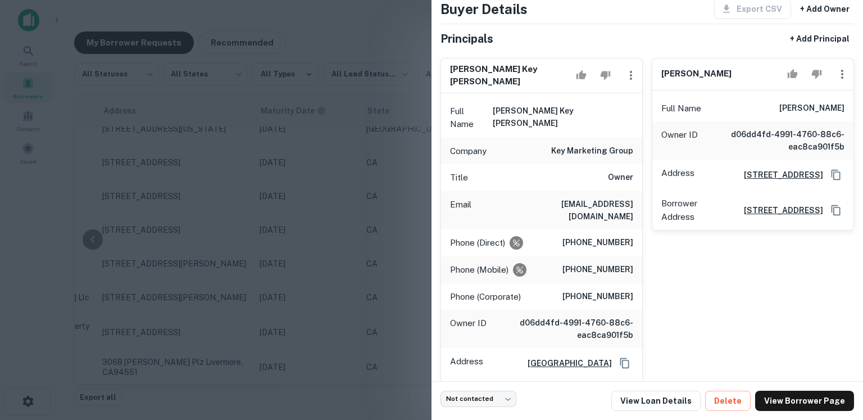
scroll to position [69, 0]
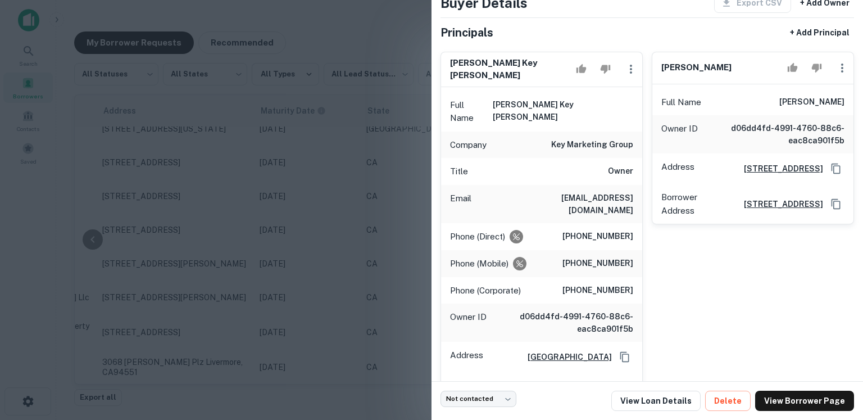
click at [368, 279] on div at bounding box center [431, 210] width 863 height 420
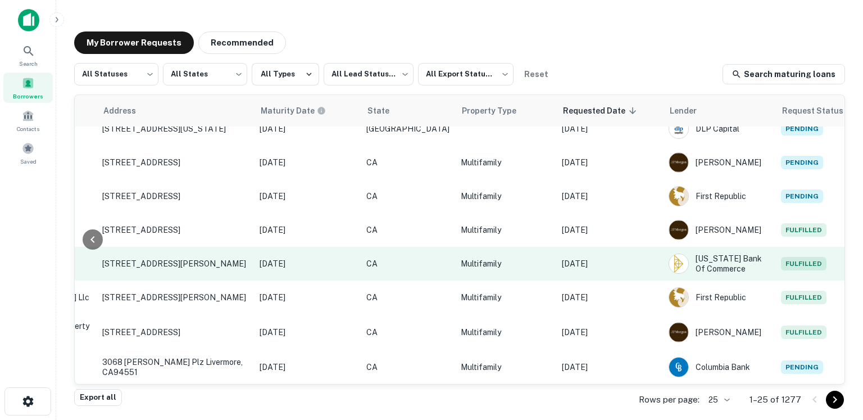
click at [598, 247] on td "[DATE]" at bounding box center [609, 264] width 107 height 34
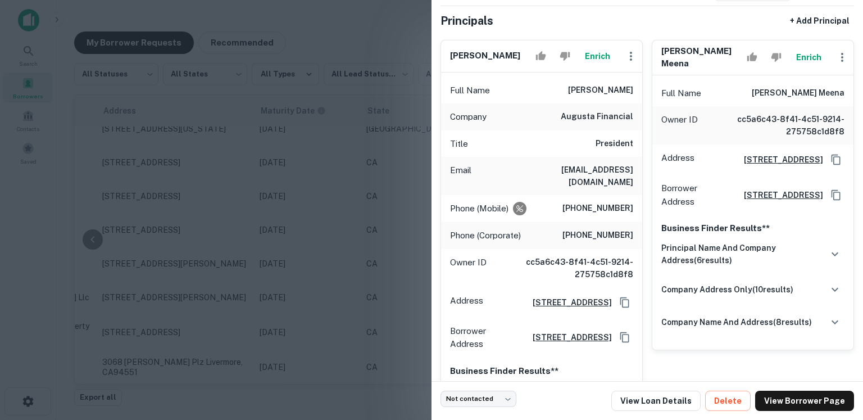
scroll to position [97, 0]
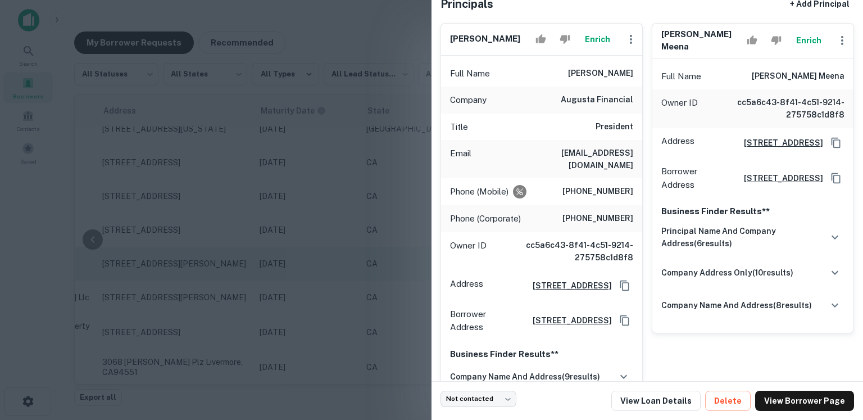
click at [340, 265] on div at bounding box center [431, 210] width 863 height 420
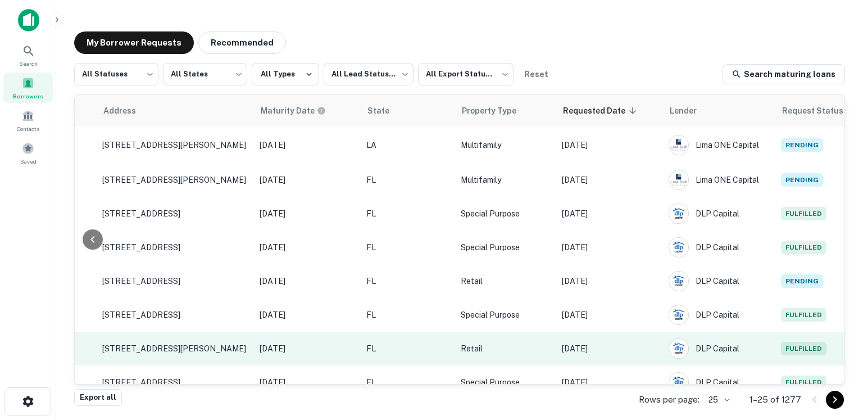
scroll to position [166, 443]
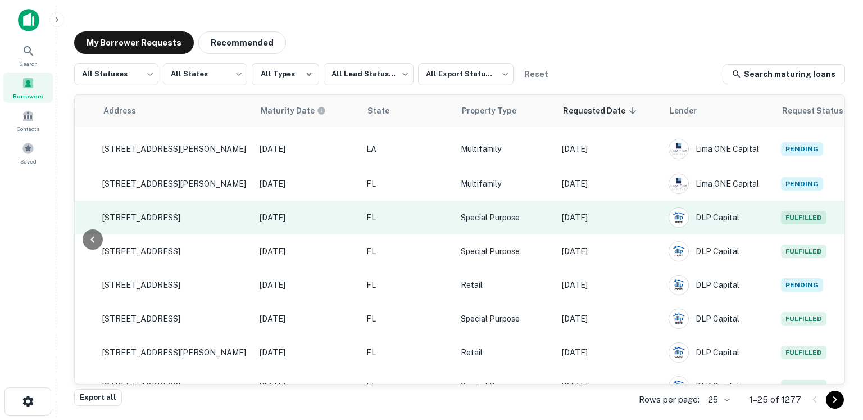
click at [582, 223] on p "[DATE]" at bounding box center [610, 217] width 96 height 12
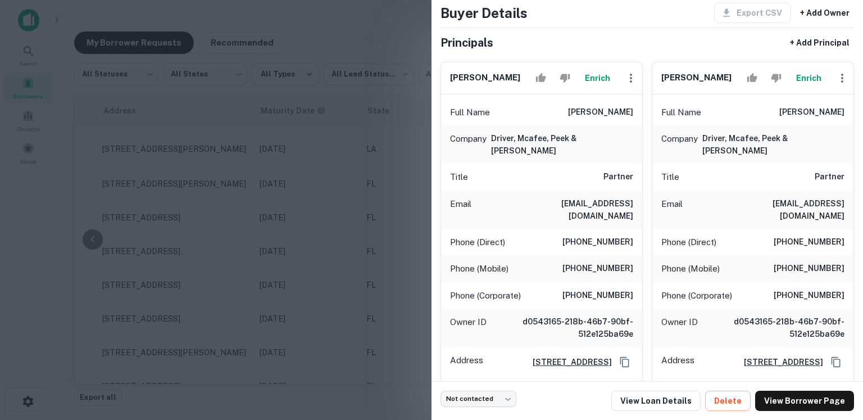
scroll to position [110, 0]
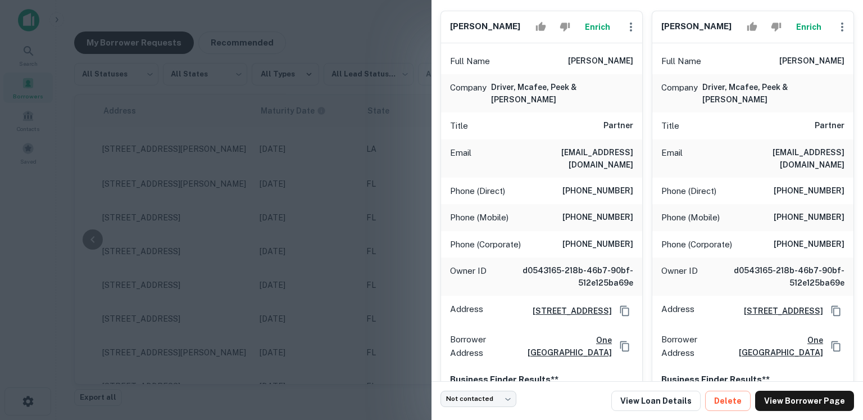
click at [360, 250] on div at bounding box center [431, 210] width 863 height 420
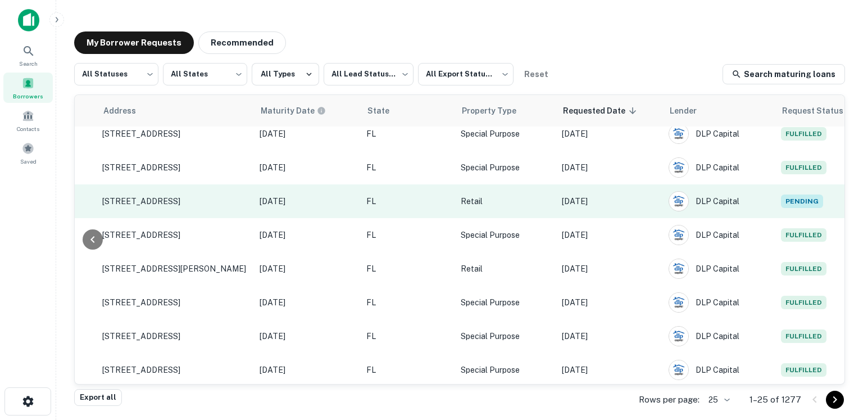
scroll to position [347, 443]
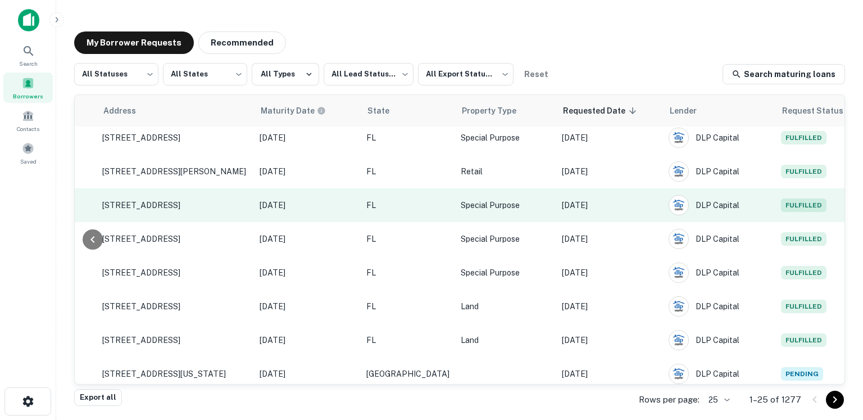
click at [580, 199] on p "[DATE]" at bounding box center [610, 205] width 96 height 12
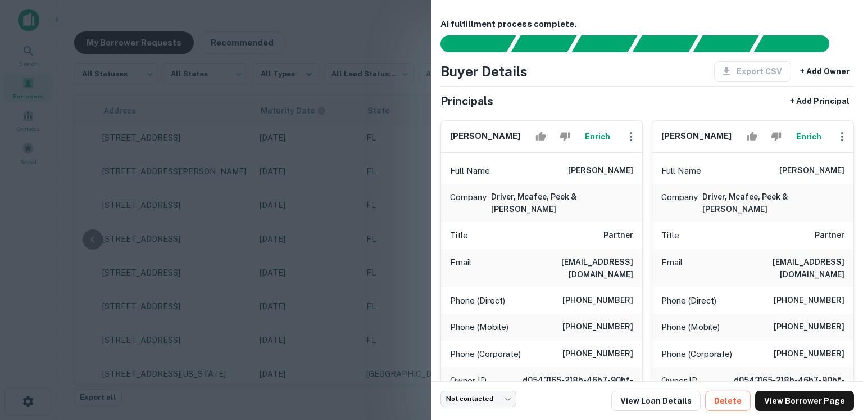
click at [307, 248] on div at bounding box center [431, 210] width 863 height 420
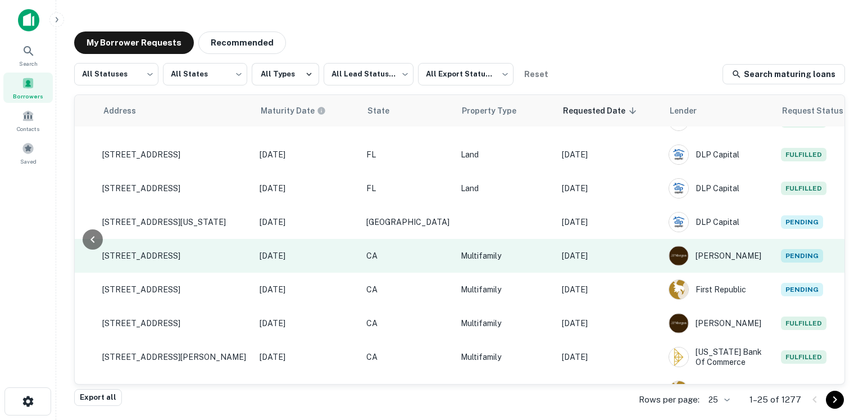
scroll to position [513, 443]
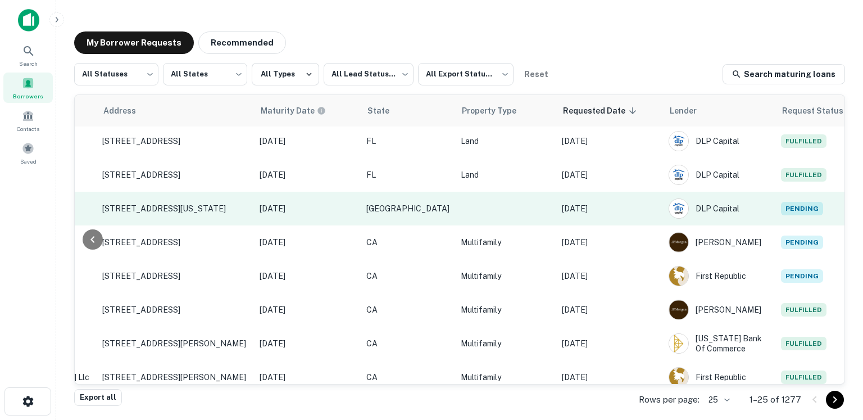
click at [587, 196] on td "[DATE]" at bounding box center [609, 209] width 107 height 34
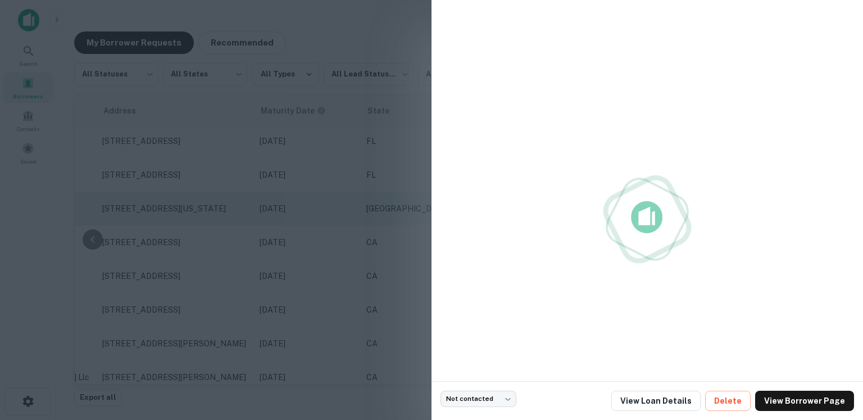
drag, startPoint x: 261, startPoint y: 220, endPoint x: 282, endPoint y: 216, distance: 21.2
click at [262, 220] on div at bounding box center [431, 210] width 863 height 420
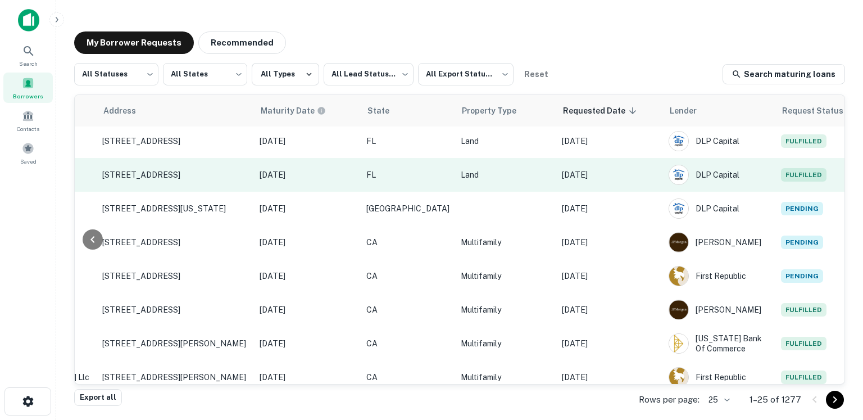
click at [595, 176] on p "[DATE]" at bounding box center [610, 175] width 96 height 12
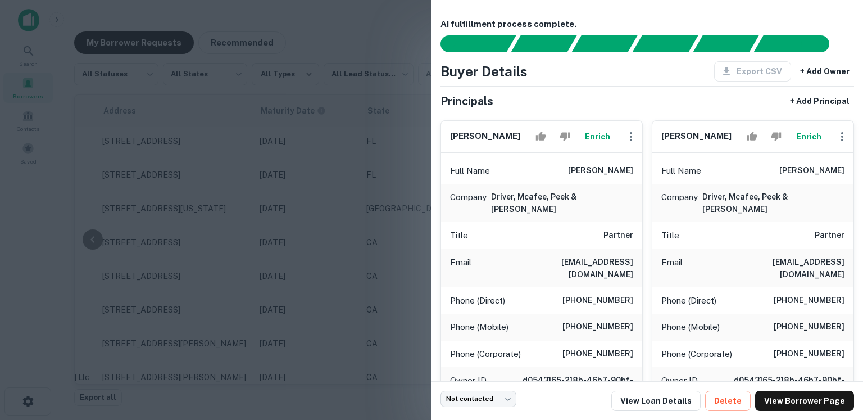
click at [324, 200] on div at bounding box center [431, 210] width 863 height 420
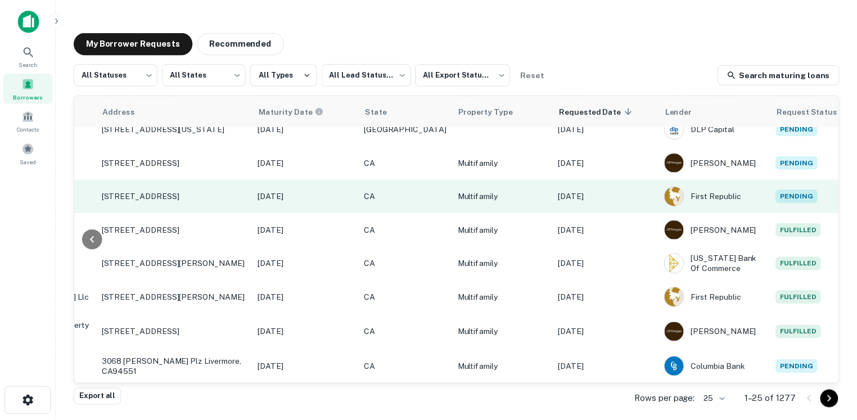
scroll to position [596, 443]
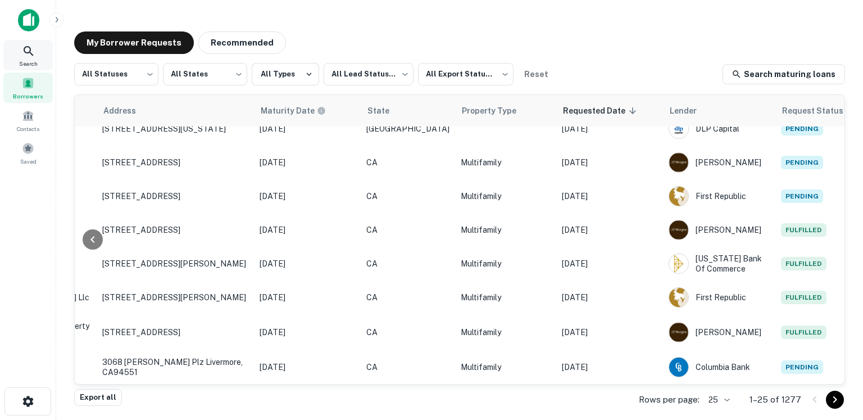
click at [33, 58] on div "Search" at bounding box center [27, 55] width 49 height 30
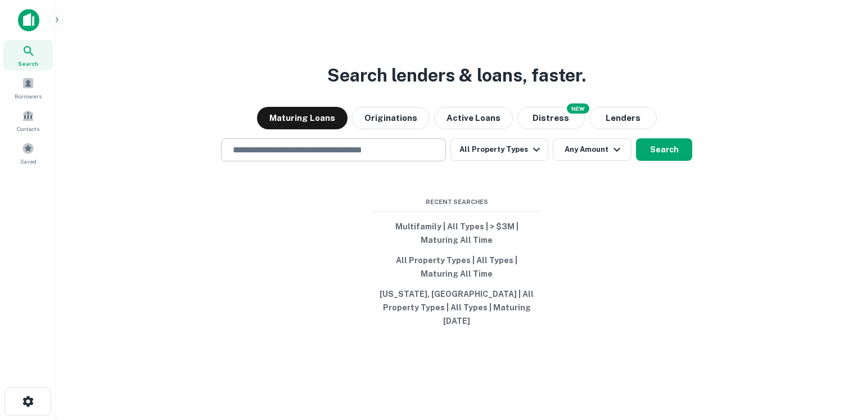
click at [288, 156] on input "text" at bounding box center [333, 149] width 215 height 13
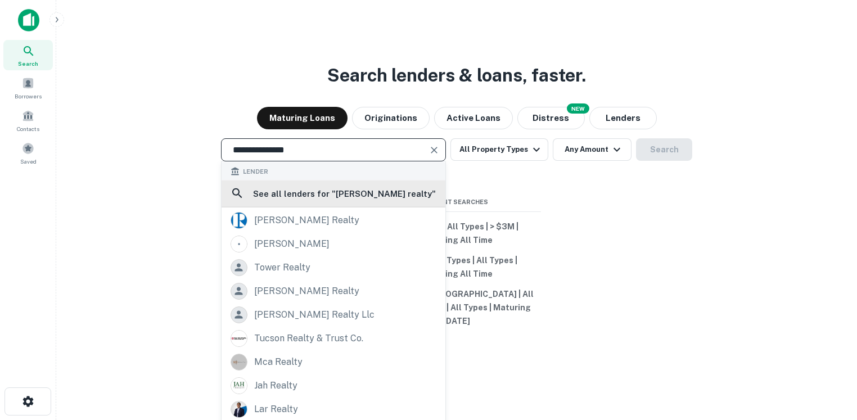
scroll to position [139, 0]
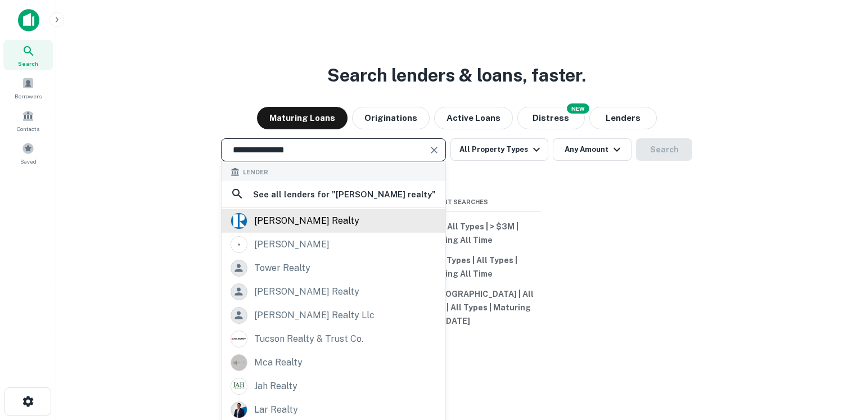
type input "**********"
click at [286, 229] on div "[PERSON_NAME] realty" at bounding box center [306, 220] width 105 height 17
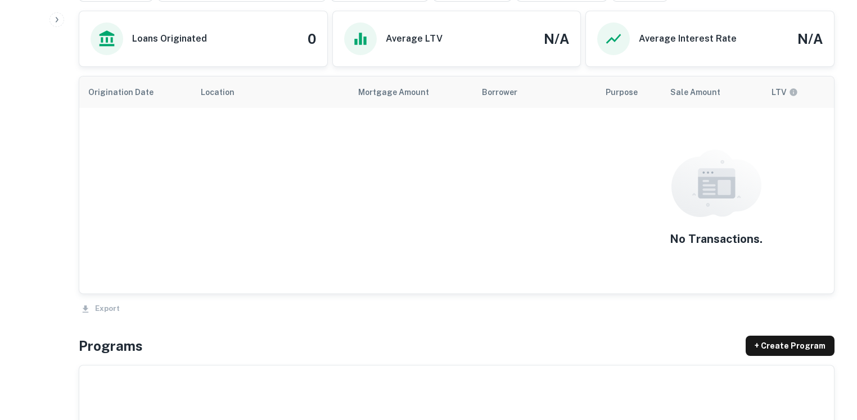
scroll to position [641, 0]
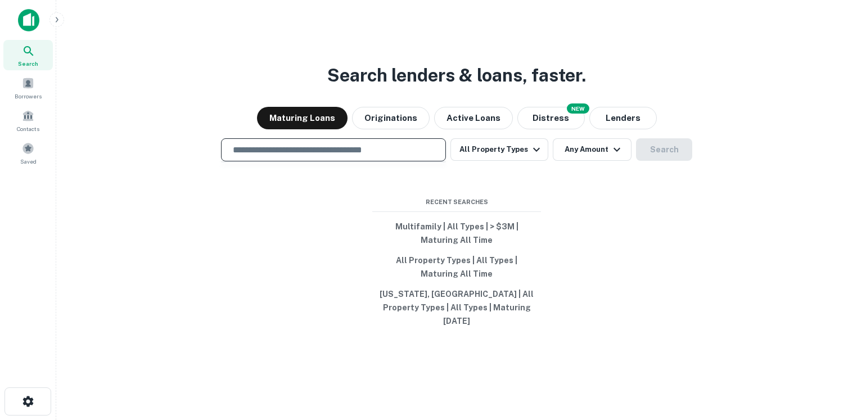
click at [351, 153] on input "text" at bounding box center [333, 149] width 215 height 13
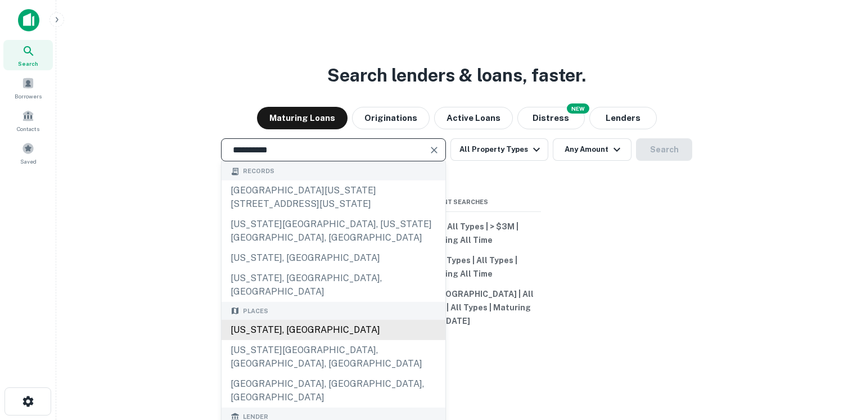
click at [282, 320] on div "[US_STATE], [GEOGRAPHIC_DATA]" at bounding box center [333, 330] width 224 height 20
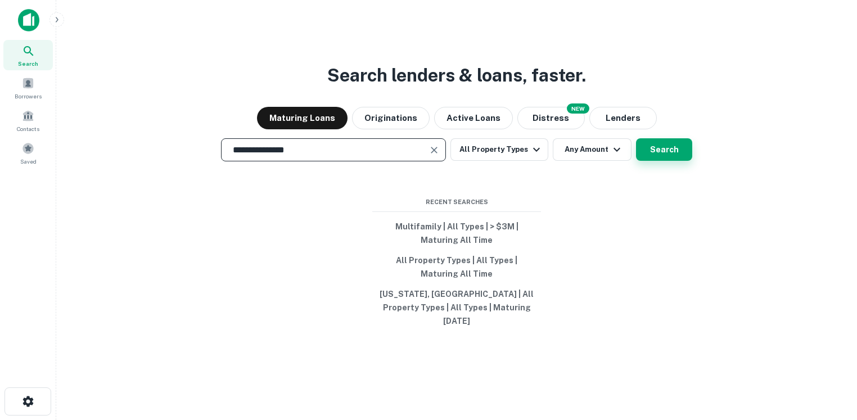
type input "**********"
click at [664, 151] on button "Search" at bounding box center [664, 149] width 56 height 22
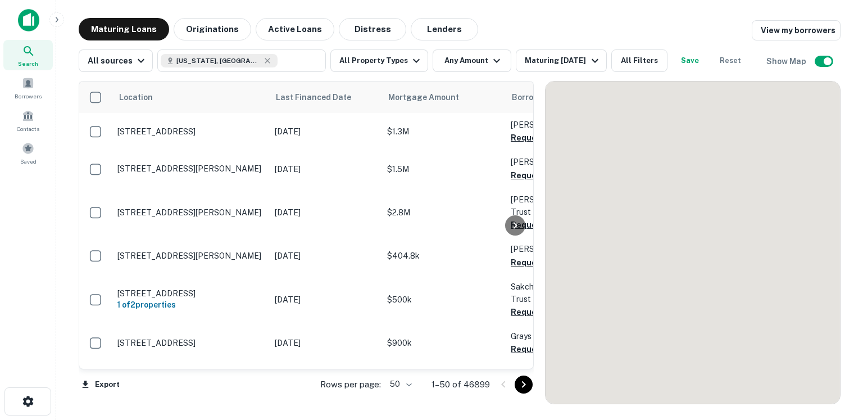
scroll to position [596, 0]
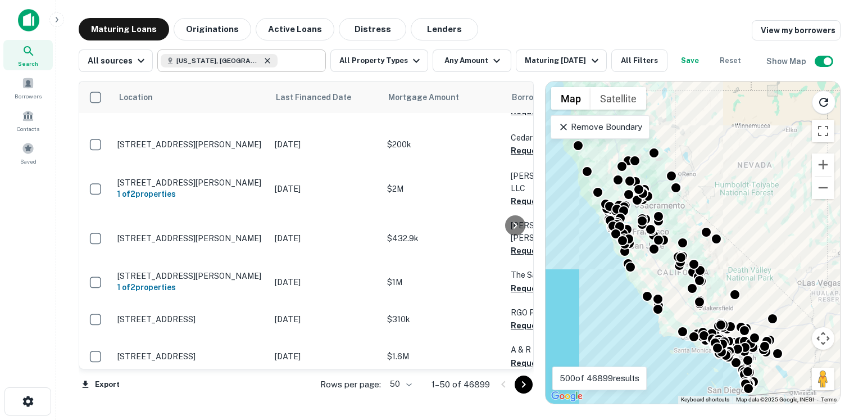
click at [263, 61] on icon at bounding box center [267, 60] width 9 height 9
type input "**********"
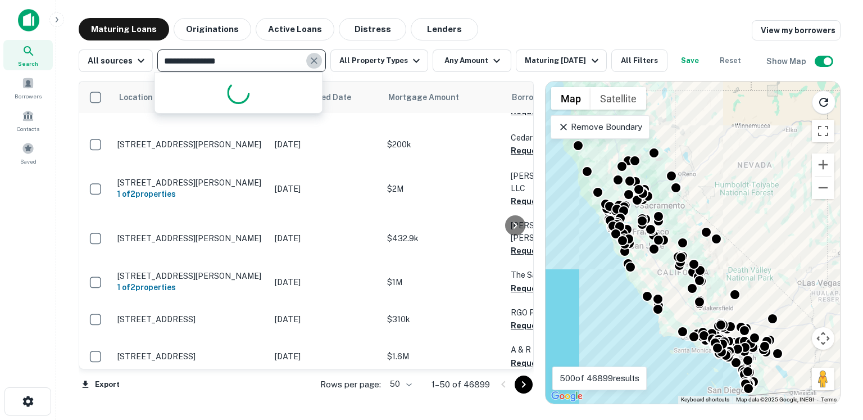
click at [310, 62] on icon "Clear" at bounding box center [314, 60] width 11 height 11
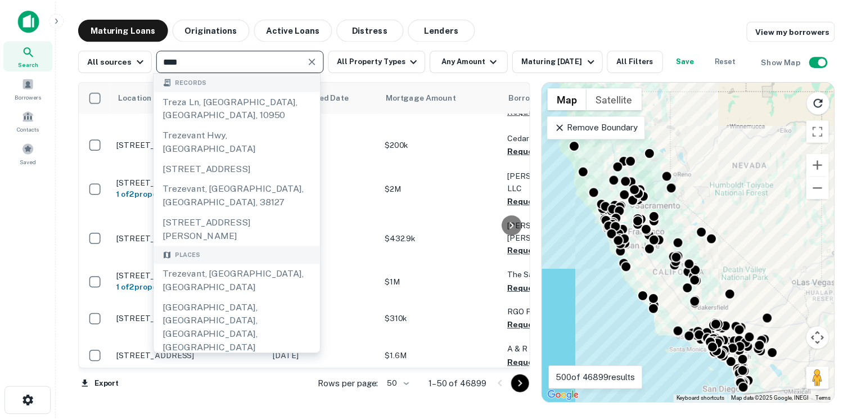
scroll to position [90, 0]
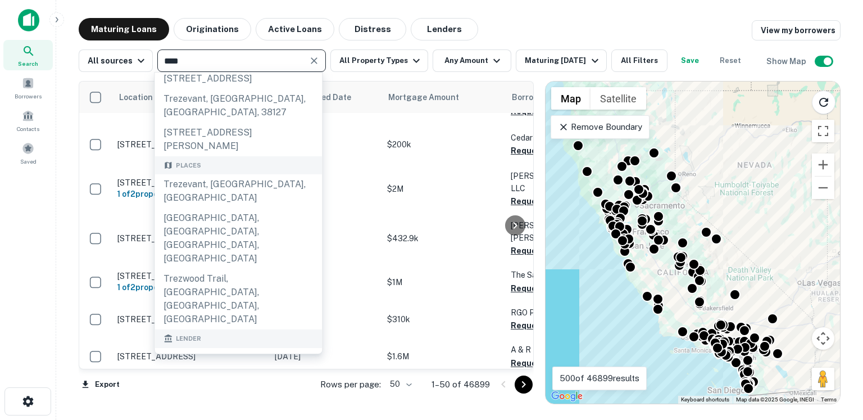
type input "****"
click at [212, 379] on div "trez capital" at bounding box center [213, 387] width 52 height 17
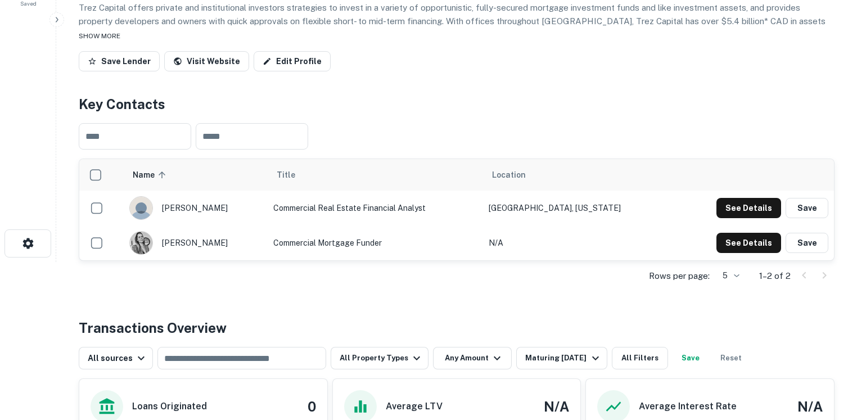
scroll to position [160, 0]
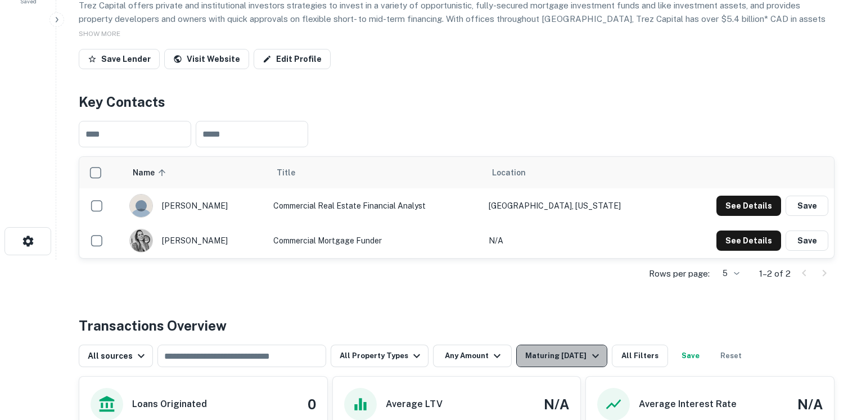
click at [525, 360] on div "Maturing [DATE]" at bounding box center [563, 355] width 76 height 13
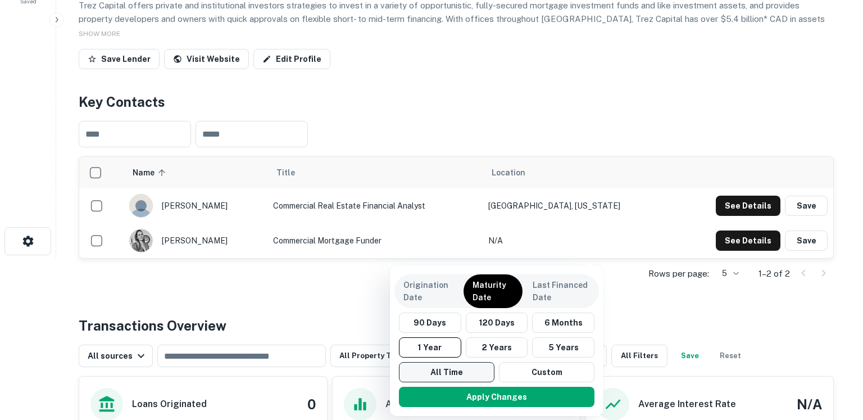
click at [460, 374] on button "All Time" at bounding box center [447, 372] width 96 height 20
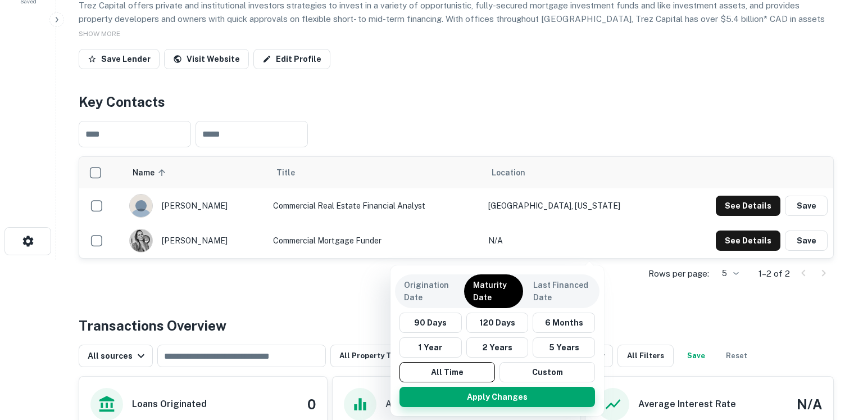
click at [466, 396] on button "Apply Changes" at bounding box center [498, 397] width 196 height 20
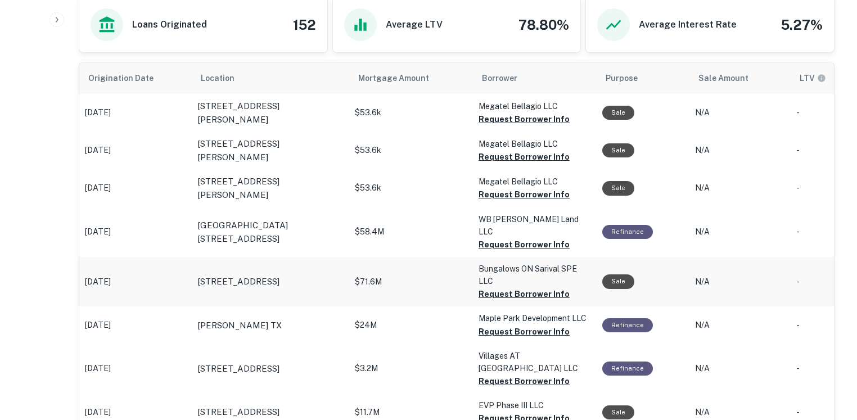
scroll to position [540, 0]
click at [498, 119] on button "Request Borrower Info" at bounding box center [523, 118] width 91 height 13
click at [498, 155] on button "Request Borrower Info" at bounding box center [523, 156] width 91 height 13
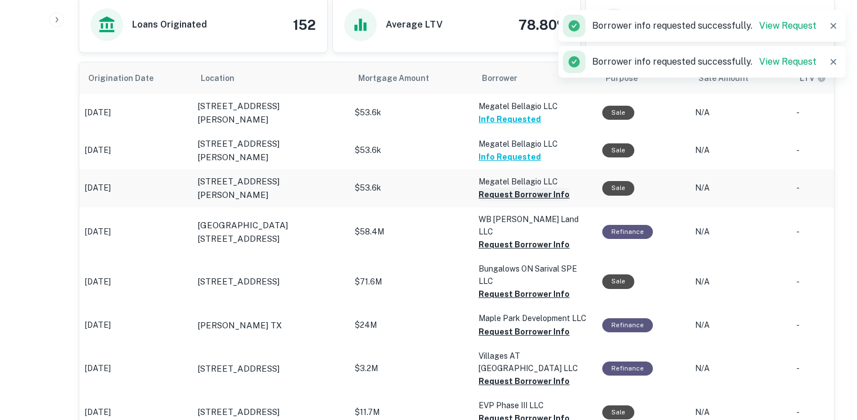
click at [498, 193] on button "Request Borrower Info" at bounding box center [523, 194] width 91 height 13
click at [497, 238] on button "Request Borrower Info" at bounding box center [523, 244] width 91 height 13
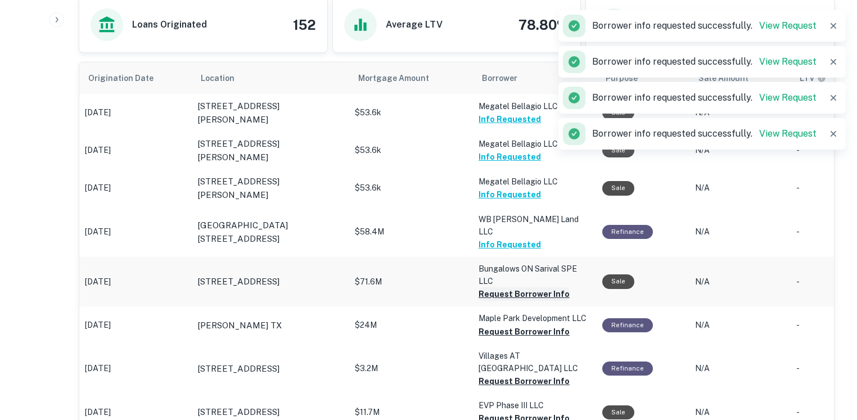
click at [499, 287] on button "Request Borrower Info" at bounding box center [523, 293] width 91 height 13
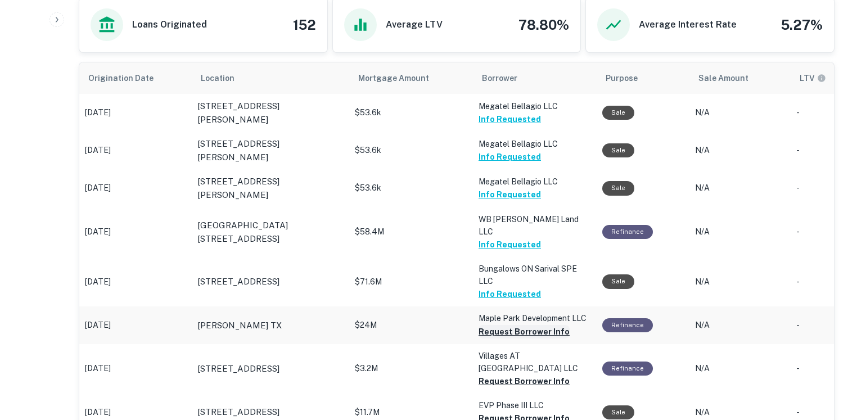
click at [494, 325] on button "Request Borrower Info" at bounding box center [523, 331] width 91 height 13
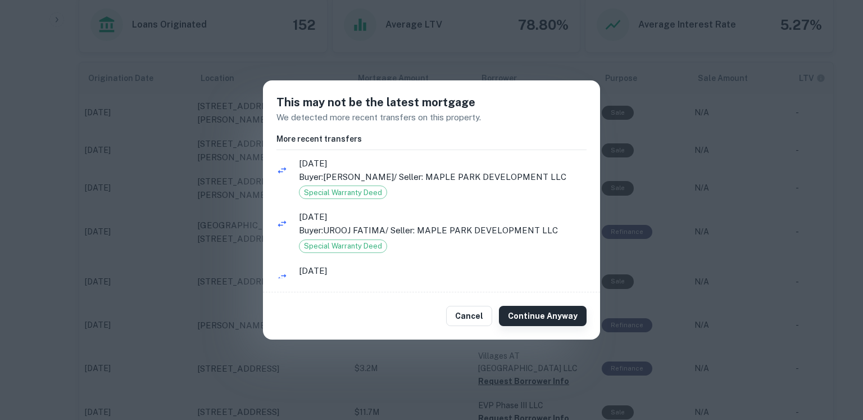
click at [537, 314] on button "Continue Anyway" at bounding box center [543, 316] width 88 height 20
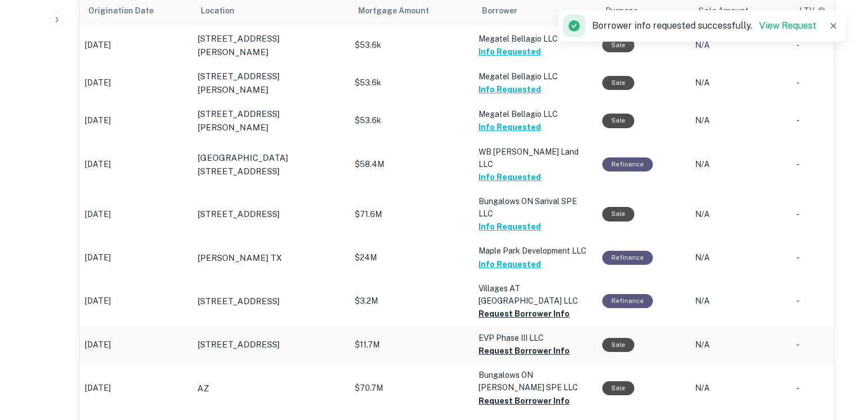
scroll to position [610, 0]
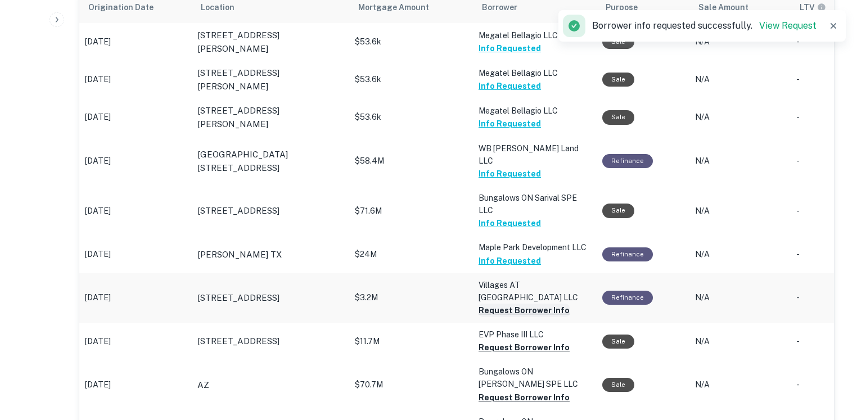
click at [501, 304] on button "Request Borrower Info" at bounding box center [523, 310] width 91 height 13
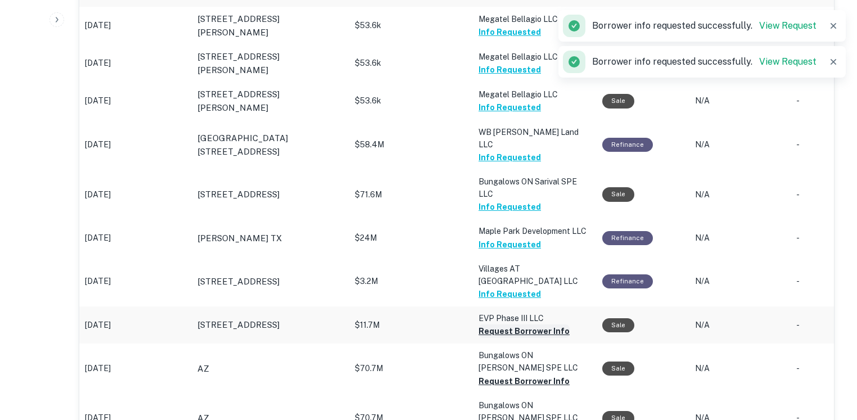
click at [494, 324] on button "Request Borrower Info" at bounding box center [523, 330] width 91 height 13
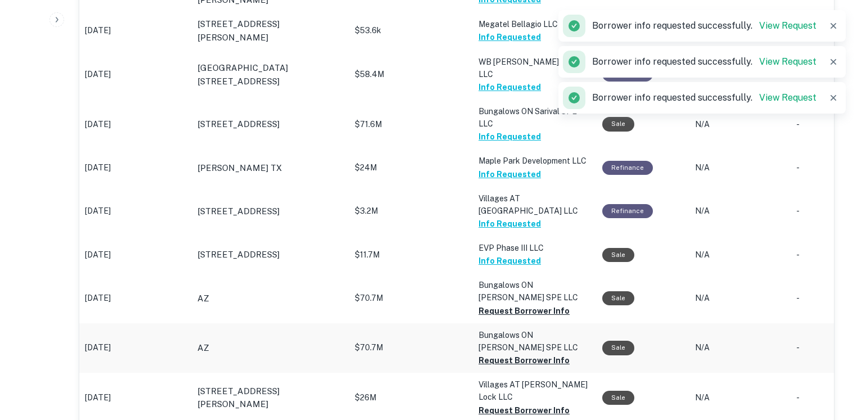
scroll to position [703, 0]
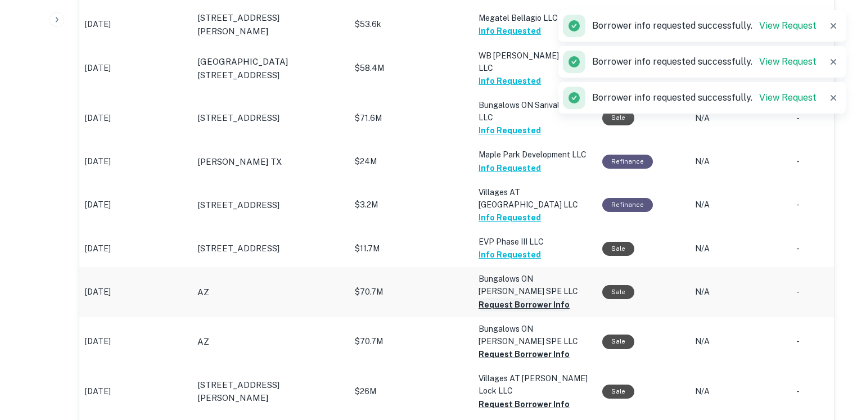
click at [504, 298] on button "Request Borrower Info" at bounding box center [523, 304] width 91 height 13
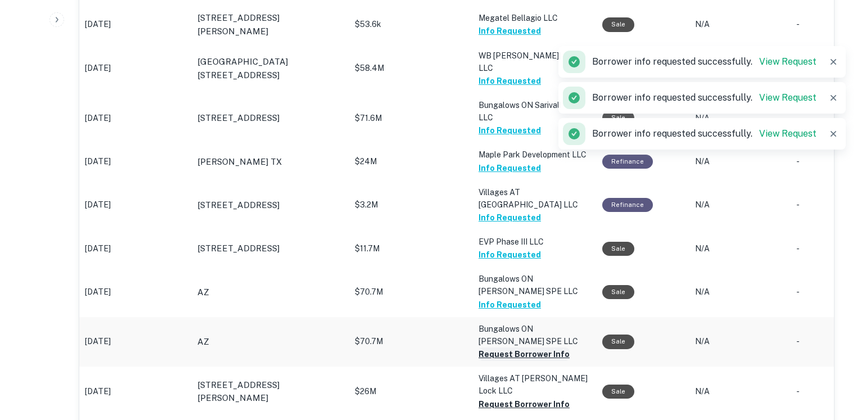
click at [507, 347] on button "Request Borrower Info" at bounding box center [523, 353] width 91 height 13
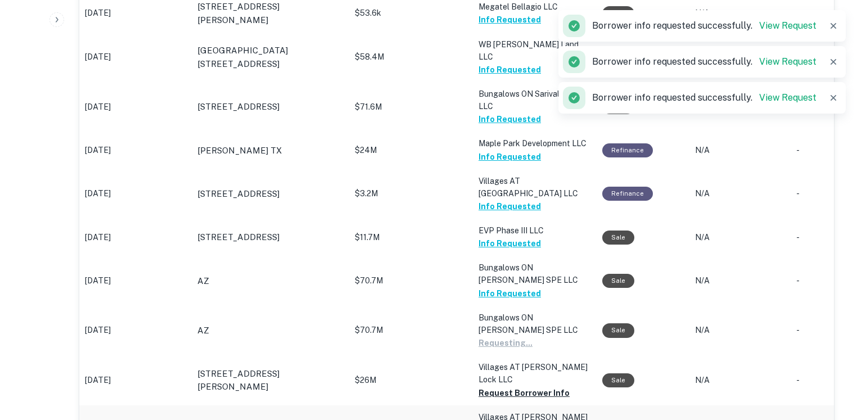
scroll to position [789, 0]
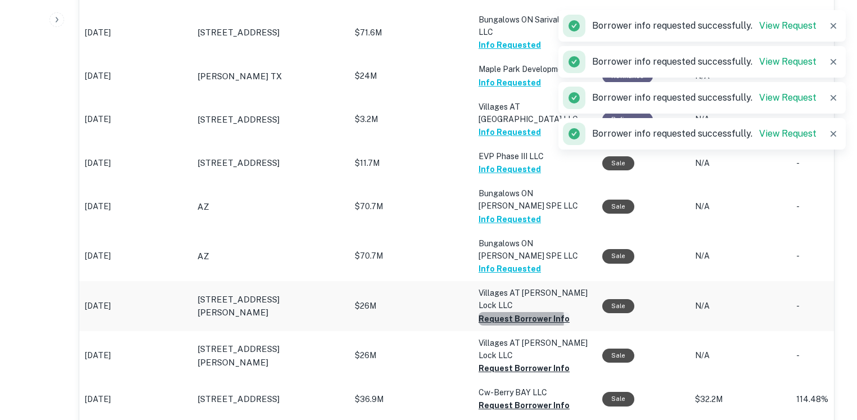
click at [508, 312] on button "Request Borrower Info" at bounding box center [523, 318] width 91 height 13
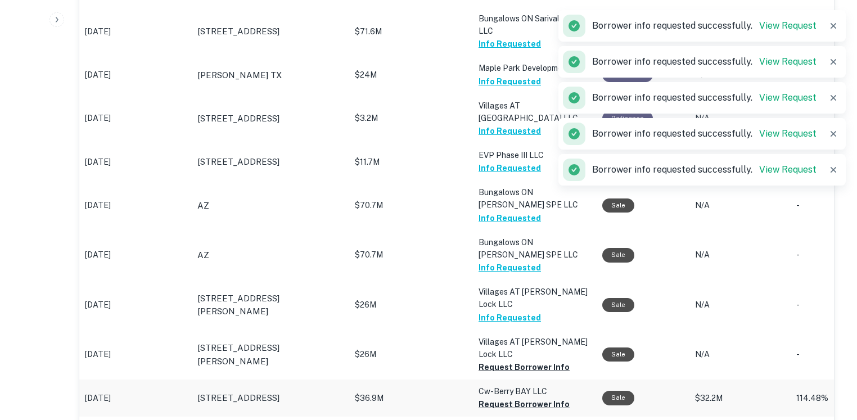
scroll to position [790, 0]
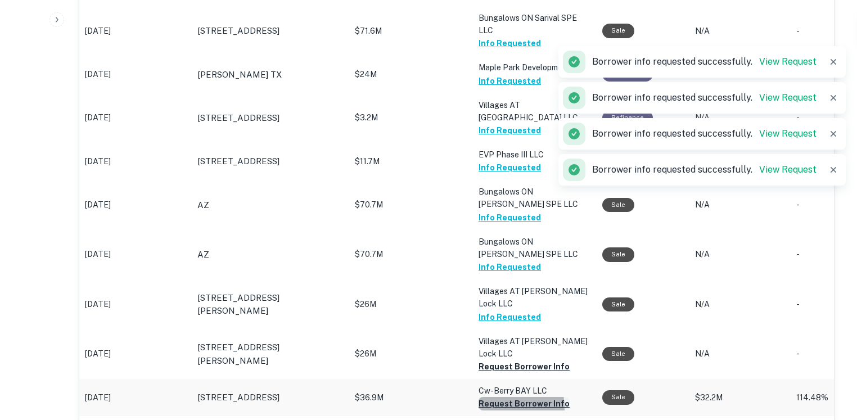
click at [509, 397] on button "Request Borrower Info" at bounding box center [523, 403] width 91 height 13
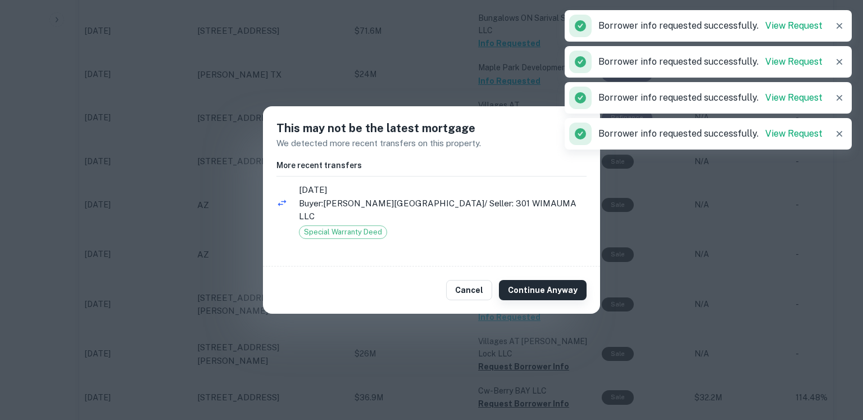
click at [538, 295] on button "Continue Anyway" at bounding box center [543, 290] width 88 height 20
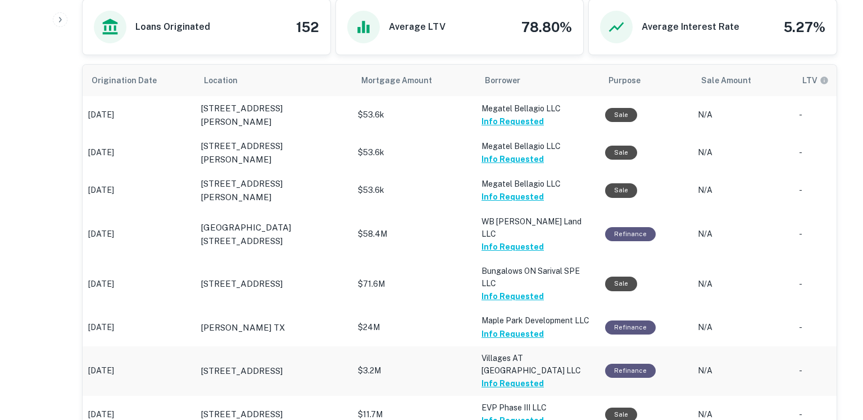
scroll to position [527, 0]
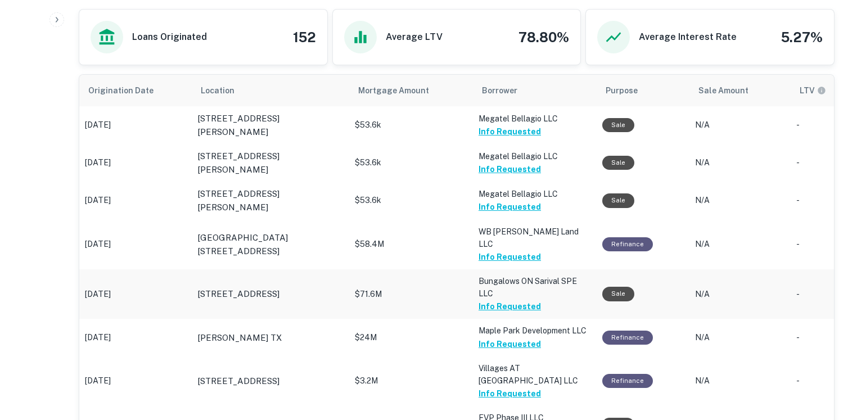
click at [452, 288] on p "$71.6M" at bounding box center [411, 294] width 112 height 12
click at [486, 300] on button "Info Requested" at bounding box center [509, 306] width 62 height 13
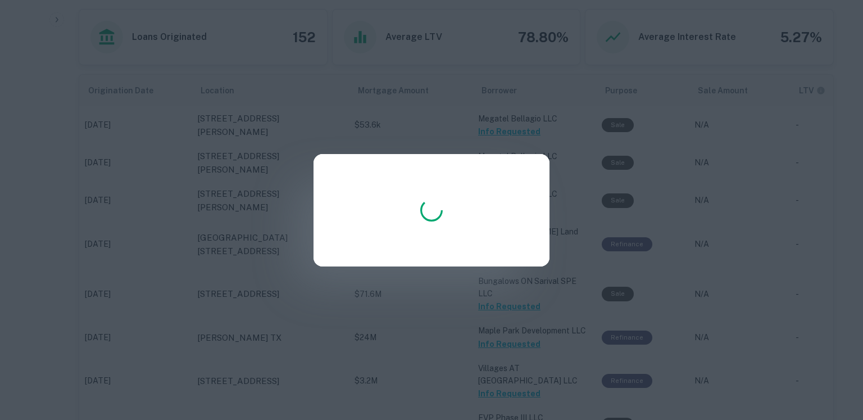
click at [505, 287] on div at bounding box center [431, 210] width 863 height 420
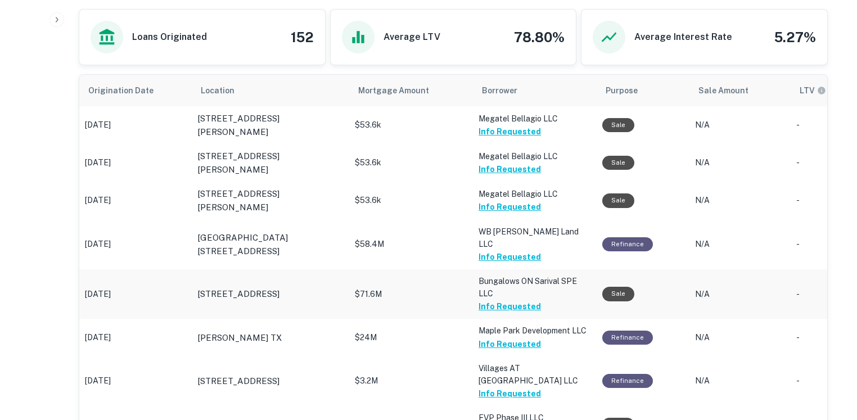
click at [506, 300] on button "Info Requested" at bounding box center [509, 306] width 62 height 13
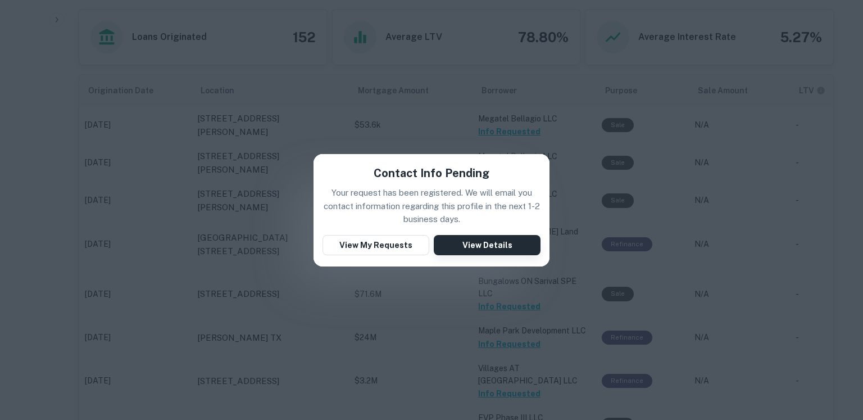
click at [478, 251] on button "View Details" at bounding box center [487, 245] width 107 height 20
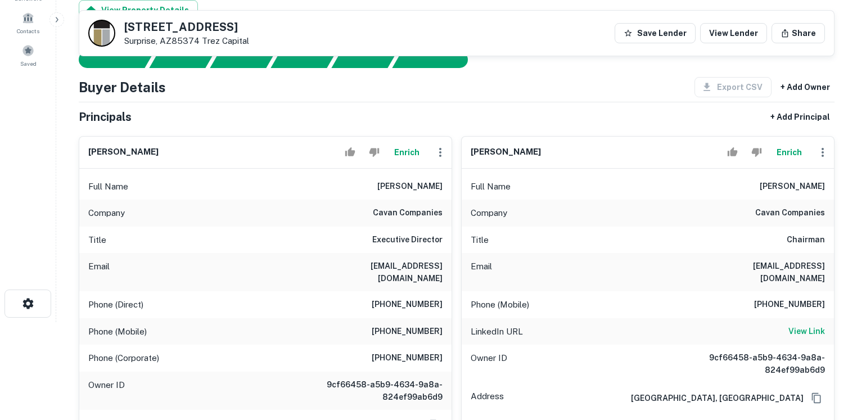
scroll to position [398, 0]
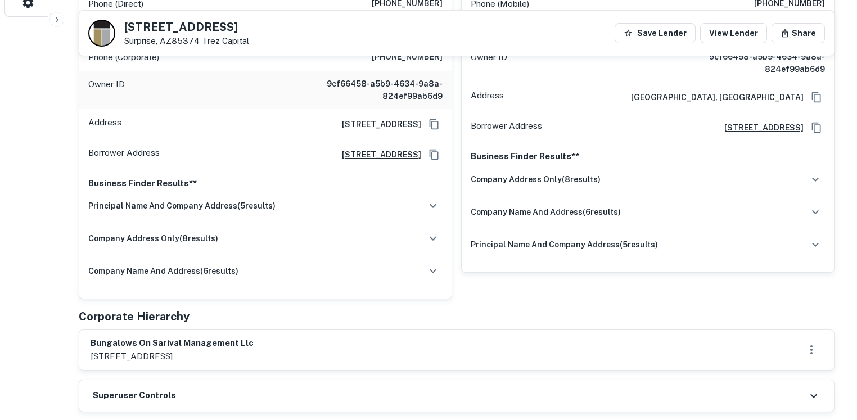
click at [142, 337] on h6 "bungalows on sarival management llc" at bounding box center [171, 343] width 163 height 13
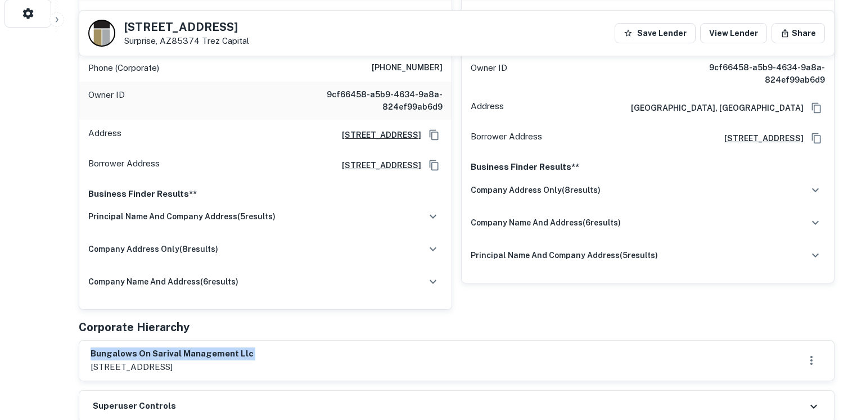
scroll to position [393, 0]
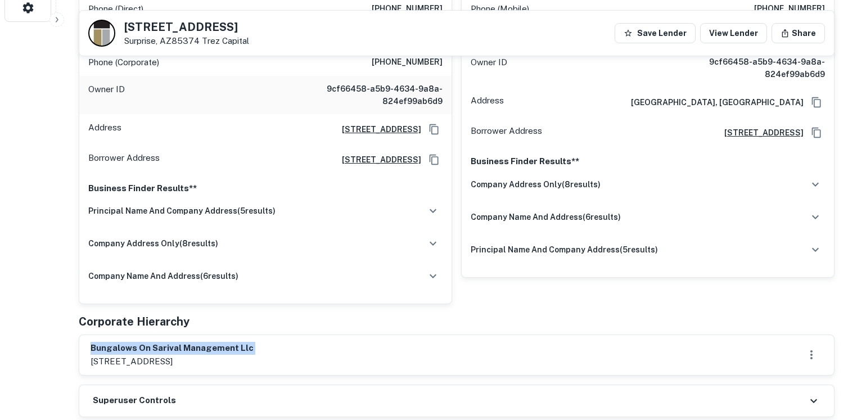
click at [153, 342] on h6 "bungalows on sarival management llc" at bounding box center [171, 348] width 163 height 13
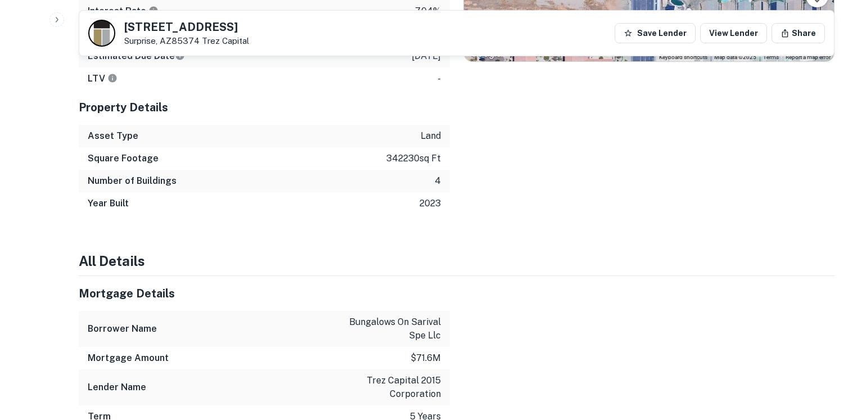
scroll to position [1057, 0]
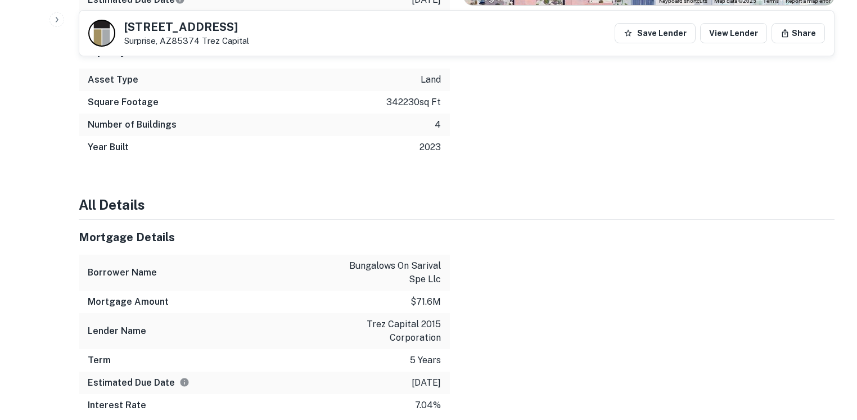
click at [410, 259] on p "bungalows on sarival spe llc" at bounding box center [389, 272] width 101 height 27
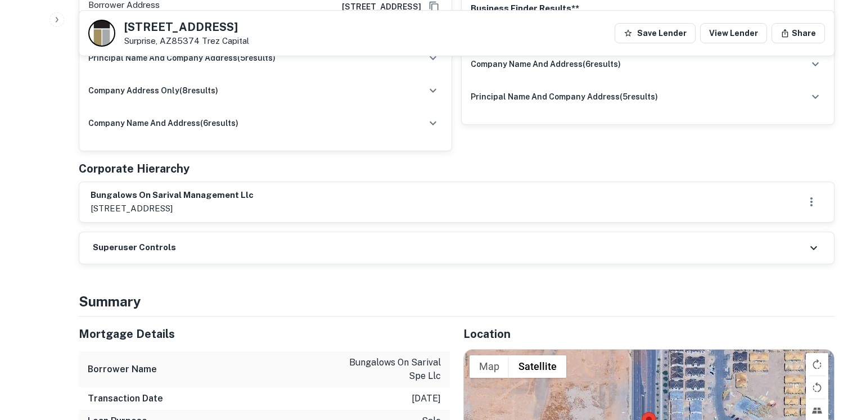
scroll to position [517, 0]
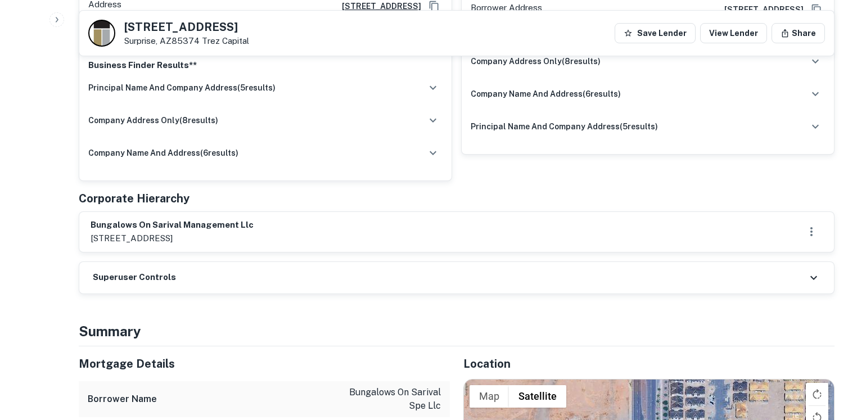
click at [178, 219] on h6 "bungalows on sarival management llc" at bounding box center [171, 225] width 163 height 13
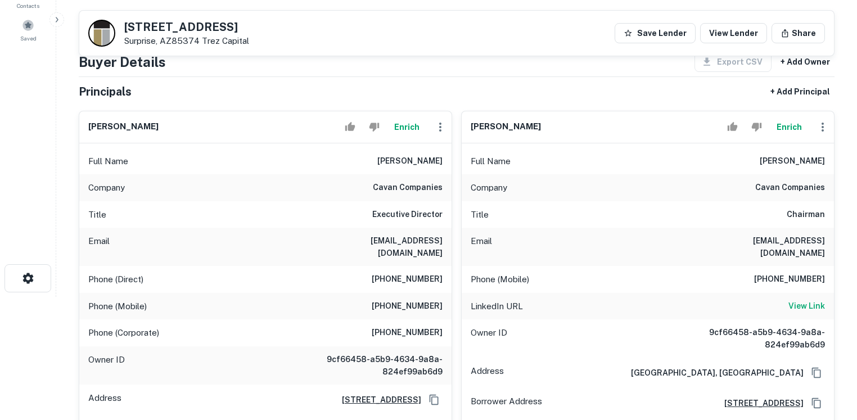
scroll to position [122, 0]
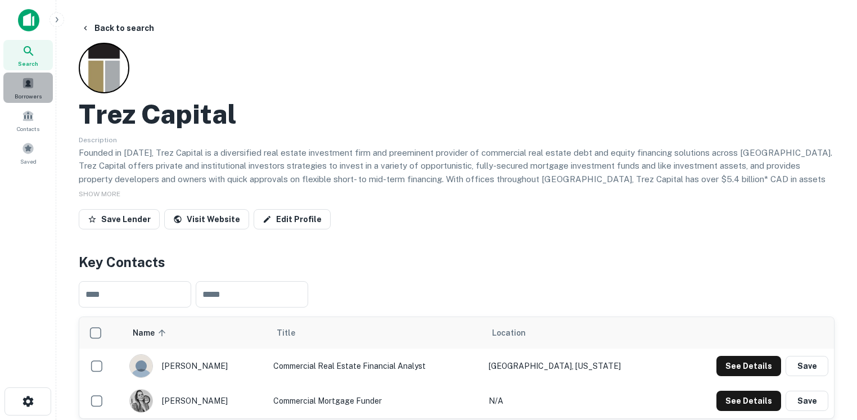
click at [28, 81] on span at bounding box center [28, 83] width 12 height 12
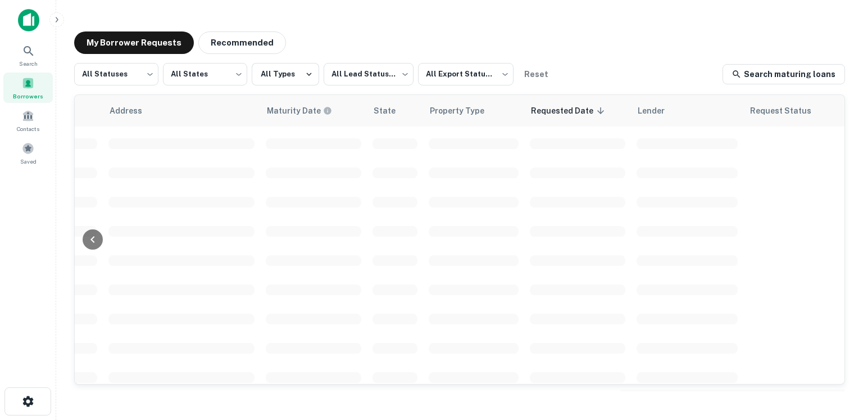
scroll to position [0, 443]
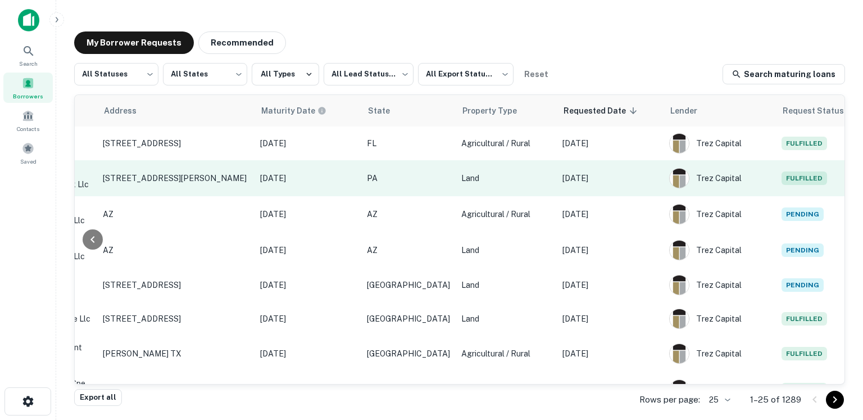
click at [581, 179] on p "[DATE]" at bounding box center [611, 178] width 96 height 12
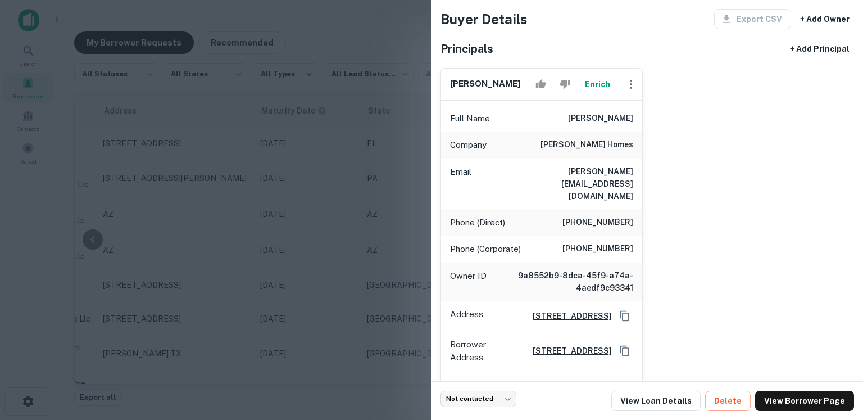
scroll to position [70, 0]
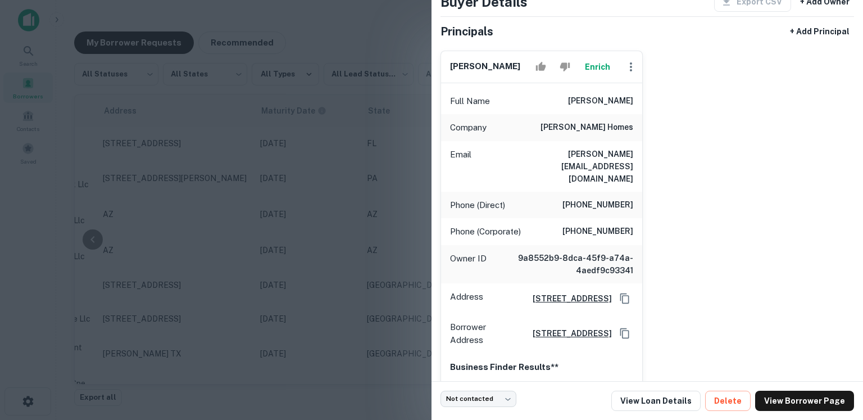
click at [373, 201] on div at bounding box center [431, 210] width 863 height 420
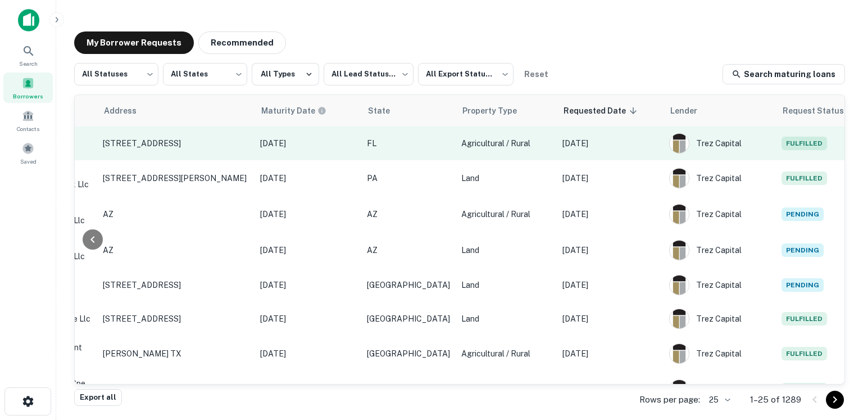
click at [594, 150] on td "[DATE]" at bounding box center [610, 143] width 107 height 34
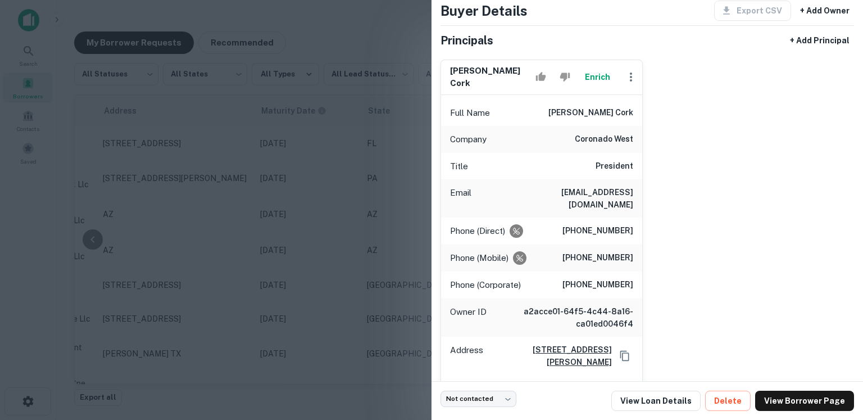
scroll to position [61, 0]
click at [363, 176] on div at bounding box center [431, 210] width 863 height 420
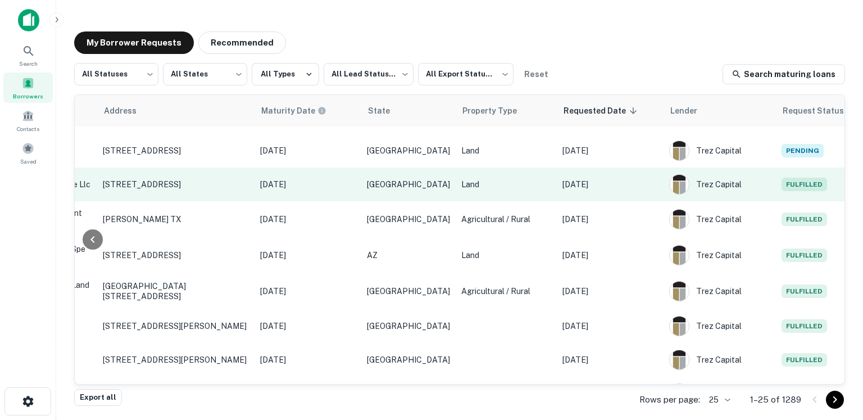
scroll to position [134, 443]
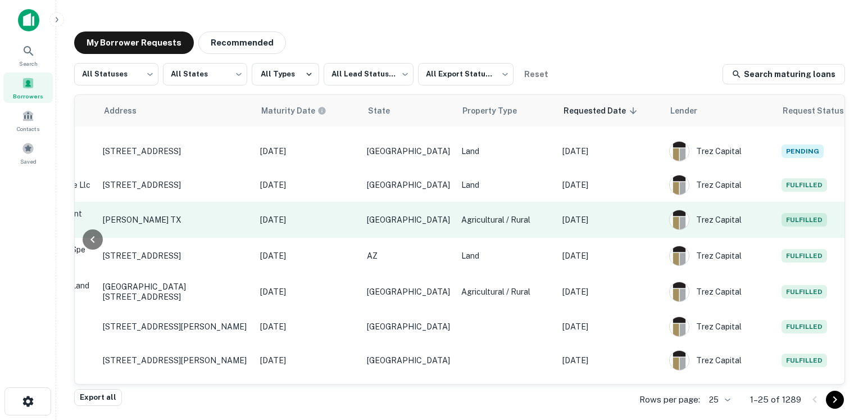
click at [589, 219] on p "[DATE]" at bounding box center [611, 220] width 96 height 12
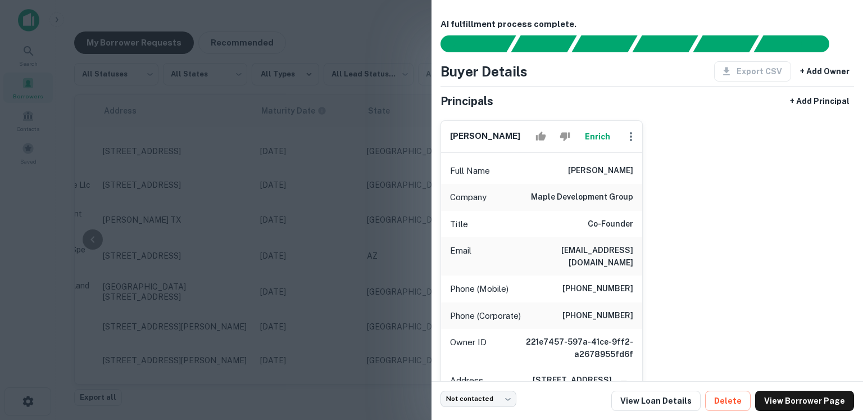
click at [412, 232] on div at bounding box center [431, 210] width 863 height 420
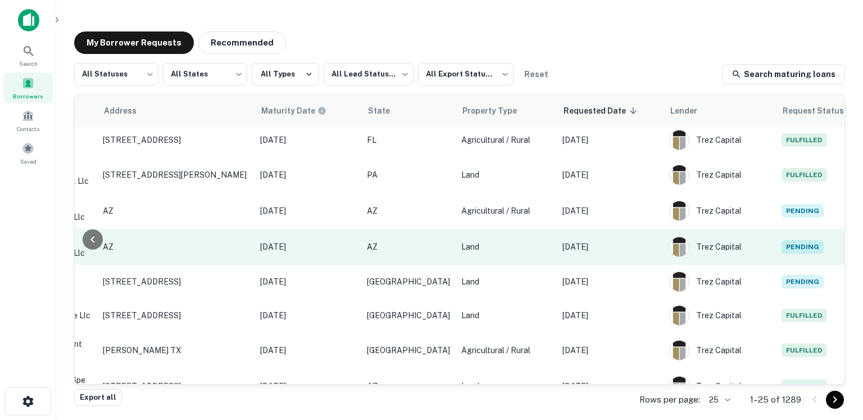
scroll to position [0, 443]
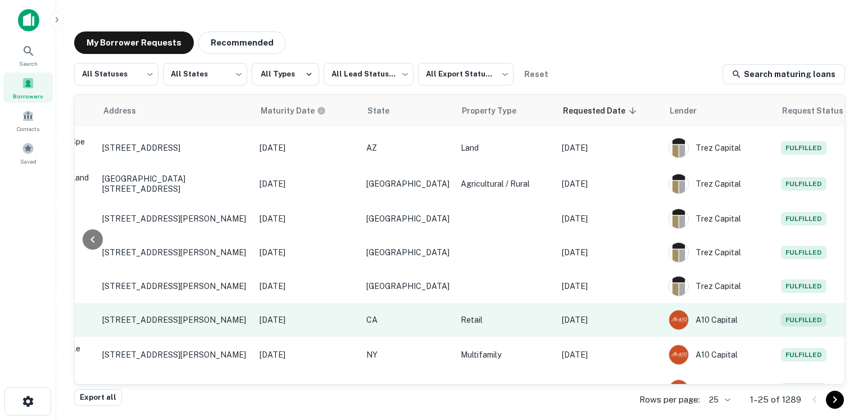
scroll to position [243, 443]
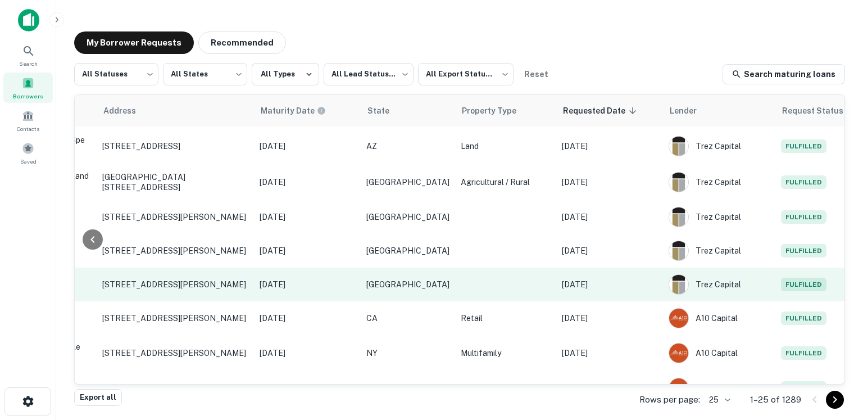
click at [605, 282] on p "[DATE]" at bounding box center [610, 284] width 96 height 12
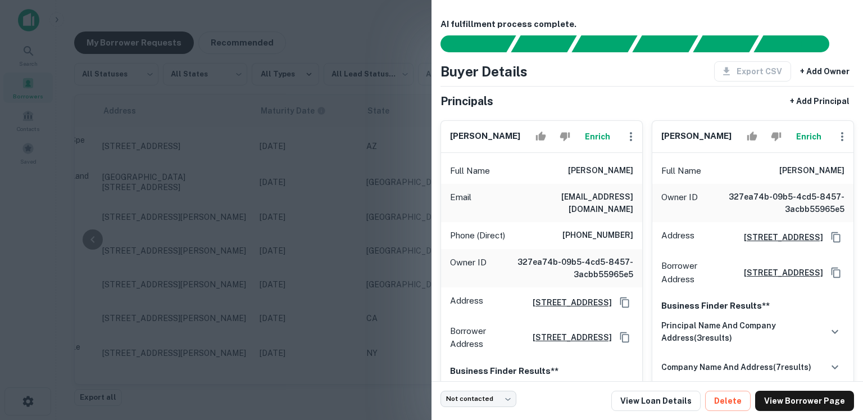
click at [337, 230] on div at bounding box center [431, 210] width 863 height 420
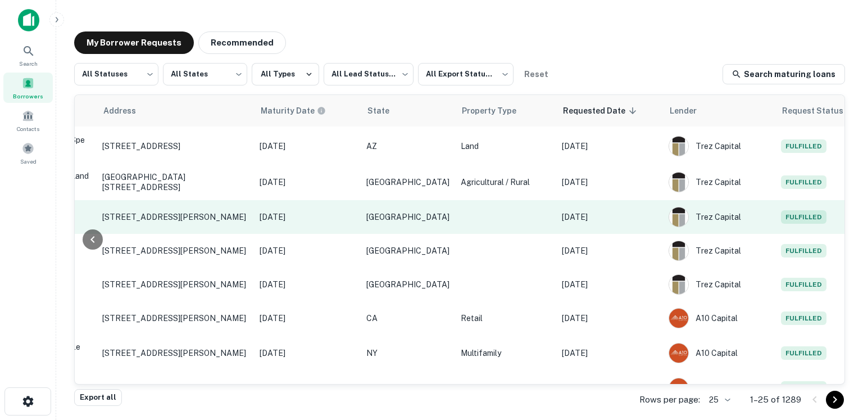
click at [623, 217] on td "[DATE]" at bounding box center [609, 217] width 107 height 34
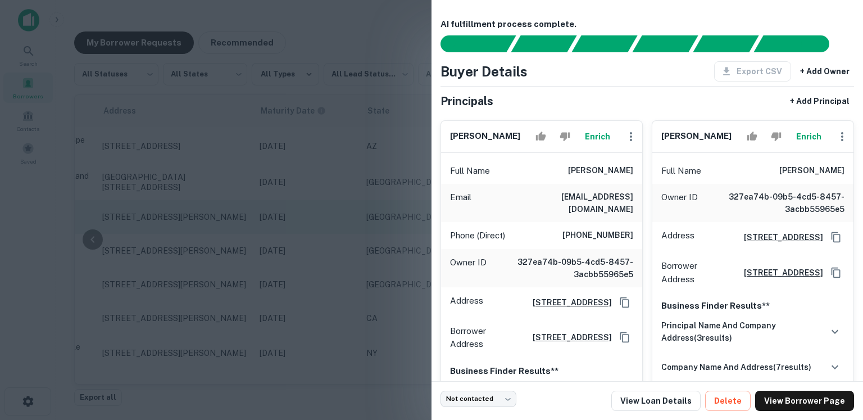
click at [332, 224] on div at bounding box center [431, 210] width 863 height 420
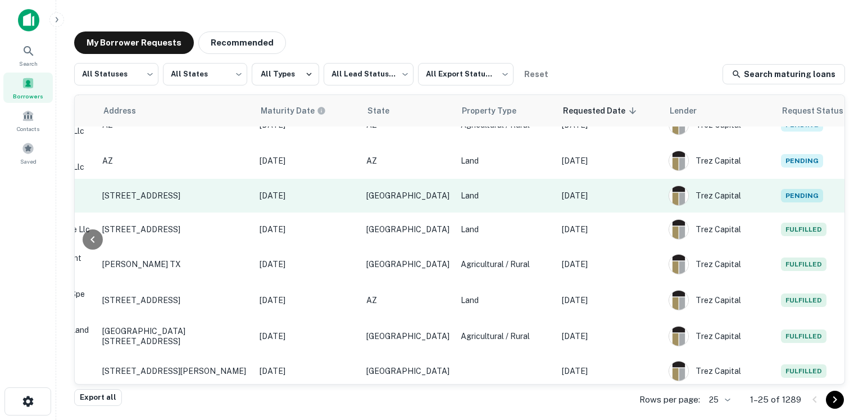
scroll to position [0, 443]
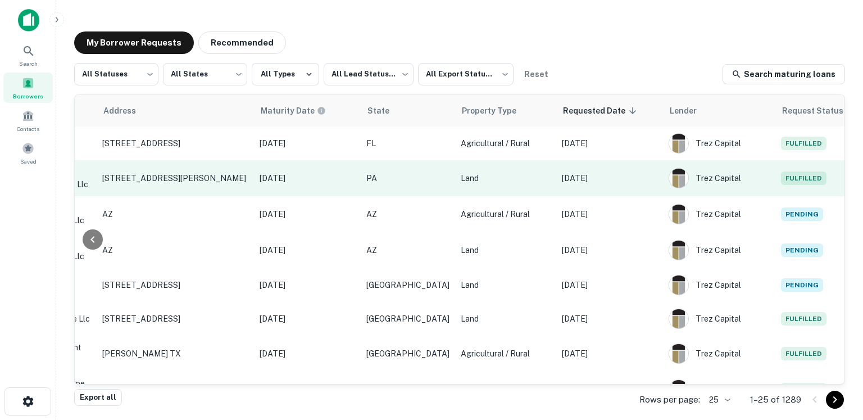
click at [623, 177] on td "[DATE]" at bounding box center [609, 178] width 107 height 36
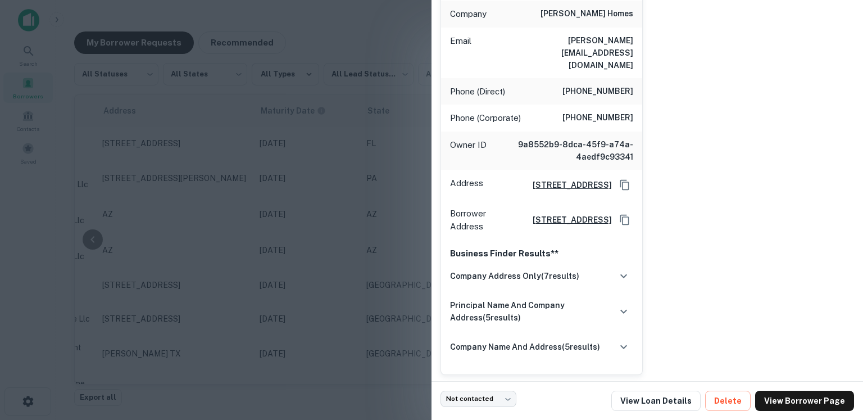
scroll to position [189, 0]
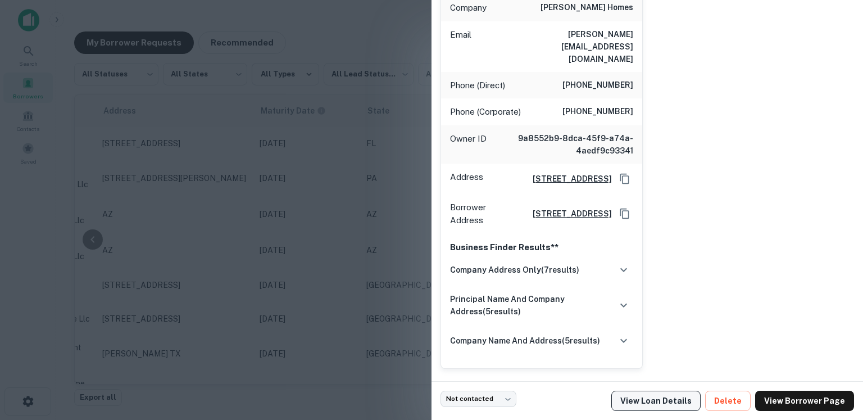
click at [655, 402] on link "View Loan Details" at bounding box center [656, 401] width 89 height 20
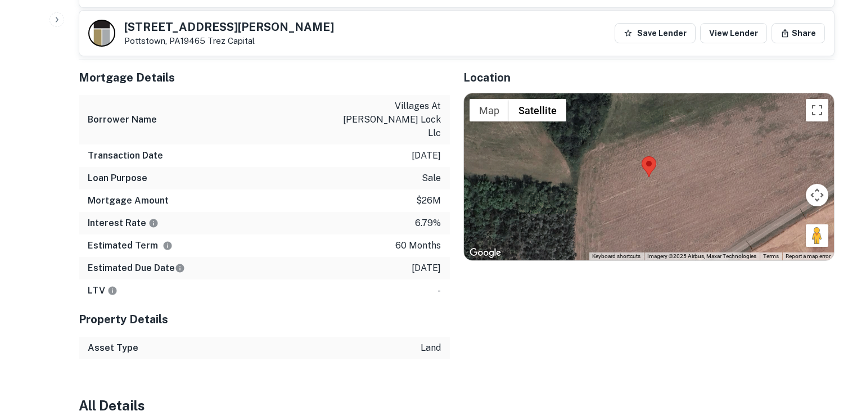
scroll to position [859, 0]
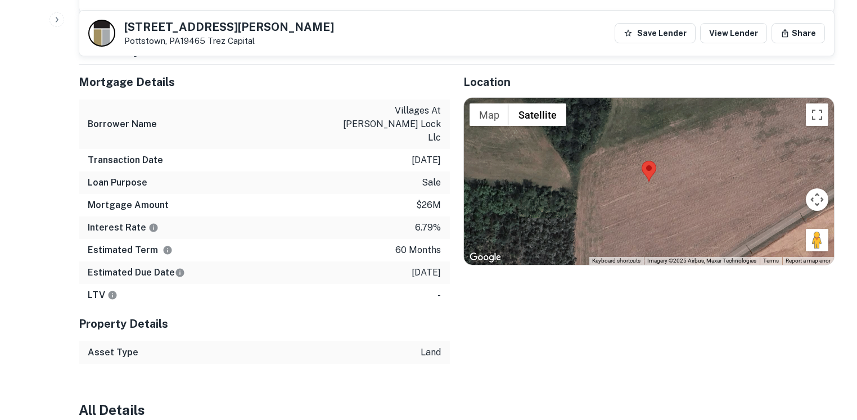
click at [432, 198] on p "$26m" at bounding box center [428, 204] width 25 height 13
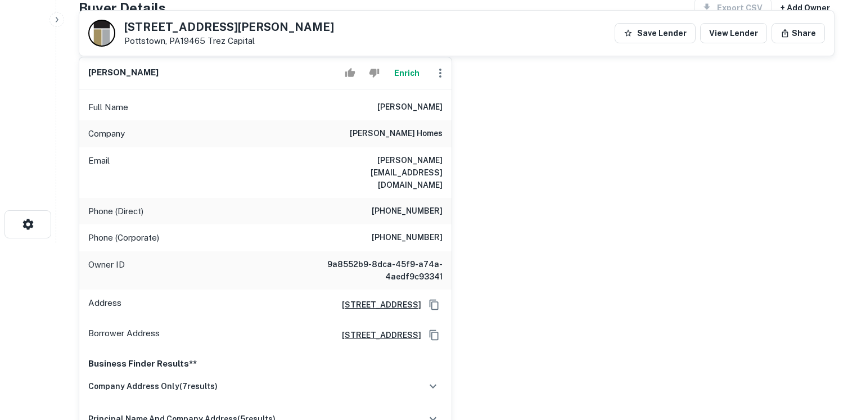
scroll to position [0, 0]
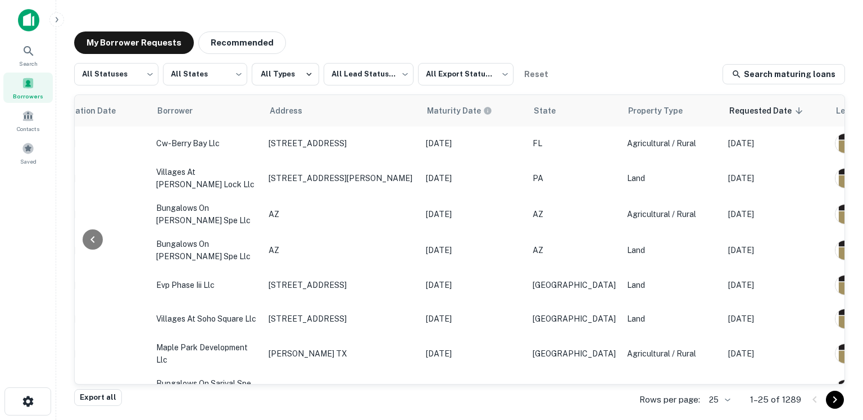
scroll to position [0, 443]
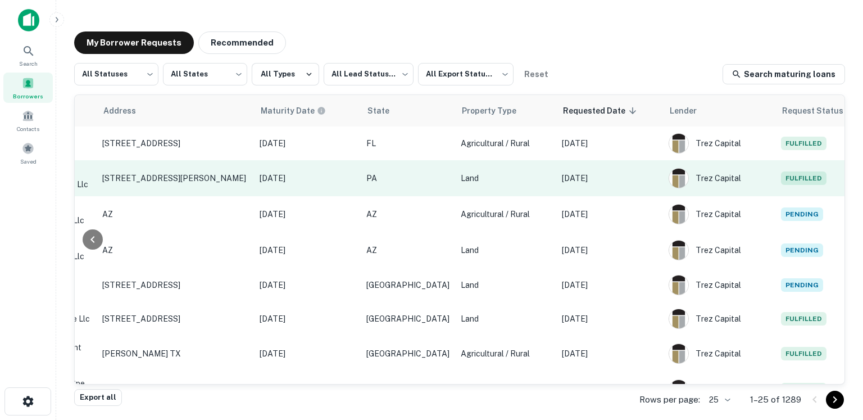
click at [593, 179] on p "[DATE]" at bounding box center [610, 178] width 96 height 12
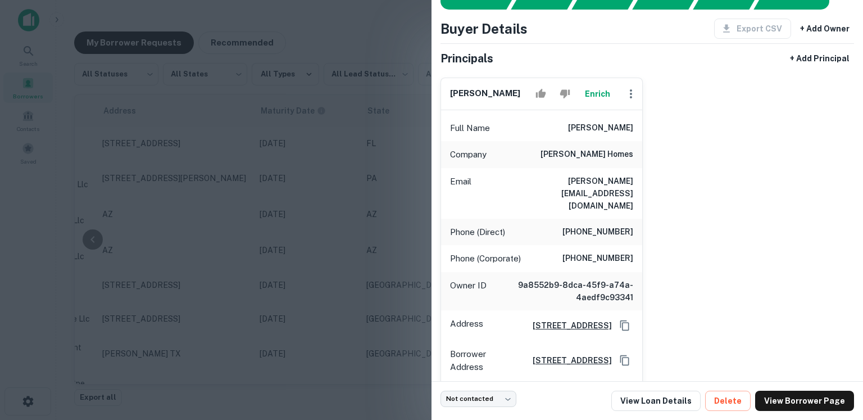
scroll to position [0, 0]
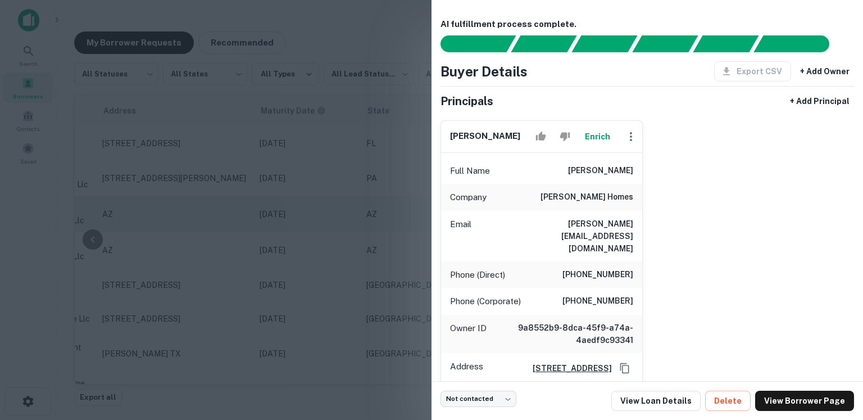
click at [376, 203] on div at bounding box center [431, 210] width 863 height 420
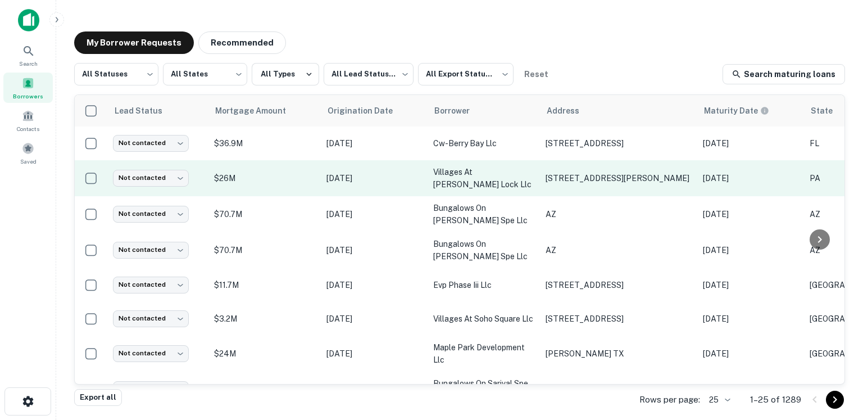
click at [647, 189] on td "[STREET_ADDRESS][PERSON_NAME]" at bounding box center [618, 178] width 157 height 36
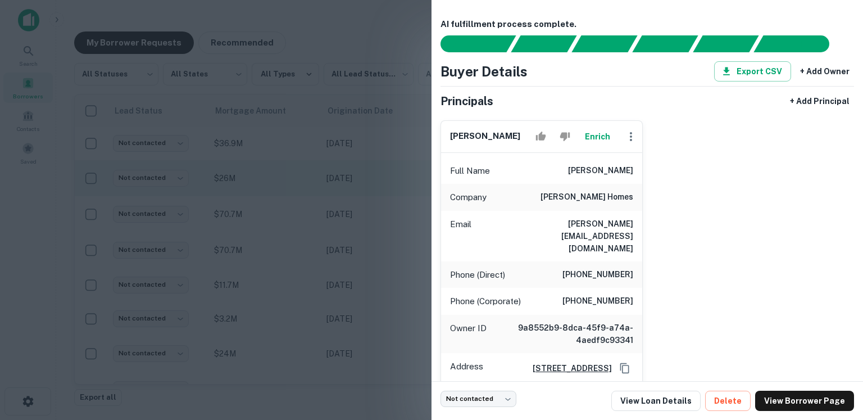
click at [323, 189] on div at bounding box center [431, 210] width 863 height 420
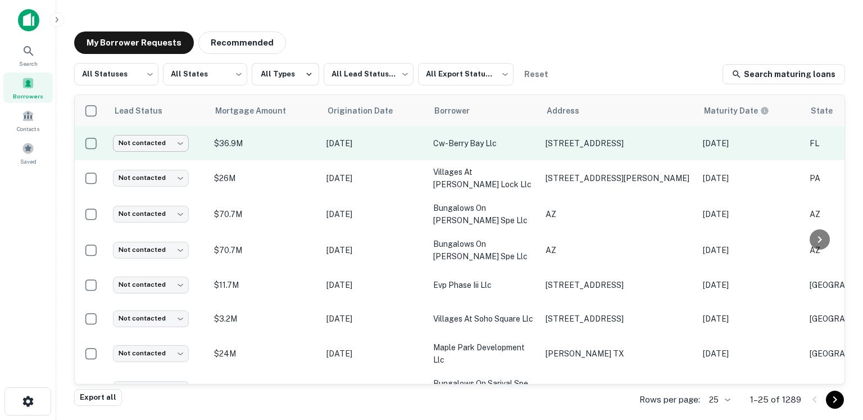
click at [167, 145] on body "Search Borrowers Contacts Saved My Borrower Requests Recommended All Statuses *…" at bounding box center [431, 210] width 863 height 420
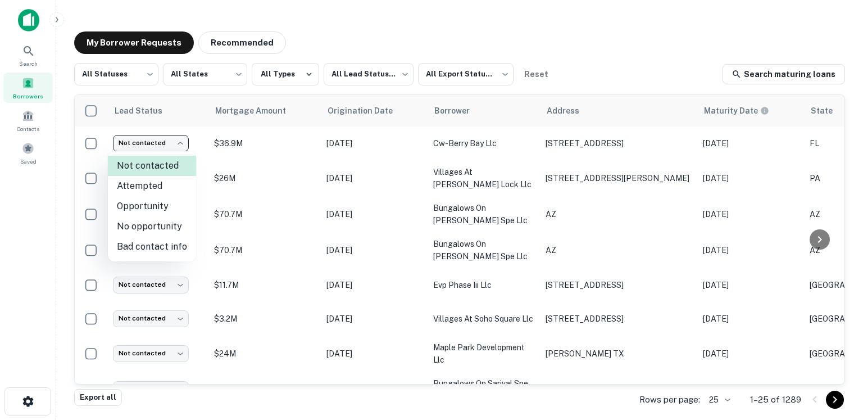
click at [277, 167] on div at bounding box center [431, 210] width 863 height 420
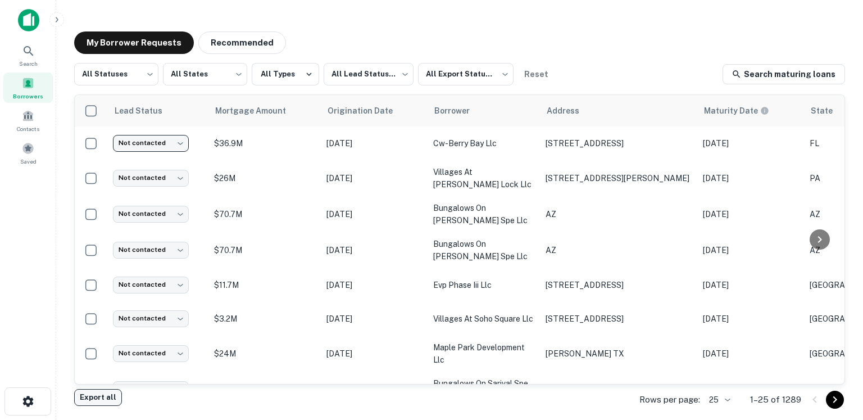
click at [107, 402] on button "Export all" at bounding box center [98, 397] width 48 height 17
click at [844, 21] on icon "close" at bounding box center [843, 20] width 6 height 6
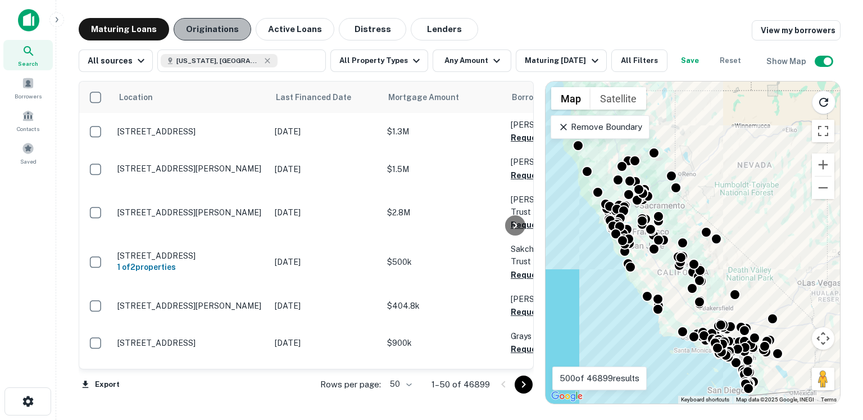
click at [201, 35] on button "Originations" at bounding box center [213, 29] width 78 height 22
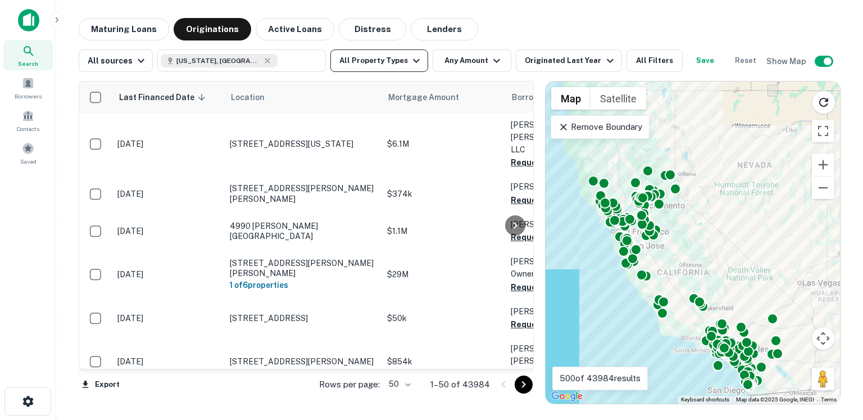
click at [393, 68] on button "All Property Types" at bounding box center [379, 60] width 98 height 22
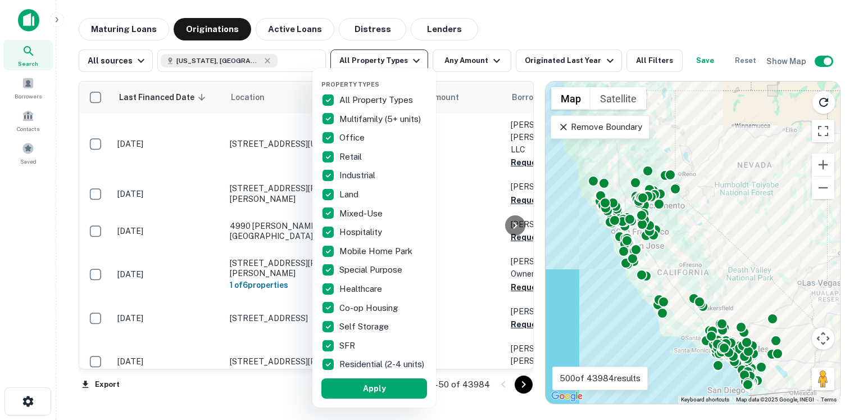
click at [393, 68] on div "Property Types All Property Types Multifamily (5+ units) Office Retail Industri…" at bounding box center [374, 237] width 124 height 339
click at [547, 17] on div at bounding box center [431, 210] width 863 height 420
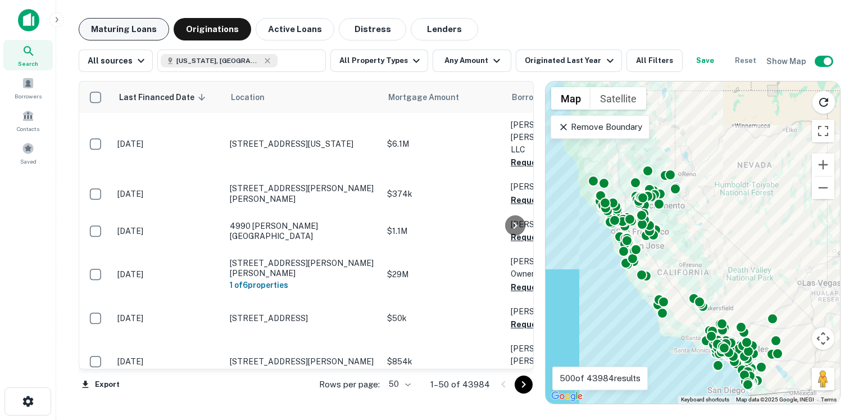
click at [128, 27] on button "Maturing Loans" at bounding box center [124, 29] width 90 height 22
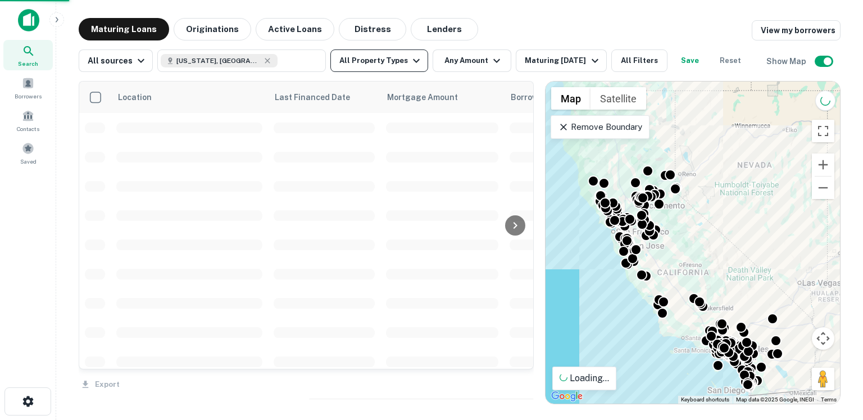
click at [379, 61] on button "All Property Types" at bounding box center [379, 60] width 98 height 22
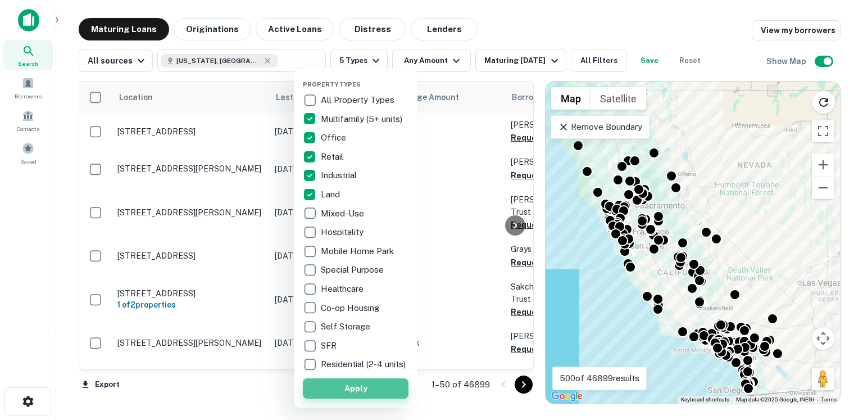
click at [347, 392] on button "Apply" at bounding box center [356, 388] width 106 height 20
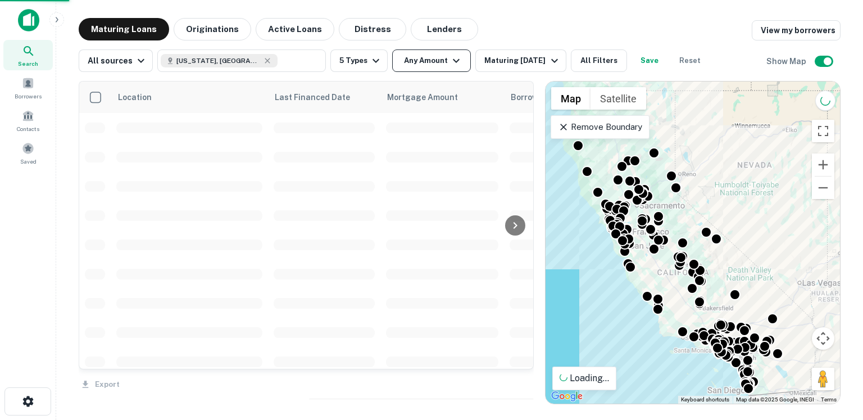
click at [440, 64] on div at bounding box center [431, 210] width 863 height 420
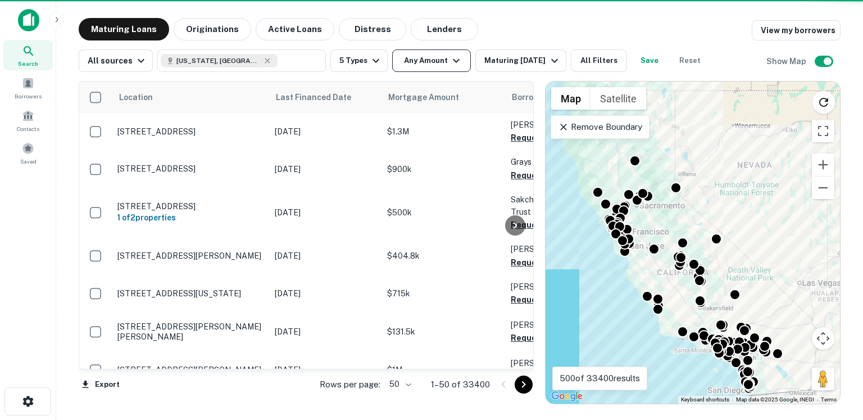
click at [450, 60] on icon "button" at bounding box center [456, 60] width 13 height 13
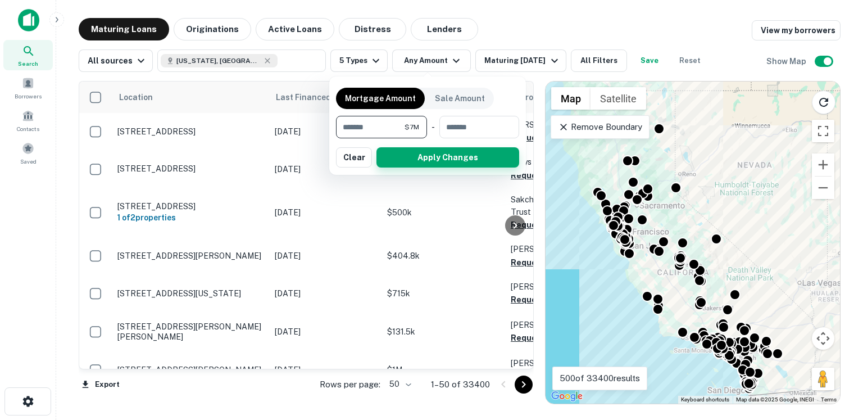
type input "*******"
click at [454, 157] on button "Apply Changes" at bounding box center [448, 157] width 143 height 20
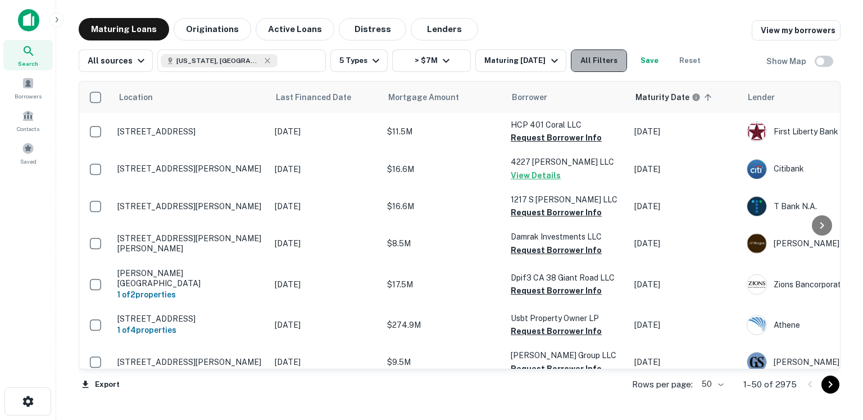
click at [606, 60] on button "All Filters" at bounding box center [599, 60] width 56 height 22
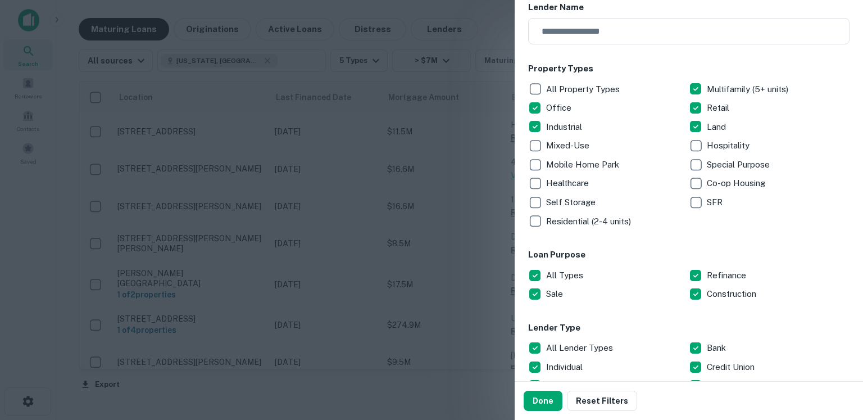
scroll to position [416, 0]
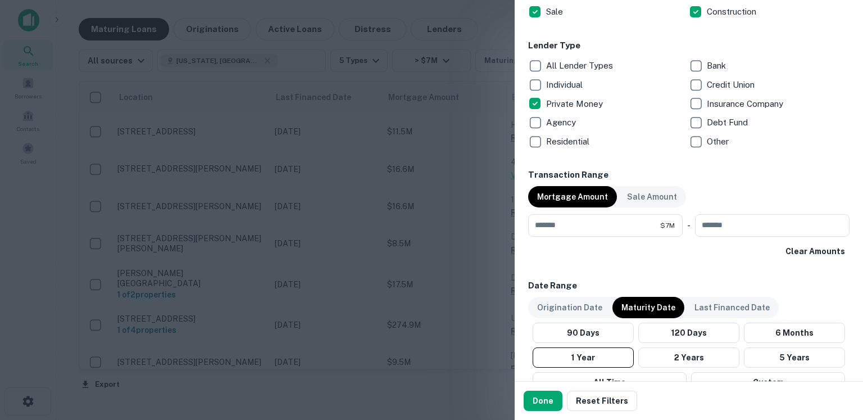
click at [724, 120] on p "Debt Fund" at bounding box center [728, 122] width 43 height 13
click at [546, 393] on button "Done" at bounding box center [543, 401] width 39 height 20
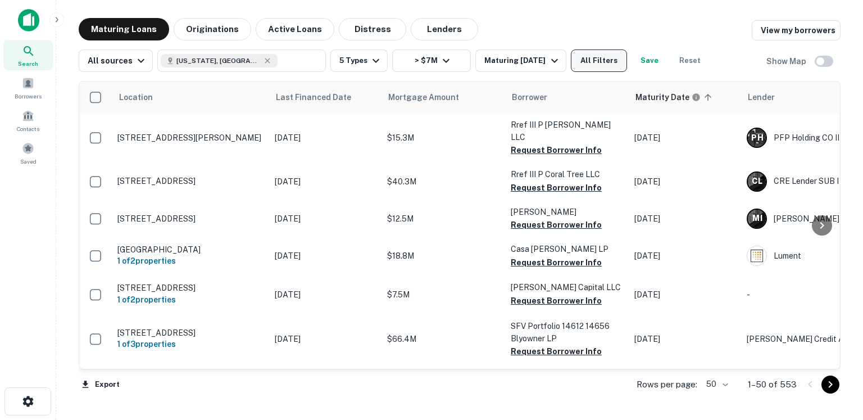
click at [599, 53] on button "All Filters" at bounding box center [599, 60] width 56 height 22
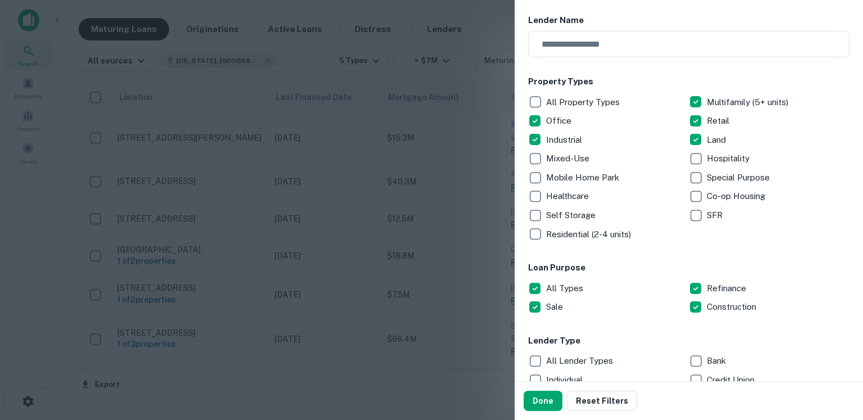
scroll to position [196, 0]
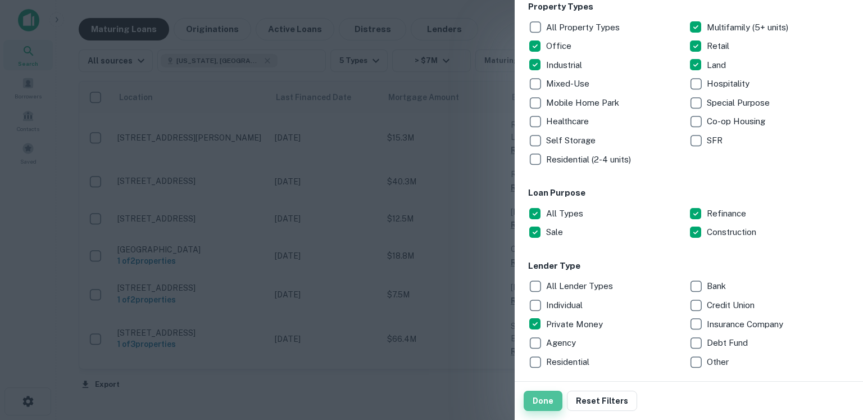
click at [546, 407] on button "Done" at bounding box center [543, 401] width 39 height 20
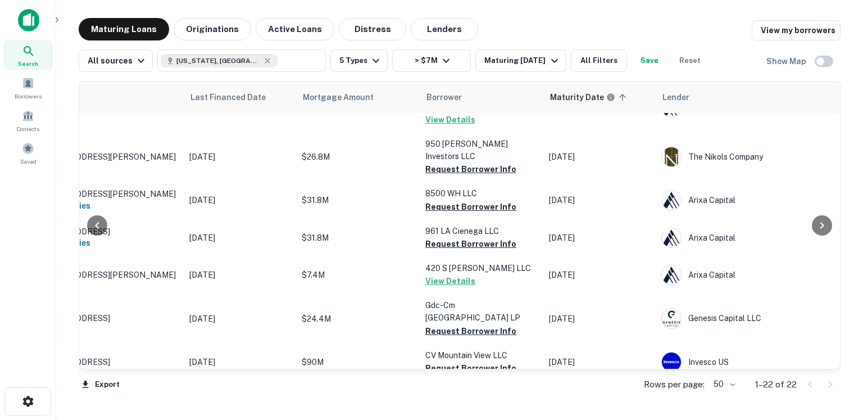
scroll to position [6, 85]
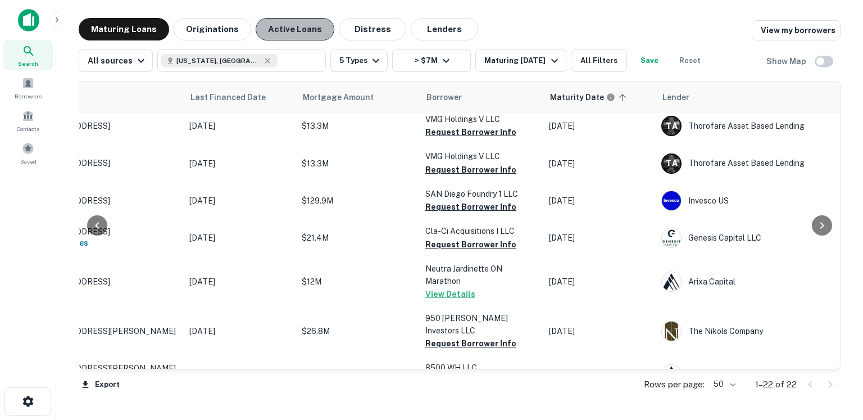
click at [309, 37] on button "Active Loans" at bounding box center [295, 29] width 79 height 22
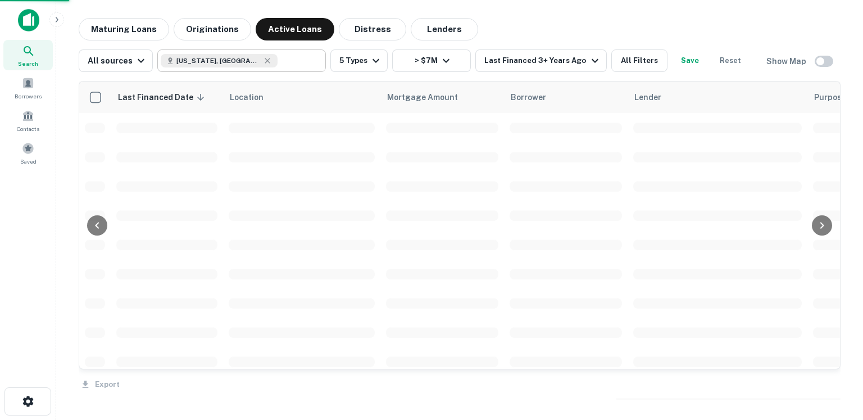
scroll to position [6, 0]
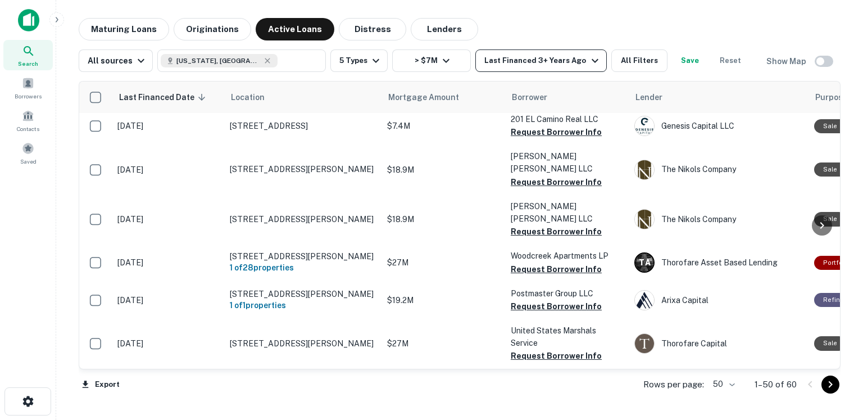
click at [540, 58] on div "Last Financed 3+ Years Ago" at bounding box center [542, 60] width 117 height 13
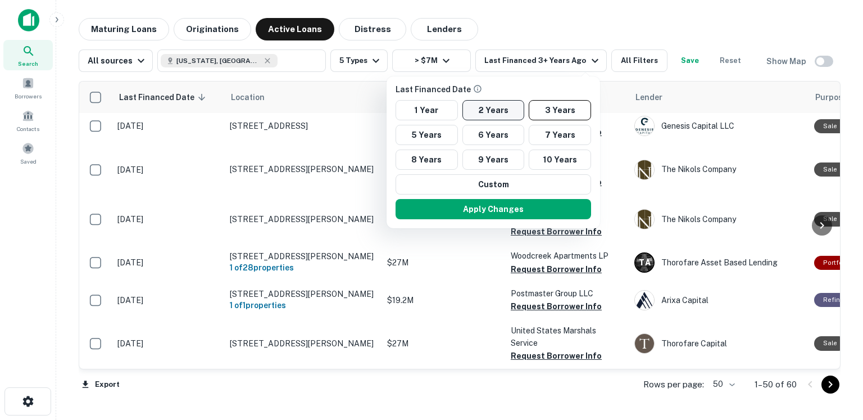
click at [484, 111] on button "2 Years" at bounding box center [494, 110] width 62 height 20
click at [491, 215] on button "Apply Changes" at bounding box center [493, 209] width 196 height 20
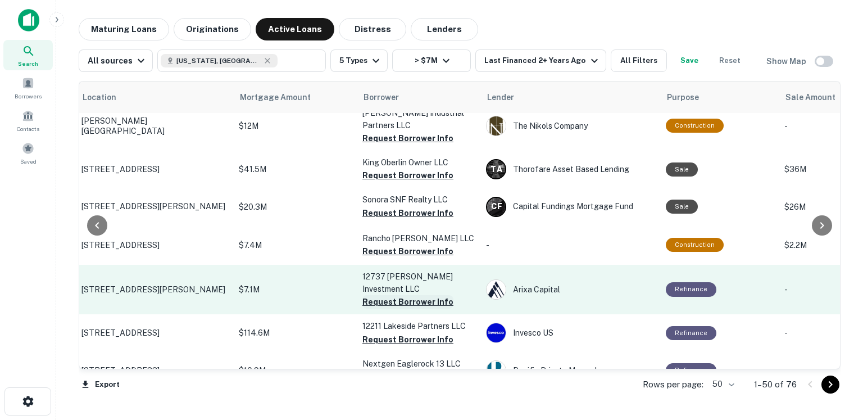
scroll to position [298, 148]
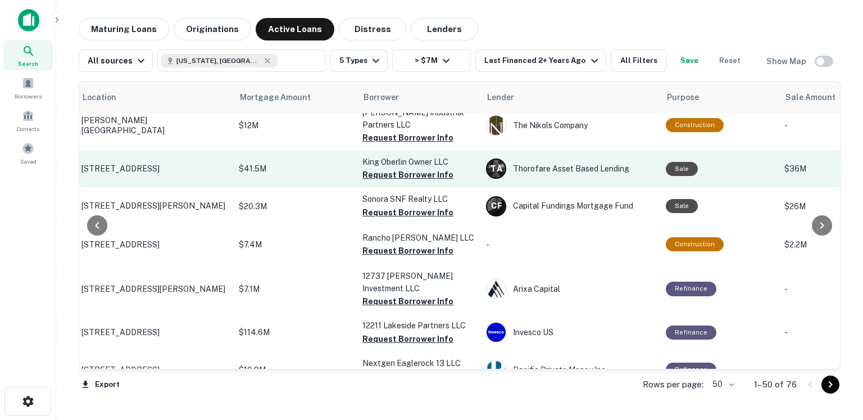
drag, startPoint x: 371, startPoint y: 145, endPoint x: 374, endPoint y: 156, distance: 11.2
click at [371, 168] on button "Request Borrower Info" at bounding box center [408, 174] width 91 height 13
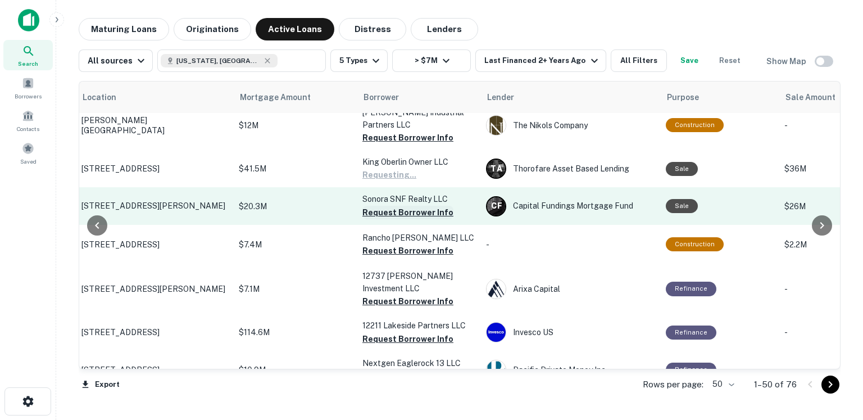
click at [391, 206] on button "Request Borrower Info" at bounding box center [408, 212] width 91 height 13
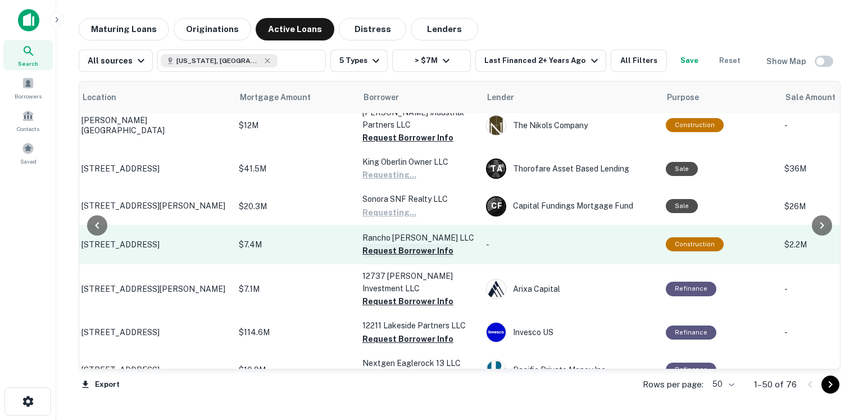
click at [382, 244] on button "Request Borrower Info" at bounding box center [408, 250] width 91 height 13
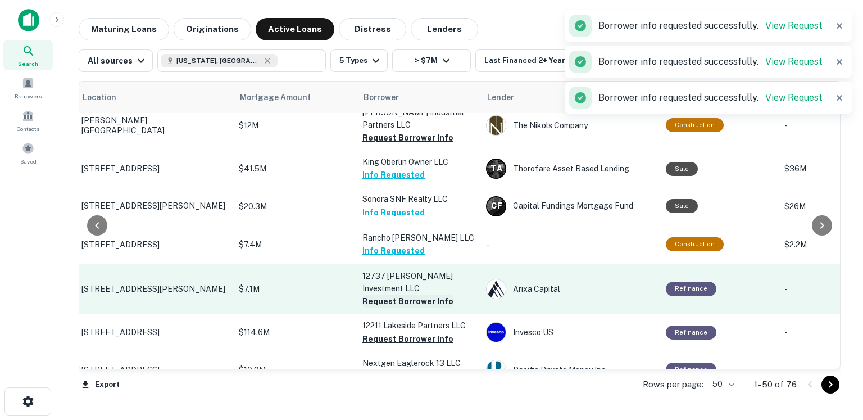
click at [389, 295] on button "Request Borrower Info" at bounding box center [408, 301] width 91 height 13
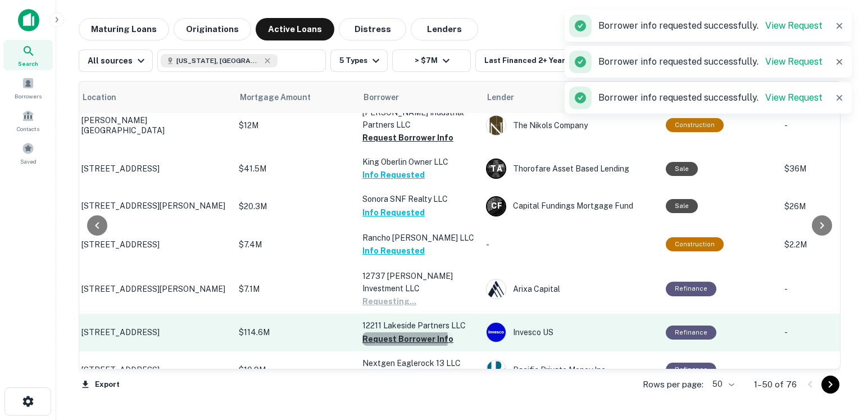
click at [384, 332] on button "Request Borrower Info" at bounding box center [408, 338] width 91 height 13
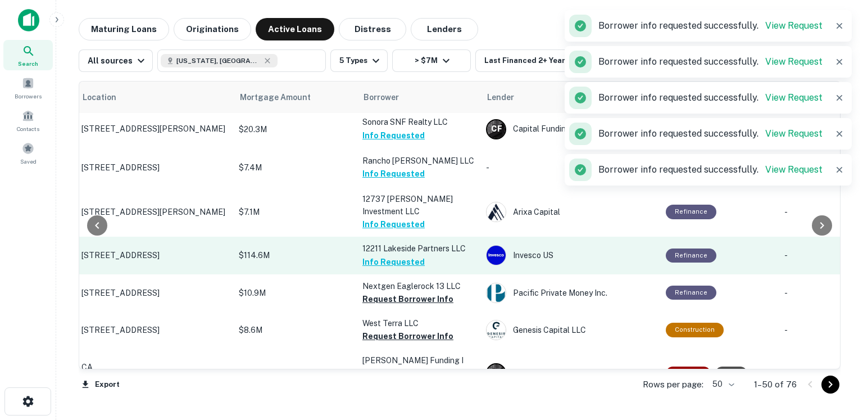
scroll to position [376, 148]
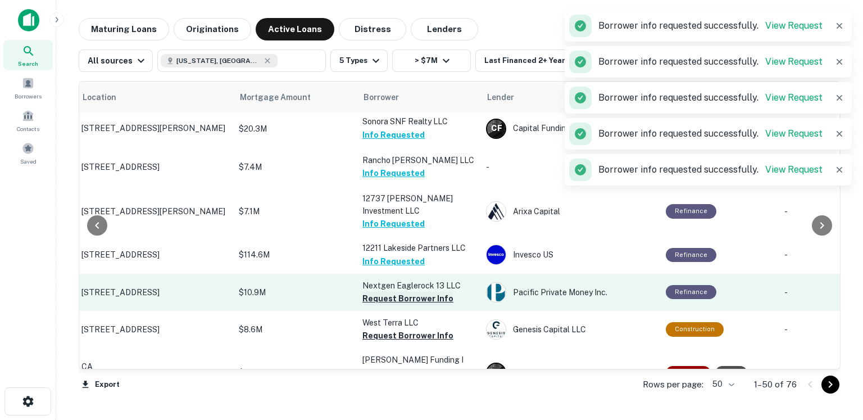
click at [387, 292] on button "Request Borrower Info" at bounding box center [408, 298] width 91 height 13
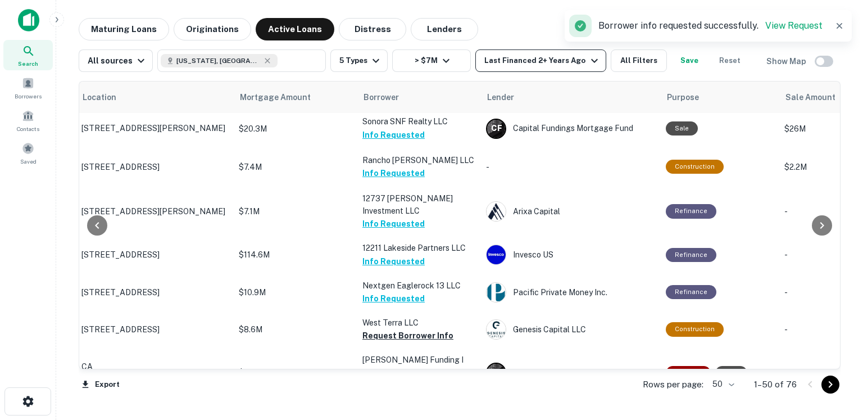
click at [538, 64] on div "Last Financed 2+ Years Ago" at bounding box center [542, 60] width 116 height 13
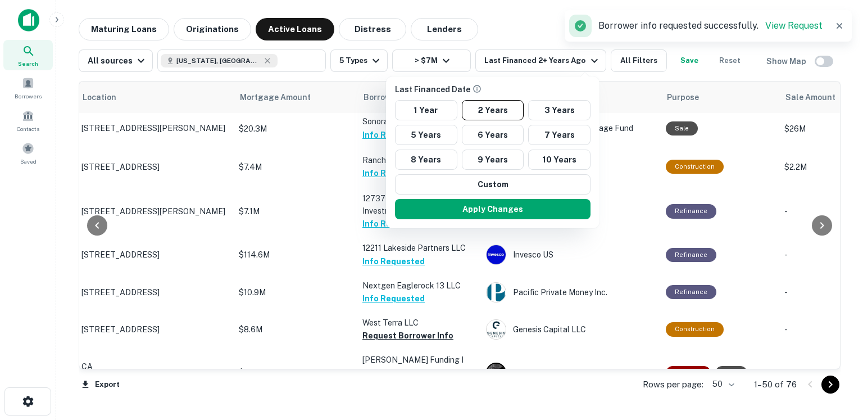
click at [555, 20] on div at bounding box center [431, 210] width 863 height 420
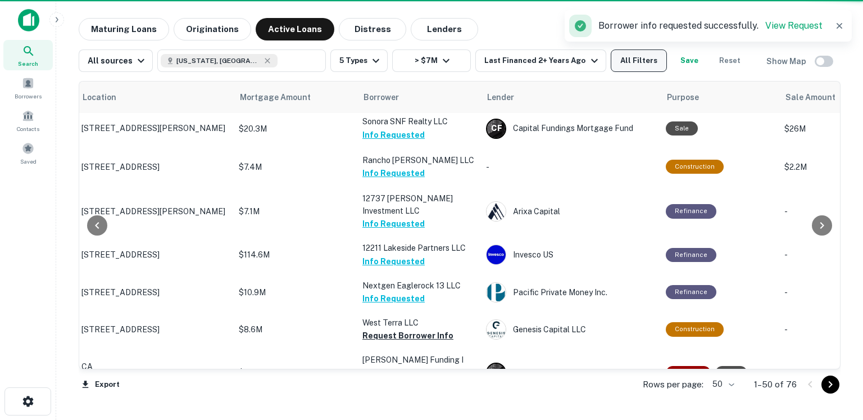
click at [637, 65] on button "All Filters" at bounding box center [639, 60] width 56 height 22
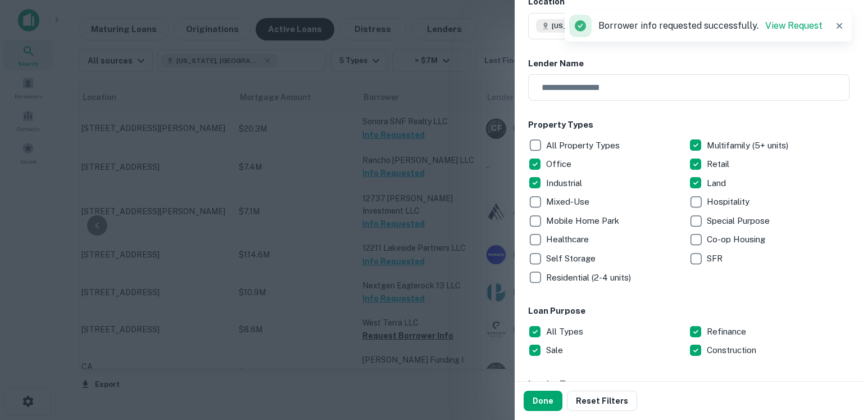
scroll to position [77, 0]
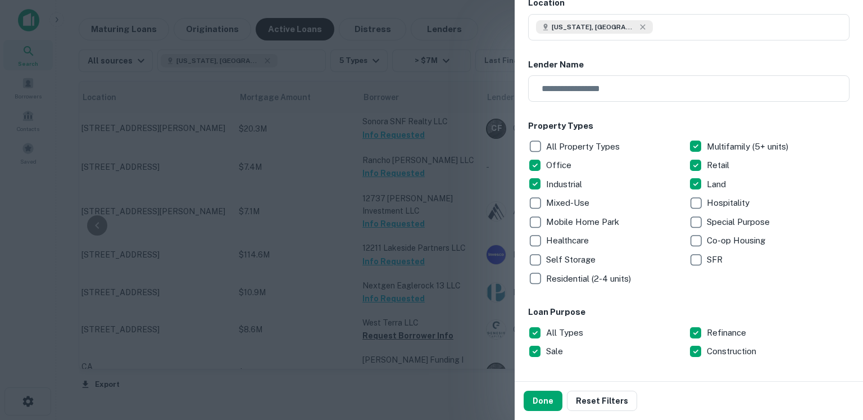
click at [501, 25] on div at bounding box center [431, 210] width 863 height 420
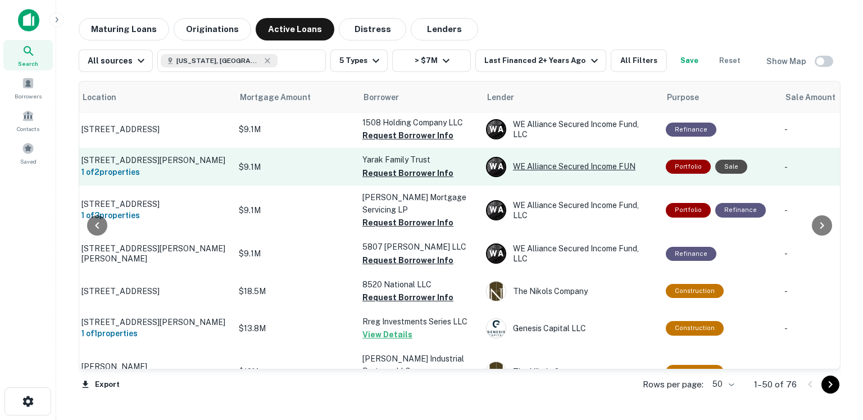
scroll to position [0, 148]
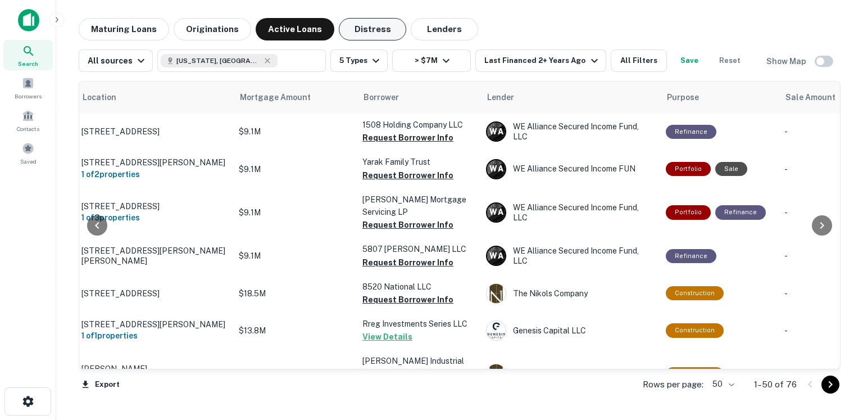
click at [361, 34] on button "Distress" at bounding box center [372, 29] width 67 height 22
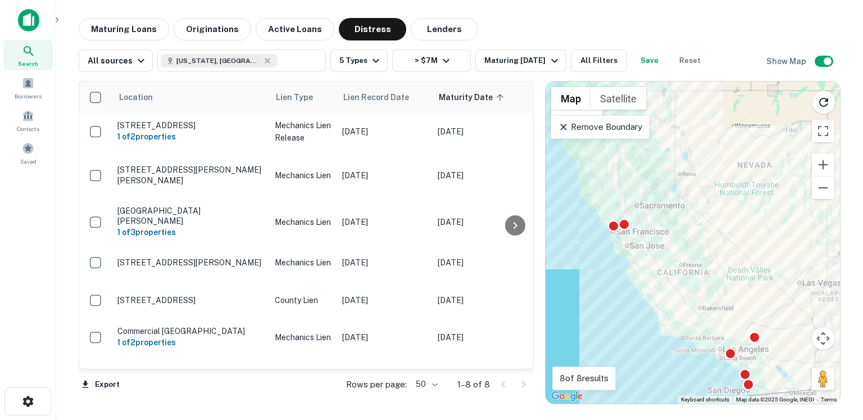
click at [560, 131] on icon at bounding box center [563, 126] width 11 height 11
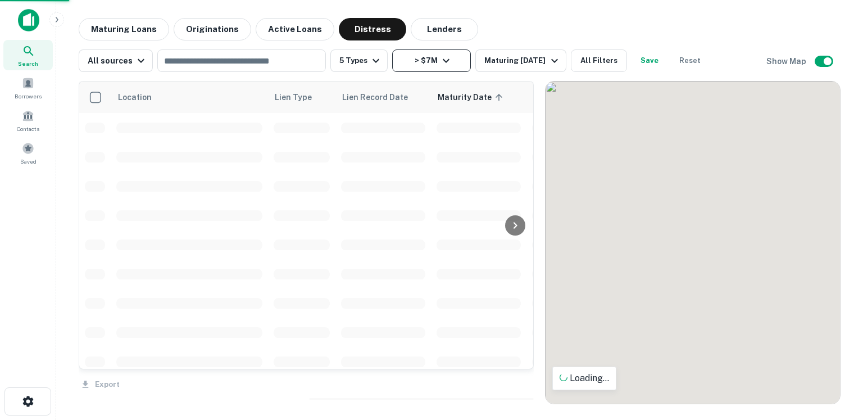
click at [447, 66] on icon "button" at bounding box center [446, 60] width 13 height 13
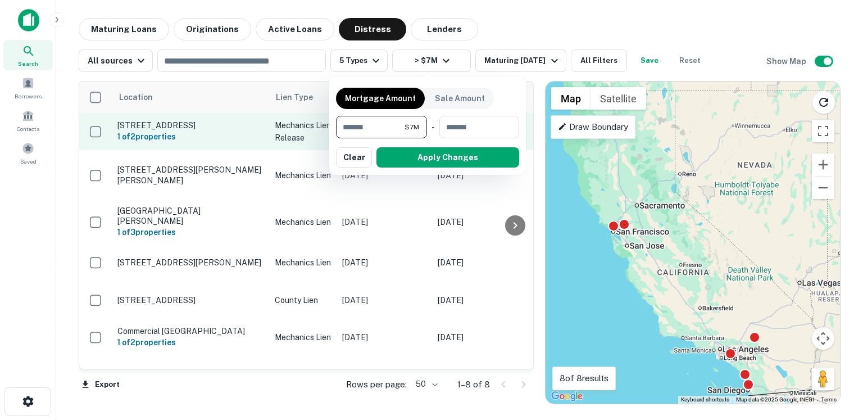
click at [360, 155] on button "Clear" at bounding box center [354, 157] width 36 height 20
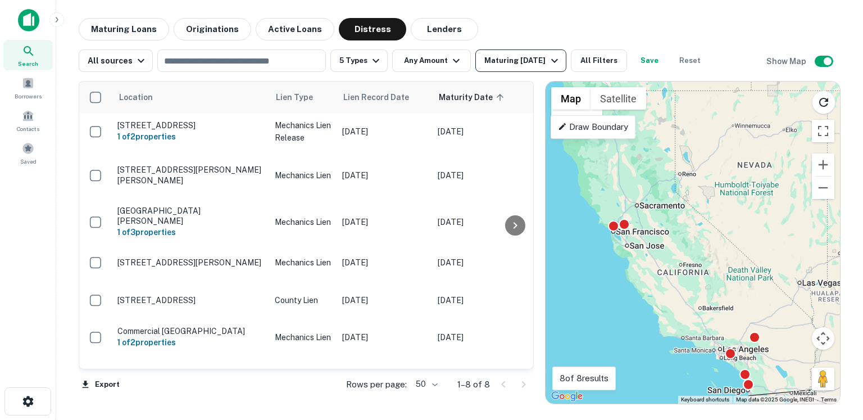
click at [518, 67] on button "Maturing [DATE]" at bounding box center [520, 60] width 90 height 22
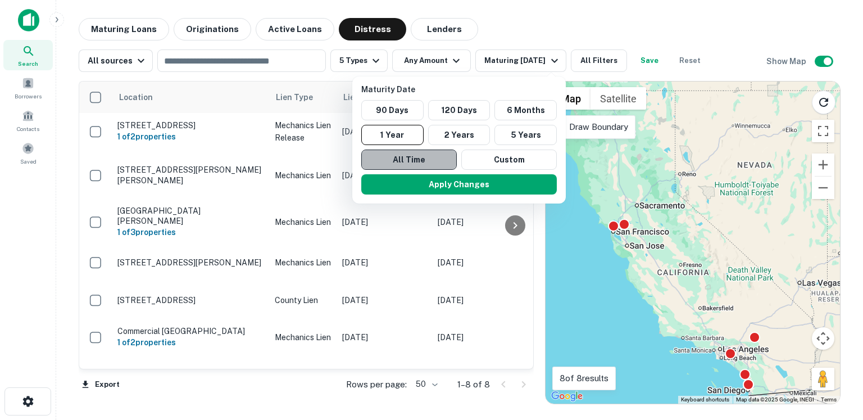
click at [423, 165] on button "All Time" at bounding box center [409, 160] width 96 height 20
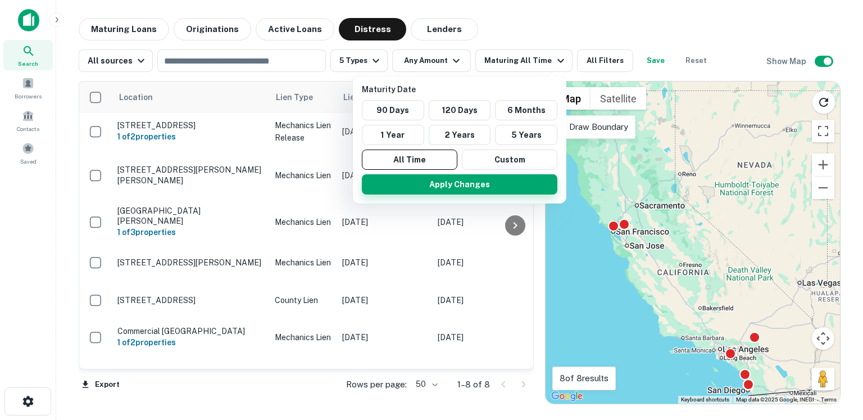
click at [431, 188] on button "Apply Changes" at bounding box center [460, 184] width 196 height 20
